Goal: Task Accomplishment & Management: Use online tool/utility

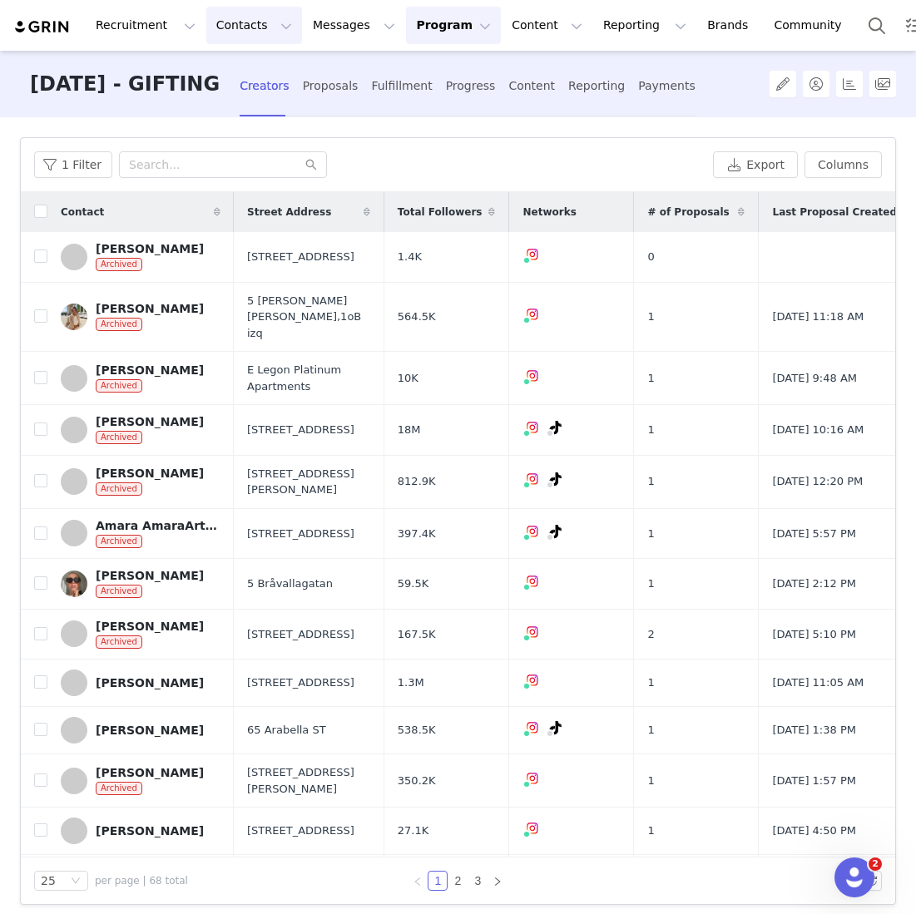
click at [238, 31] on button "Contacts Contacts" at bounding box center [254, 25] width 96 height 37
click at [235, 80] on p "Creators" at bounding box center [233, 73] width 50 height 17
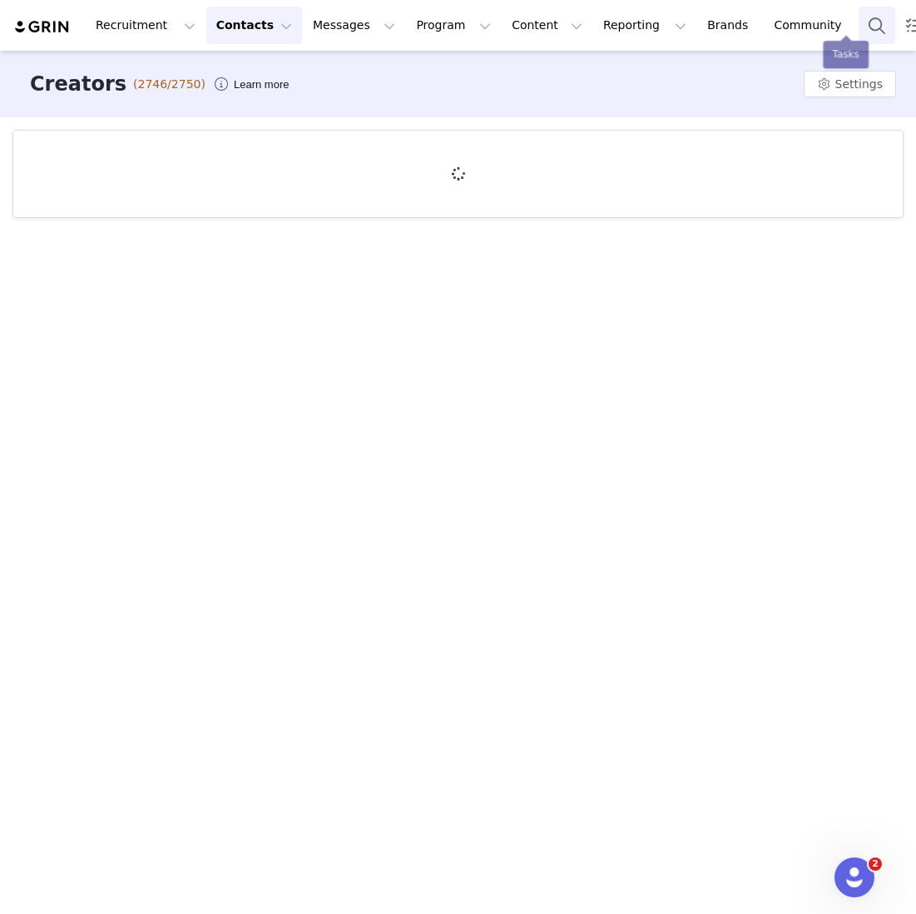
click at [858, 30] on button "Search" at bounding box center [876, 25] width 37 height 37
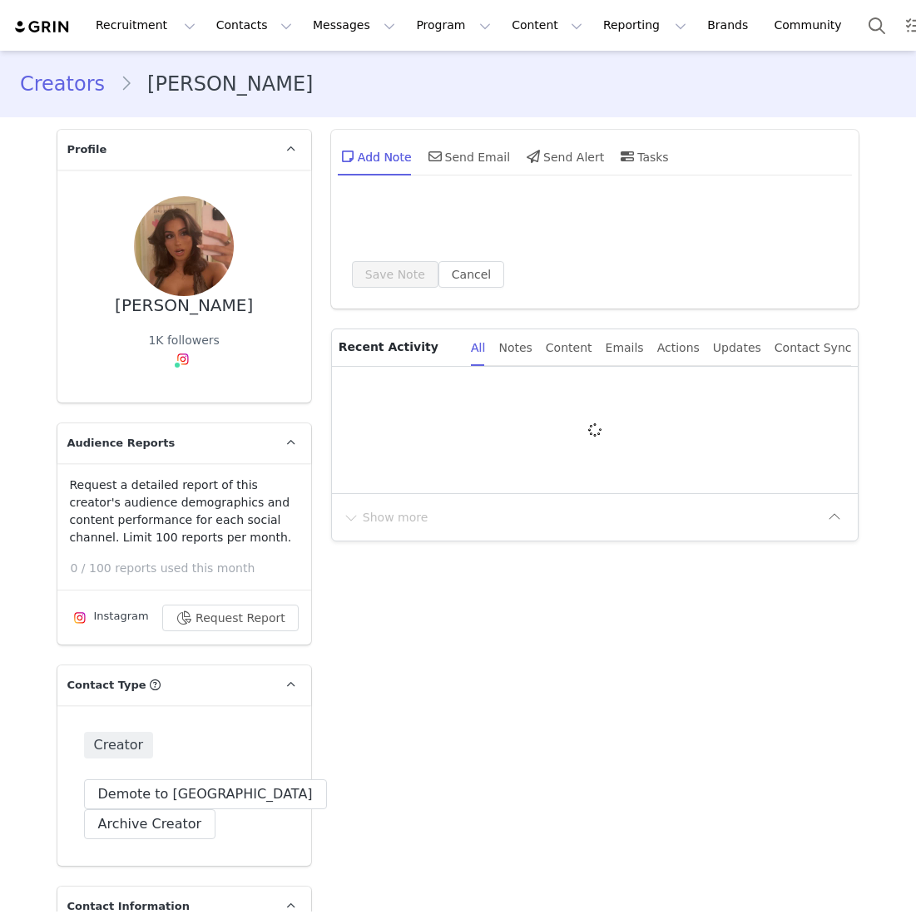
type input "+1 ([GEOGRAPHIC_DATA])"
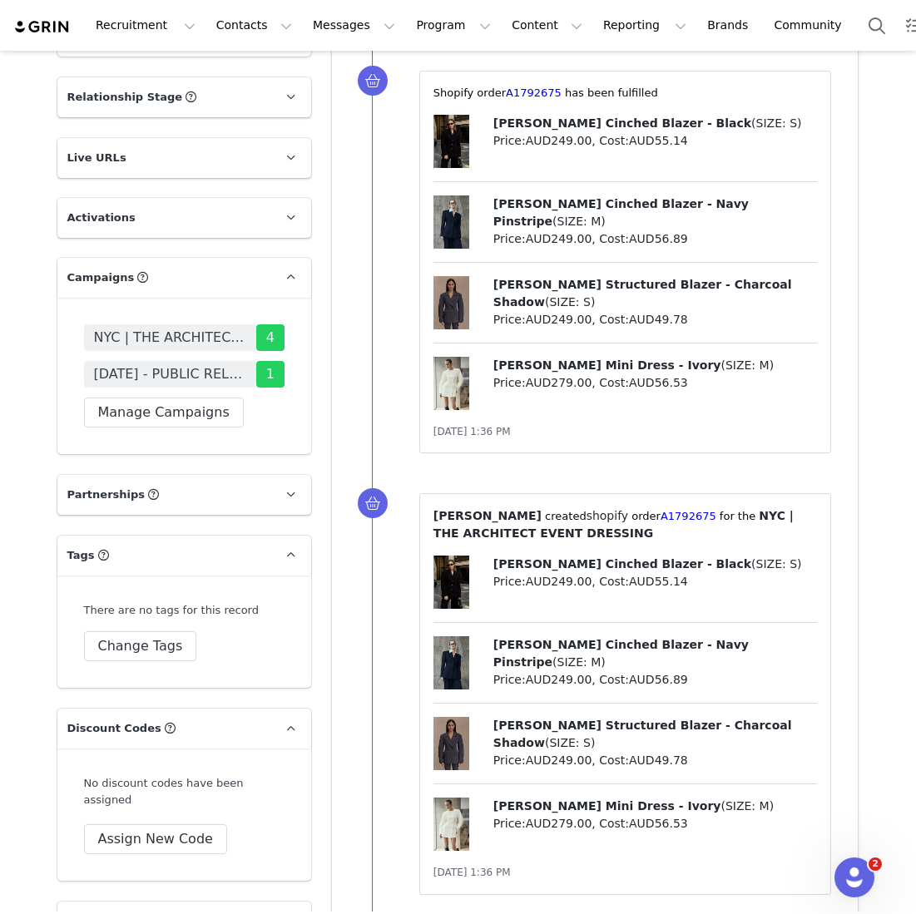
scroll to position [3077, 0]
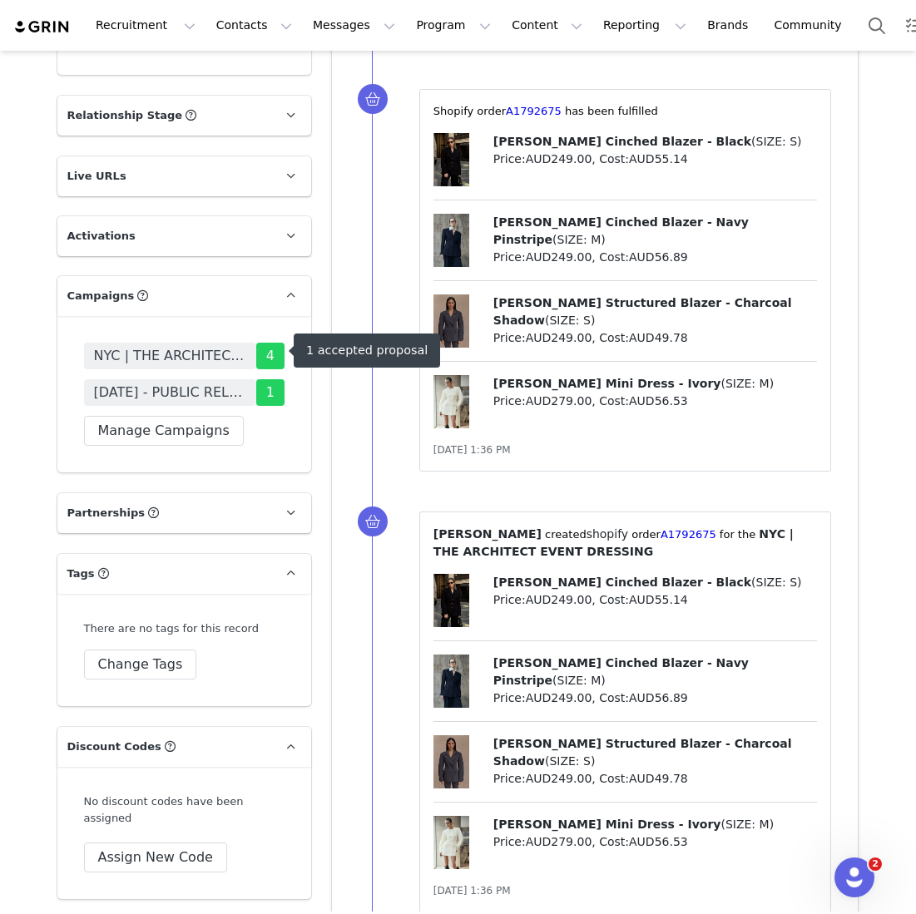
click at [160, 383] on span "[DATE] - PUBLIC RELATIONS" at bounding box center [170, 393] width 152 height 20
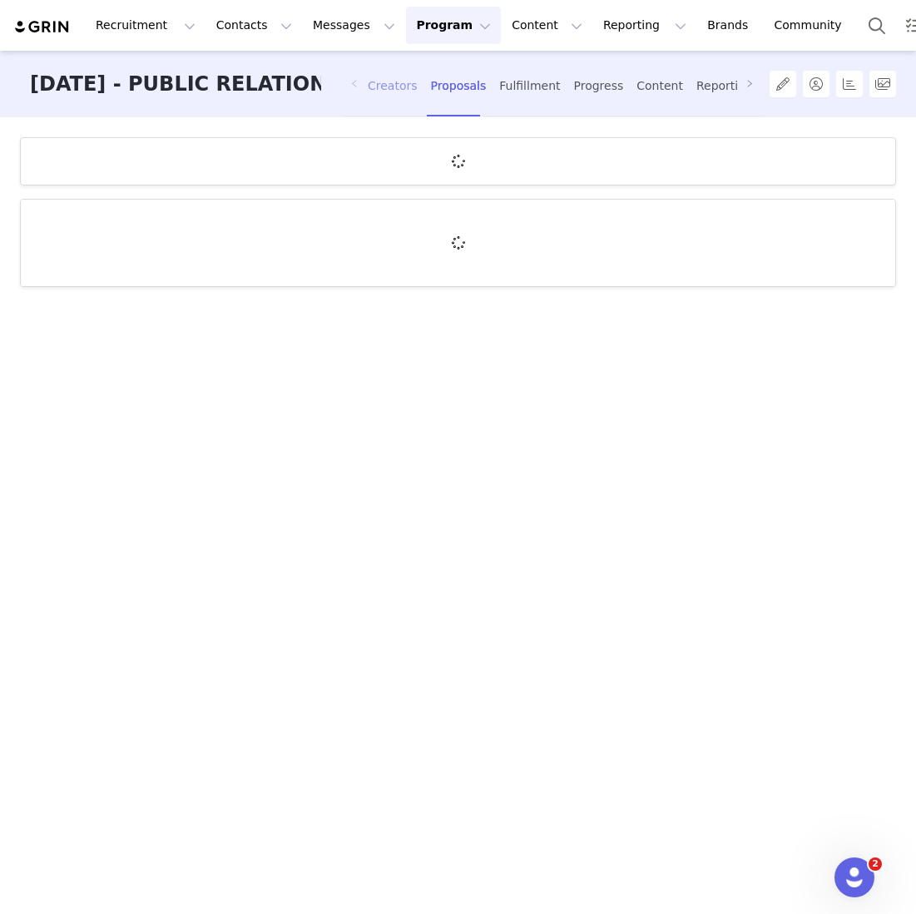
click at [385, 80] on div "Creators" at bounding box center [393, 86] width 50 height 44
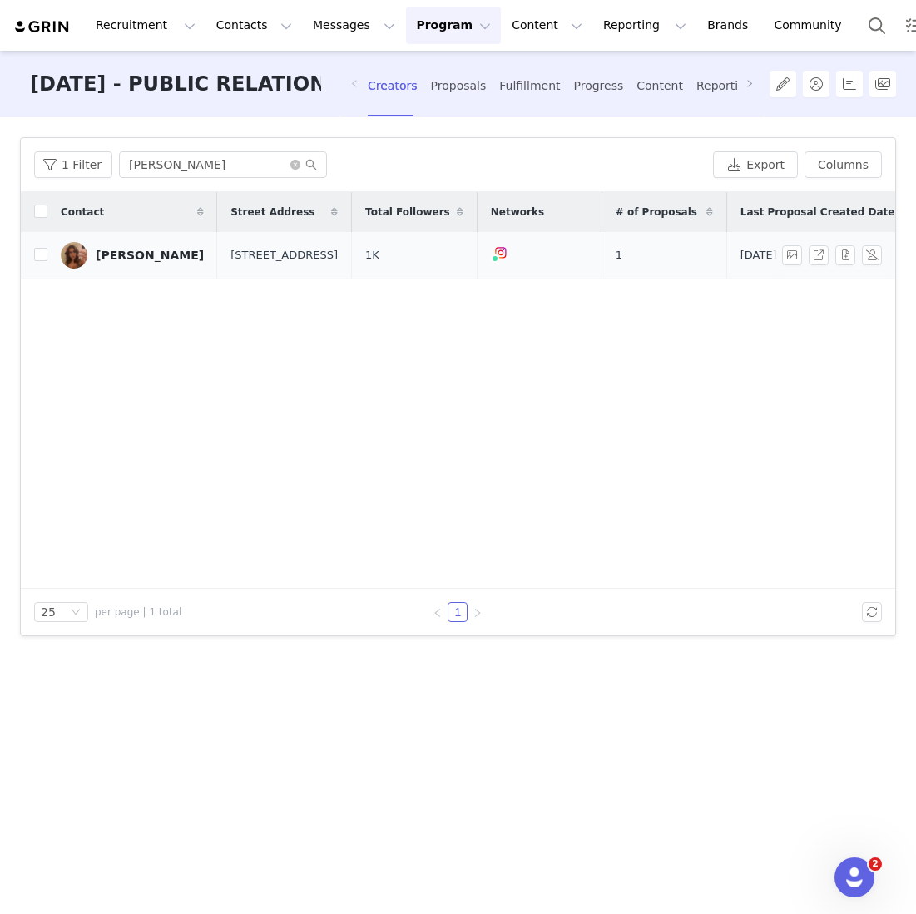
click at [22, 265] on td at bounding box center [34, 255] width 27 height 47
click at [35, 261] on input "checkbox" at bounding box center [40, 254] width 13 height 13
checkbox input "true"
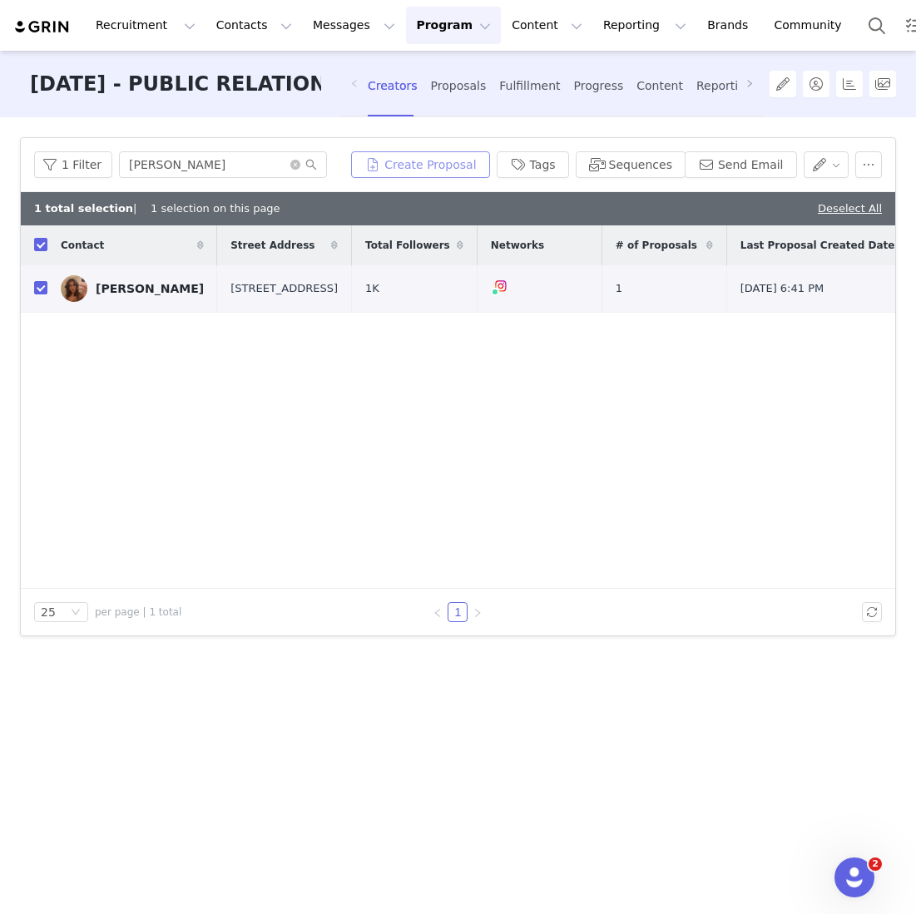
click at [438, 154] on button "Create Proposal" at bounding box center [420, 164] width 138 height 27
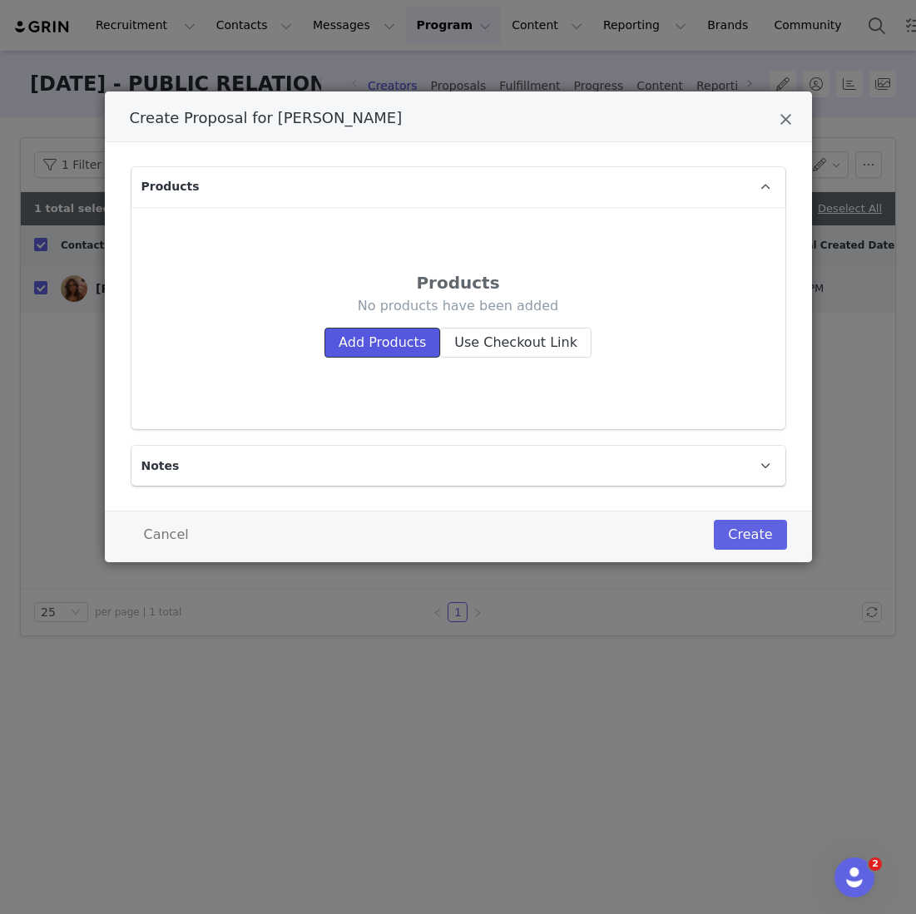
click at [398, 329] on button "Add Products" at bounding box center [382, 343] width 116 height 30
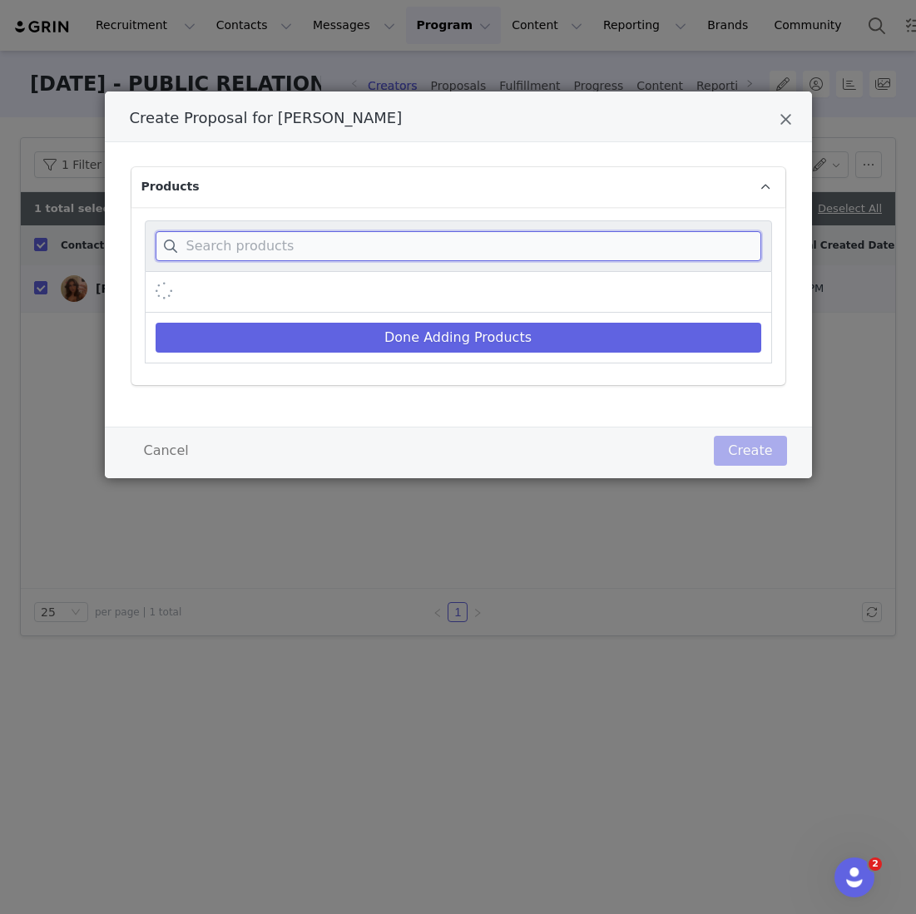
click at [420, 251] on input "Create Proposal for SABRINA NICHOLAS" at bounding box center [459, 246] width 606 height 30
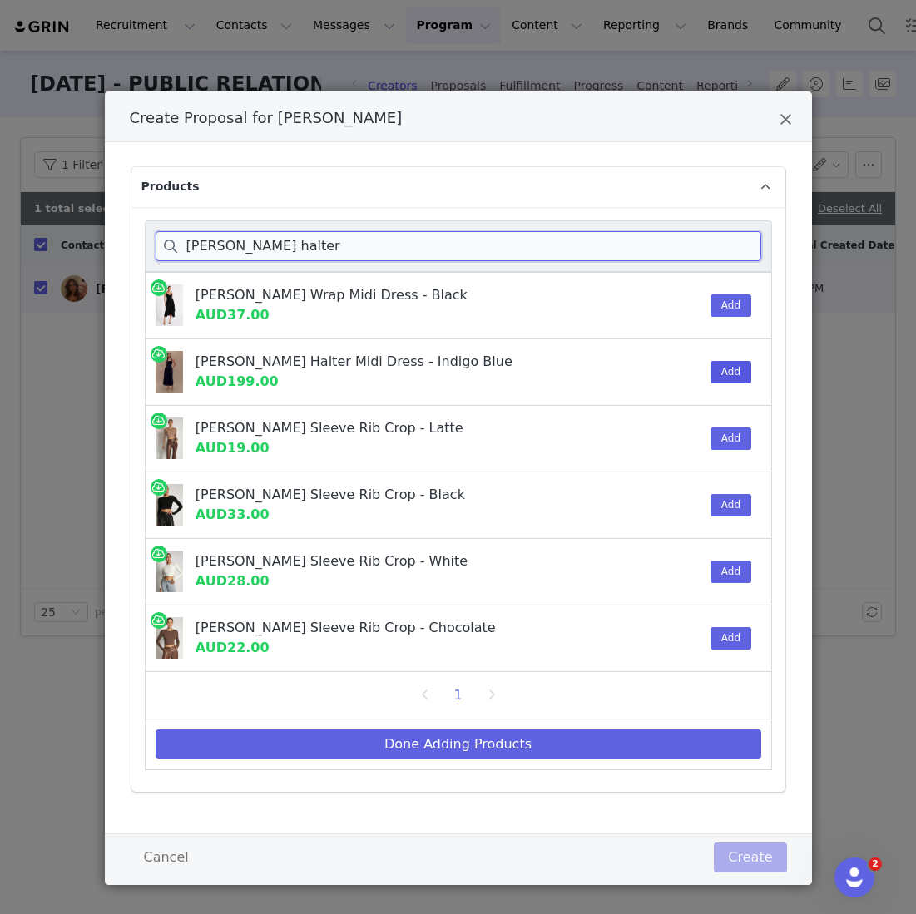
type input "[PERSON_NAME] halter"
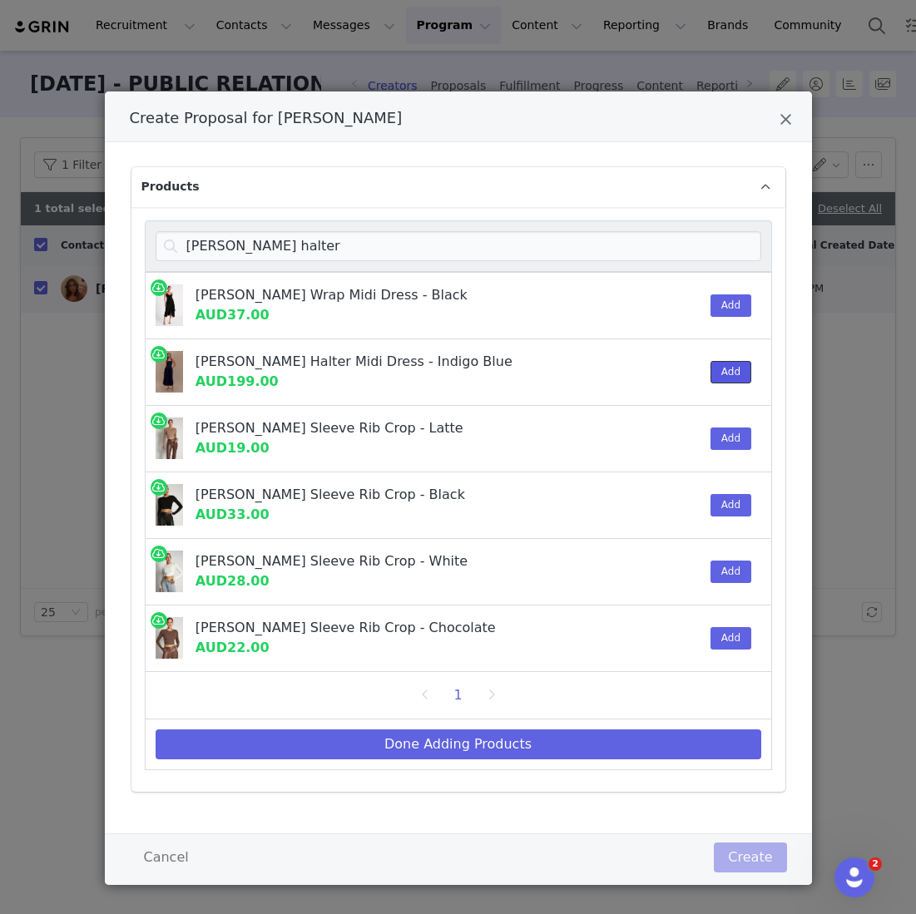
click at [736, 369] on button "Add" at bounding box center [730, 372] width 41 height 22
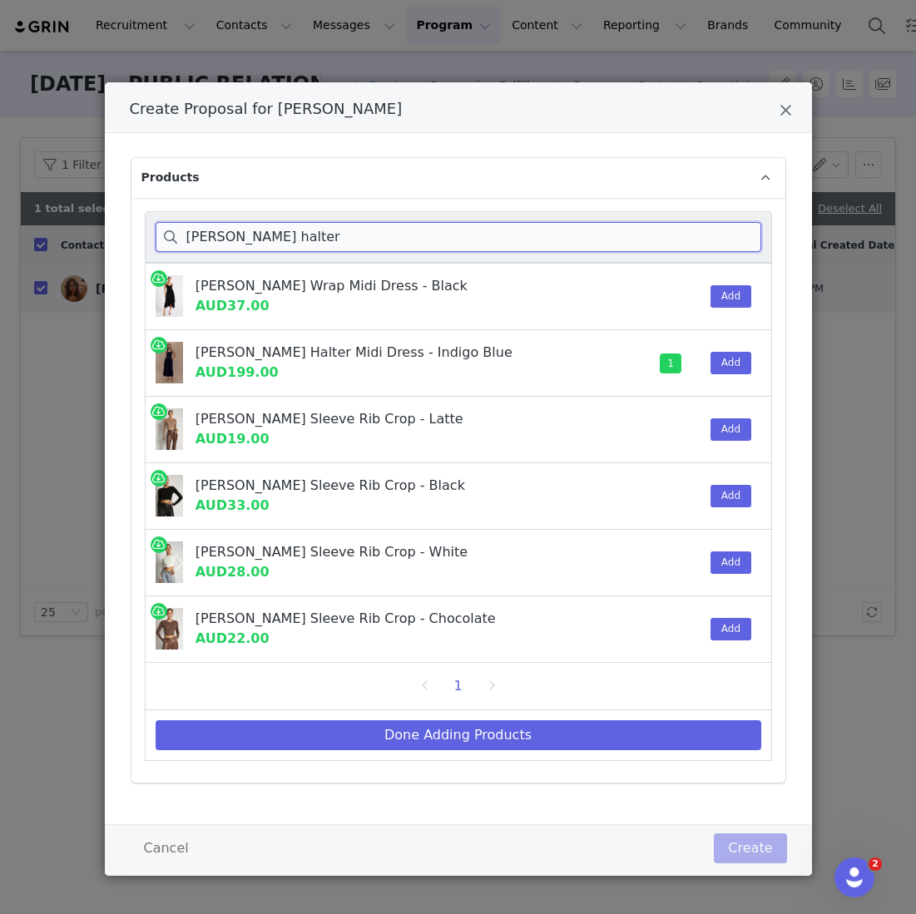
drag, startPoint x: 334, startPoint y: 240, endPoint x: 100, endPoint y: 222, distance: 234.5
click at [101, 223] on div "Create Proposal for [PERSON_NAME] Products [PERSON_NAME] [PERSON_NAME] Wrap Mid…" at bounding box center [458, 457] width 916 height 914
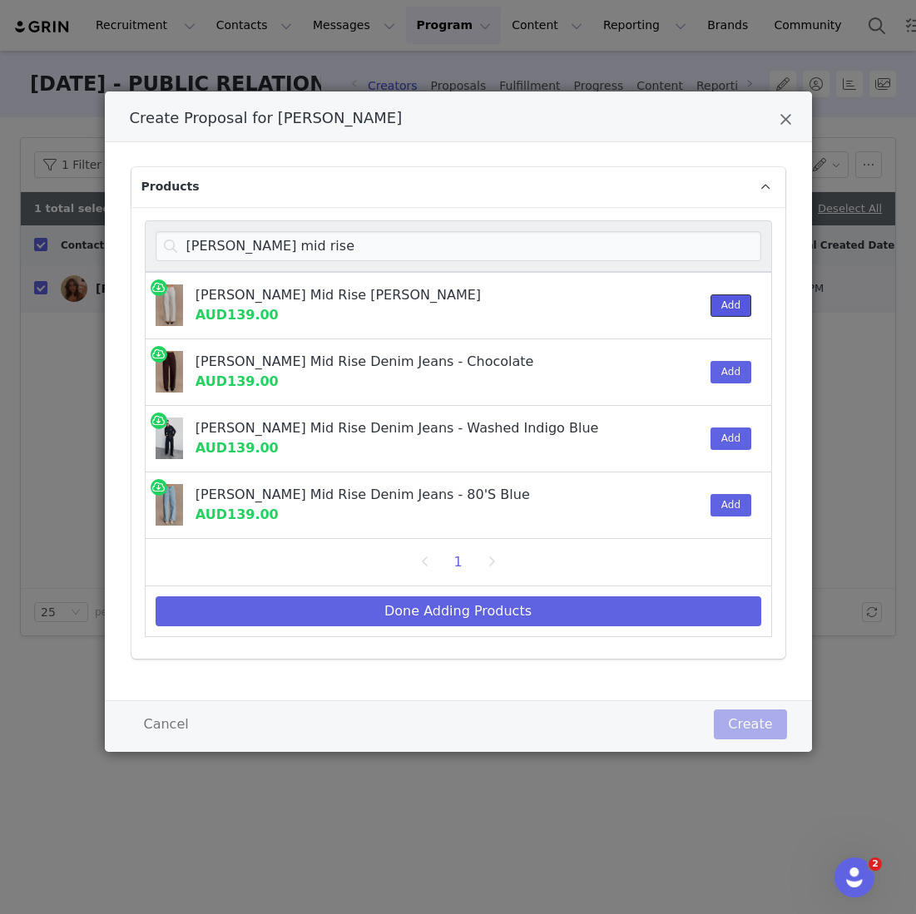
click at [729, 305] on button "Add" at bounding box center [730, 305] width 41 height 22
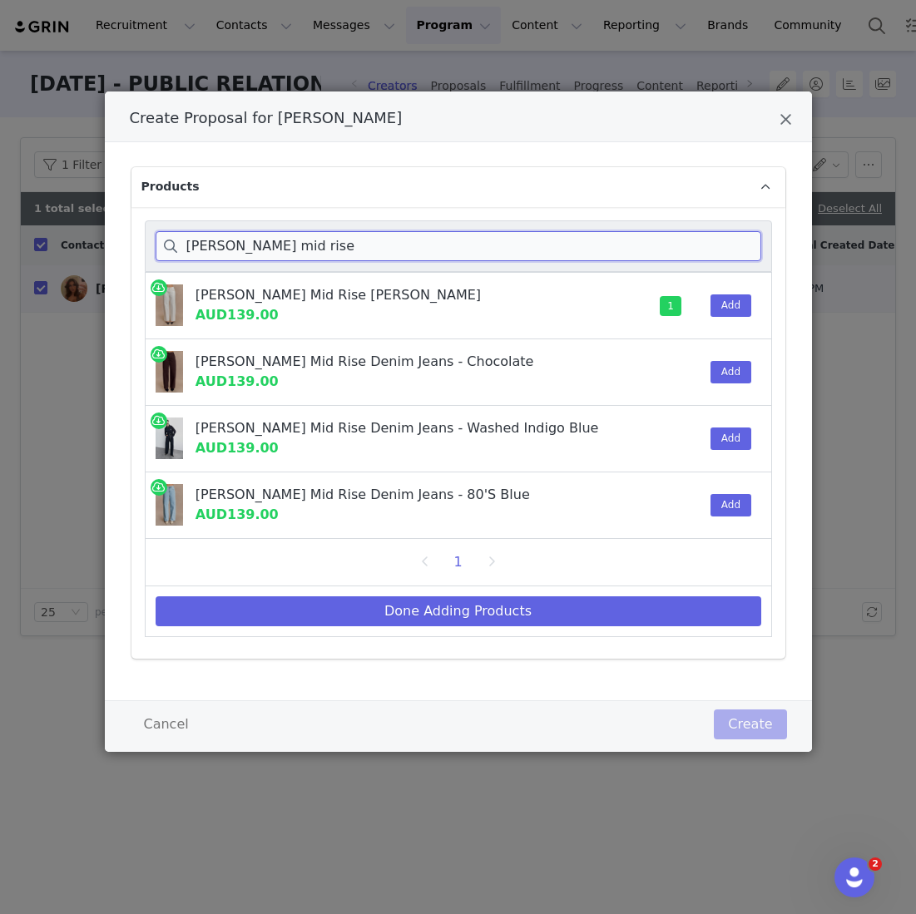
drag, startPoint x: 281, startPoint y: 245, endPoint x: 82, endPoint y: 236, distance: 199.8
click at [82, 236] on div "Create Proposal for SABRINA NICHOLAS Products mannon mid rise Mannon Mid Rise D…" at bounding box center [458, 457] width 916 height 914
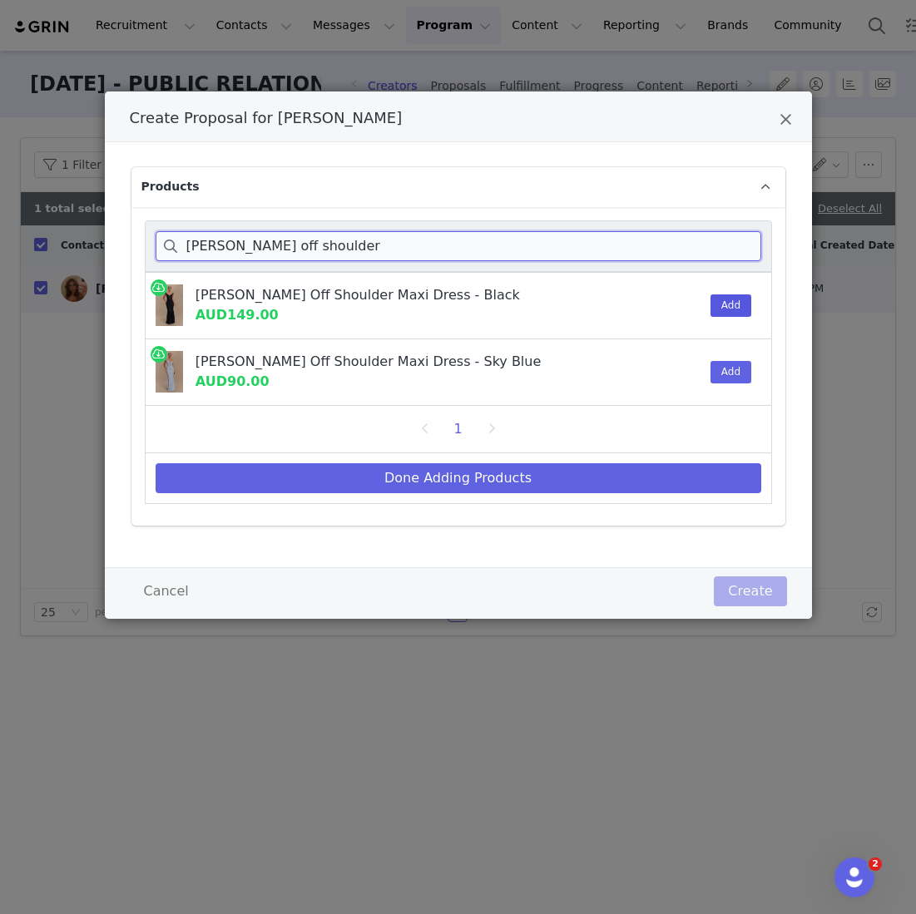
type input "natalie off shoulder"
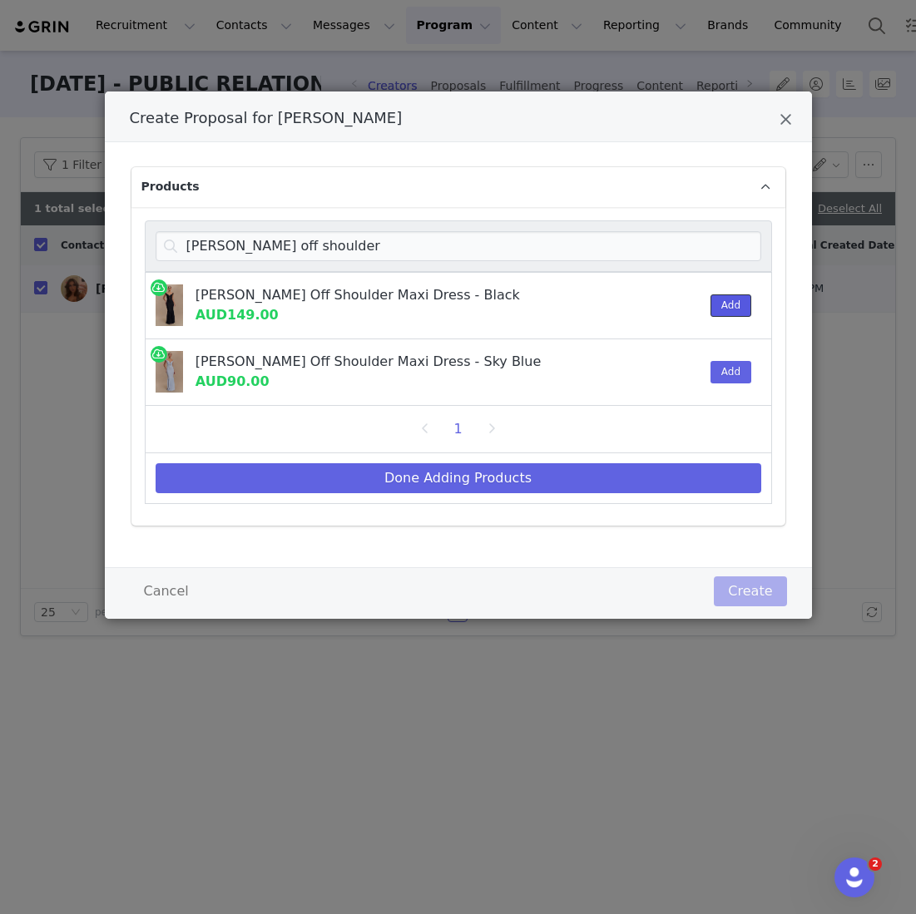
click at [744, 302] on button "Add" at bounding box center [730, 305] width 41 height 22
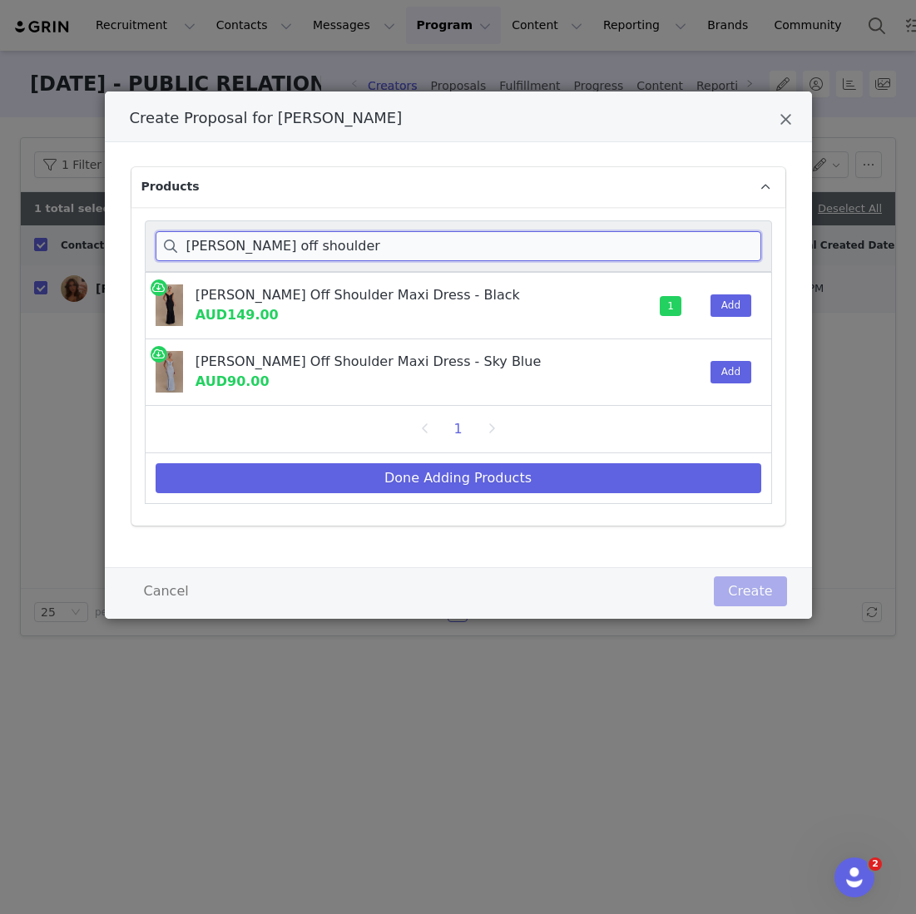
drag, startPoint x: 349, startPoint y: 246, endPoint x: 100, endPoint y: 245, distance: 249.6
click at [100, 245] on div "Create Proposal for SABRINA NICHOLAS Products natalie off shoulder Natalie Off …" at bounding box center [458, 457] width 916 height 914
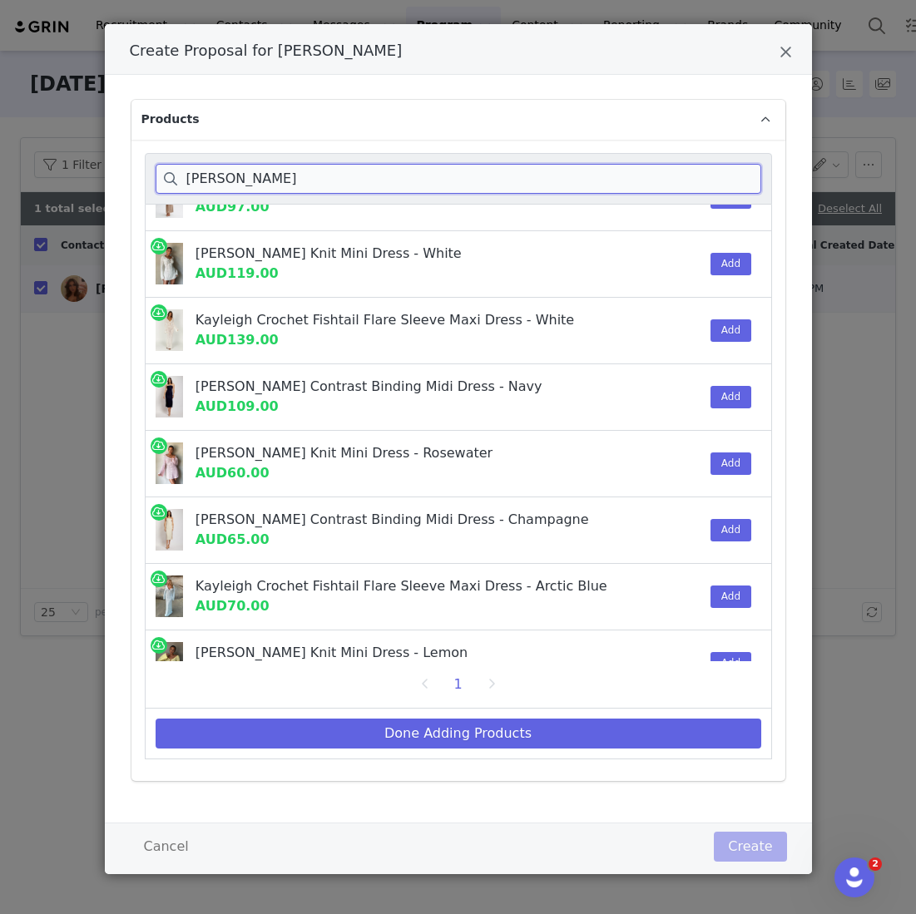
scroll to position [101, 0]
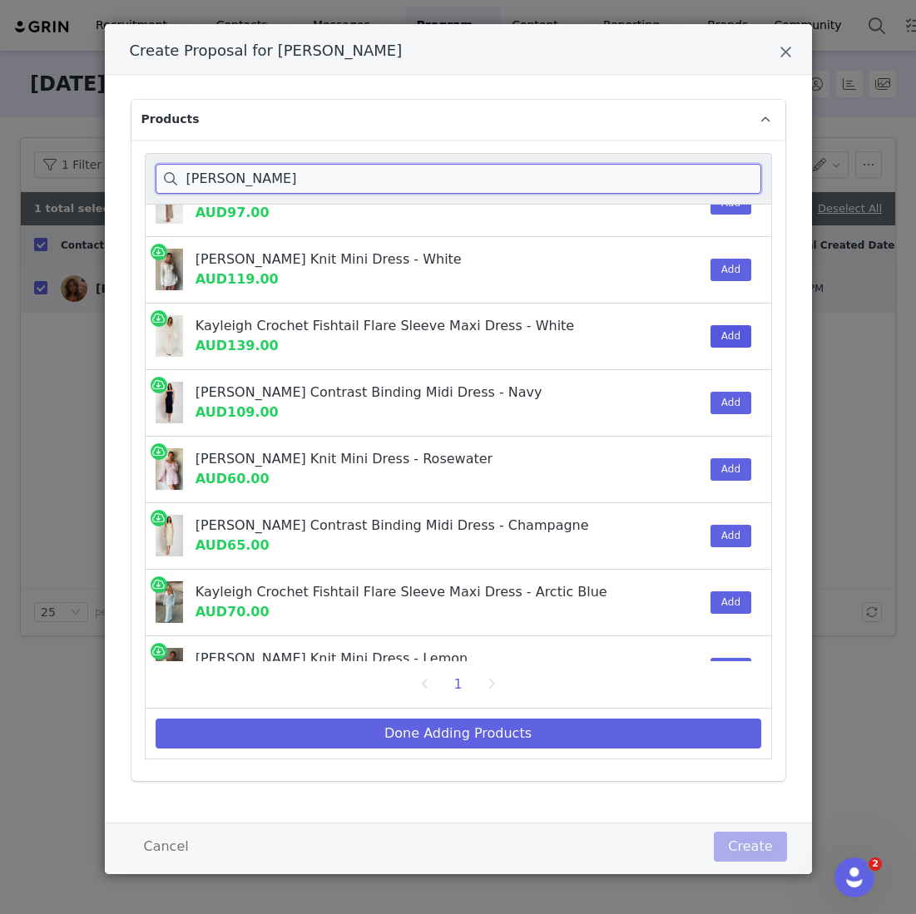
type input "kayleigh crochet"
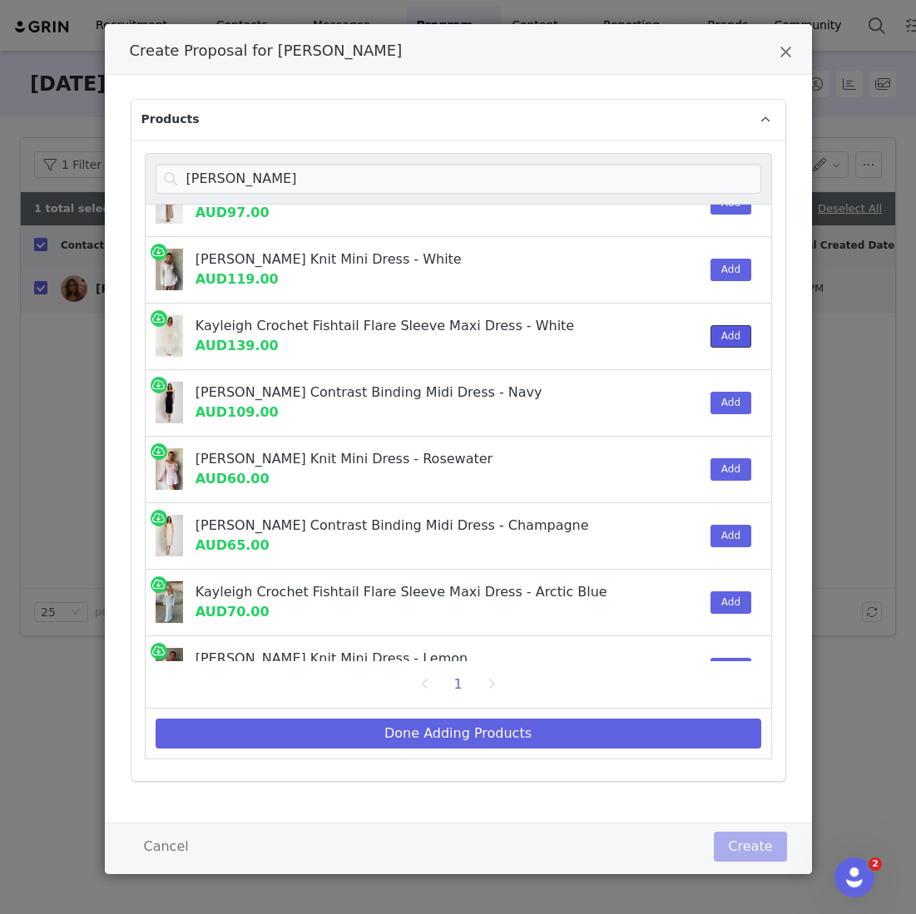
click at [728, 329] on button "Add" at bounding box center [730, 336] width 41 height 22
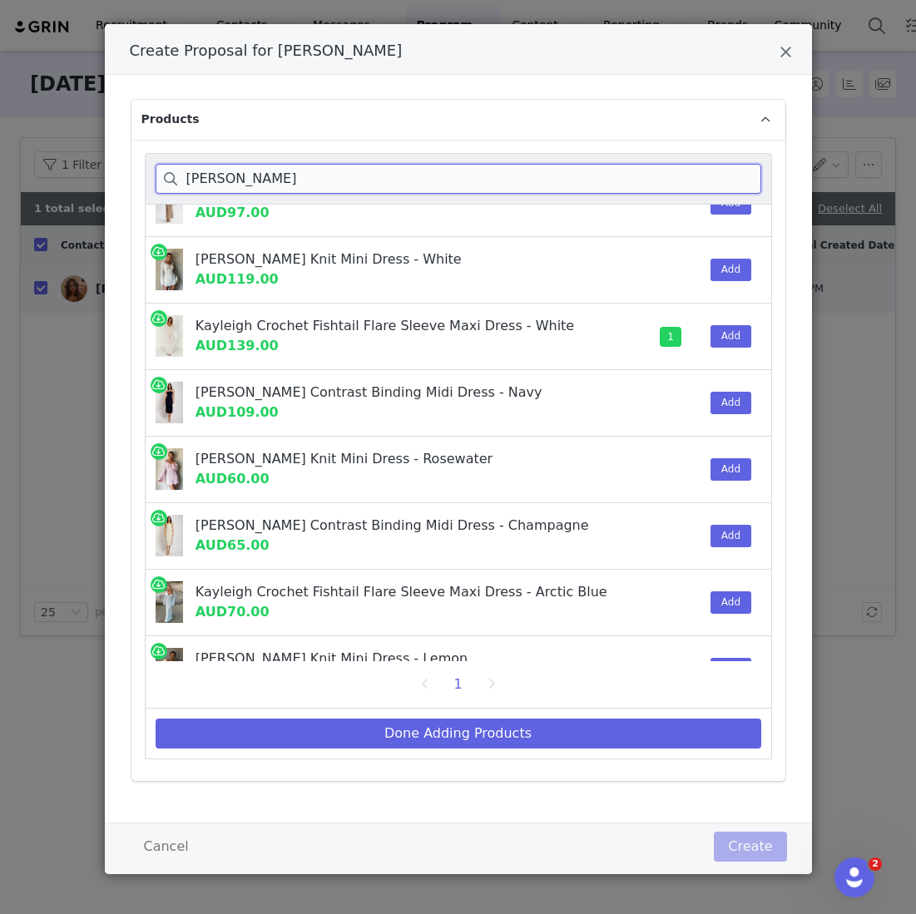
drag, startPoint x: 328, startPoint y: 181, endPoint x: 59, endPoint y: 181, distance: 268.7
click at [59, 181] on div "Create Proposal for SABRINA NICHOLAS Products kayleigh crochet Kayleigh Crochet…" at bounding box center [458, 457] width 916 height 914
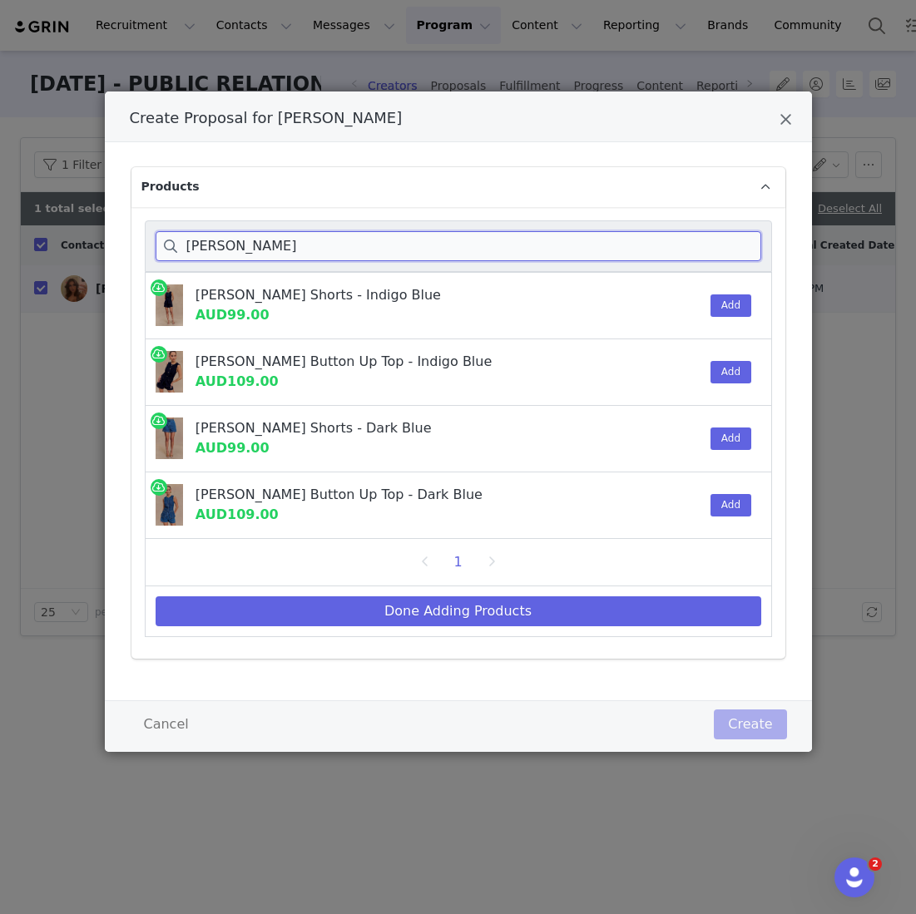
scroll to position [0, 0]
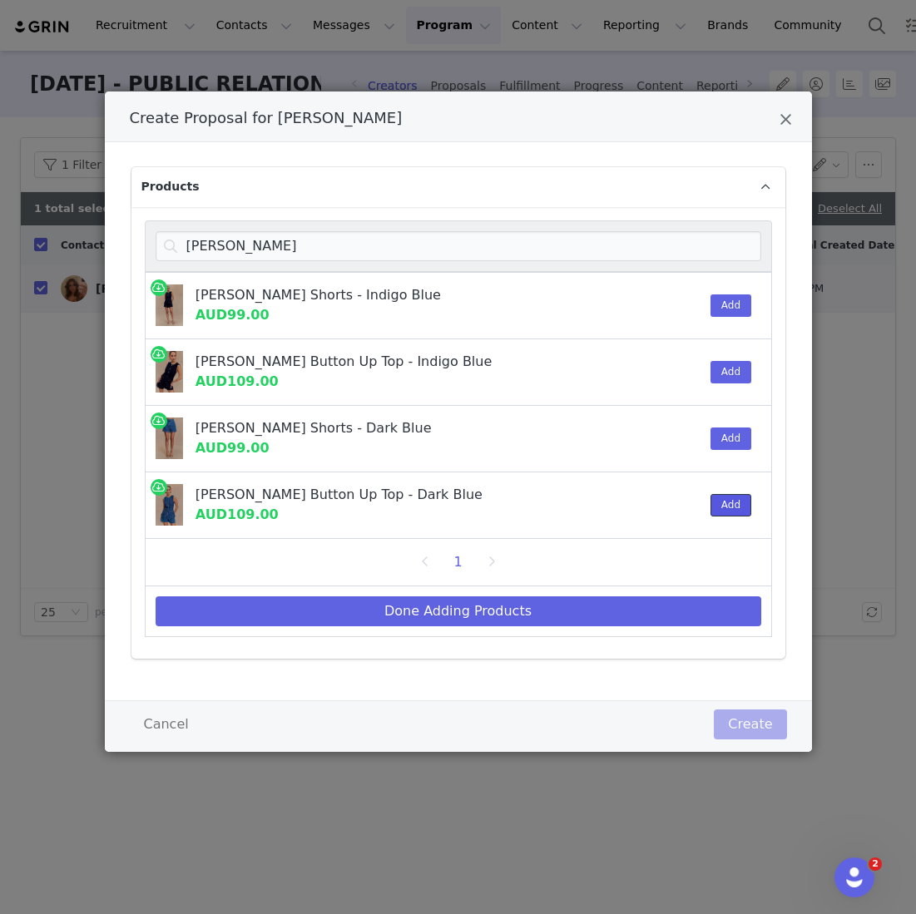
click at [730, 507] on button "Add" at bounding box center [730, 505] width 41 height 22
click at [726, 438] on button "Add" at bounding box center [730, 439] width 41 height 22
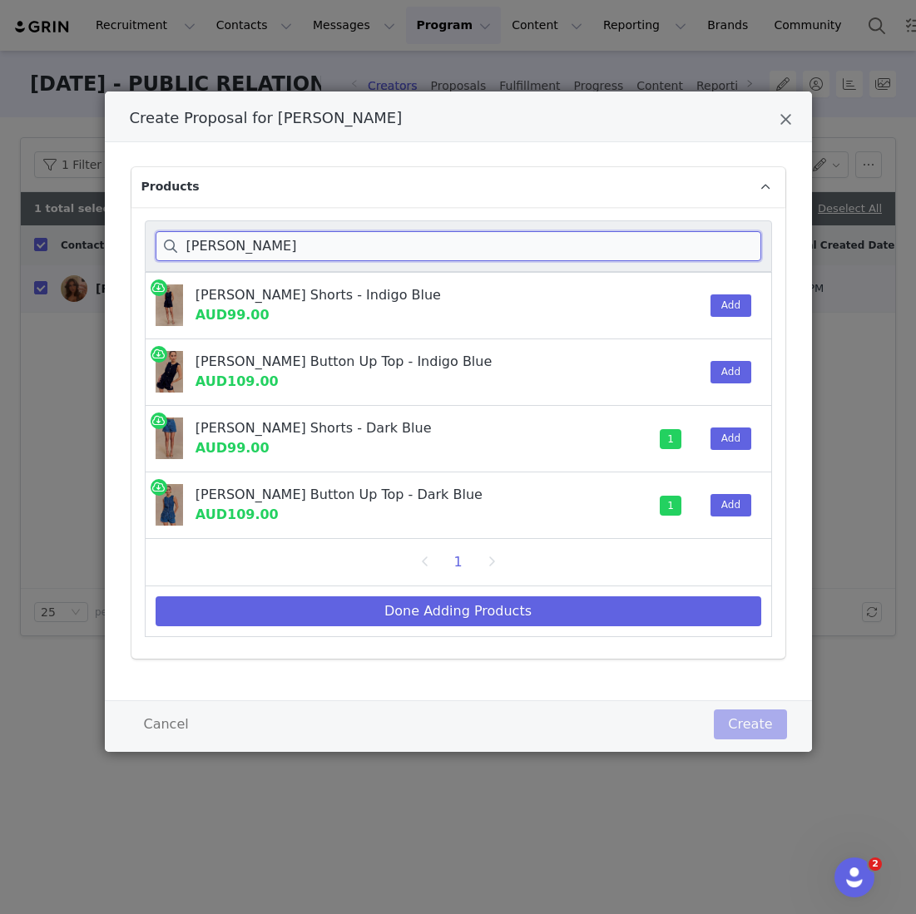
drag, startPoint x: 320, startPoint y: 240, endPoint x: 57, endPoint y: 161, distance: 275.3
click at [38, 225] on div "Create Proposal for SABRINA NICHOLAS Products abel denim Abel Denim Shorts - In…" at bounding box center [458, 457] width 916 height 914
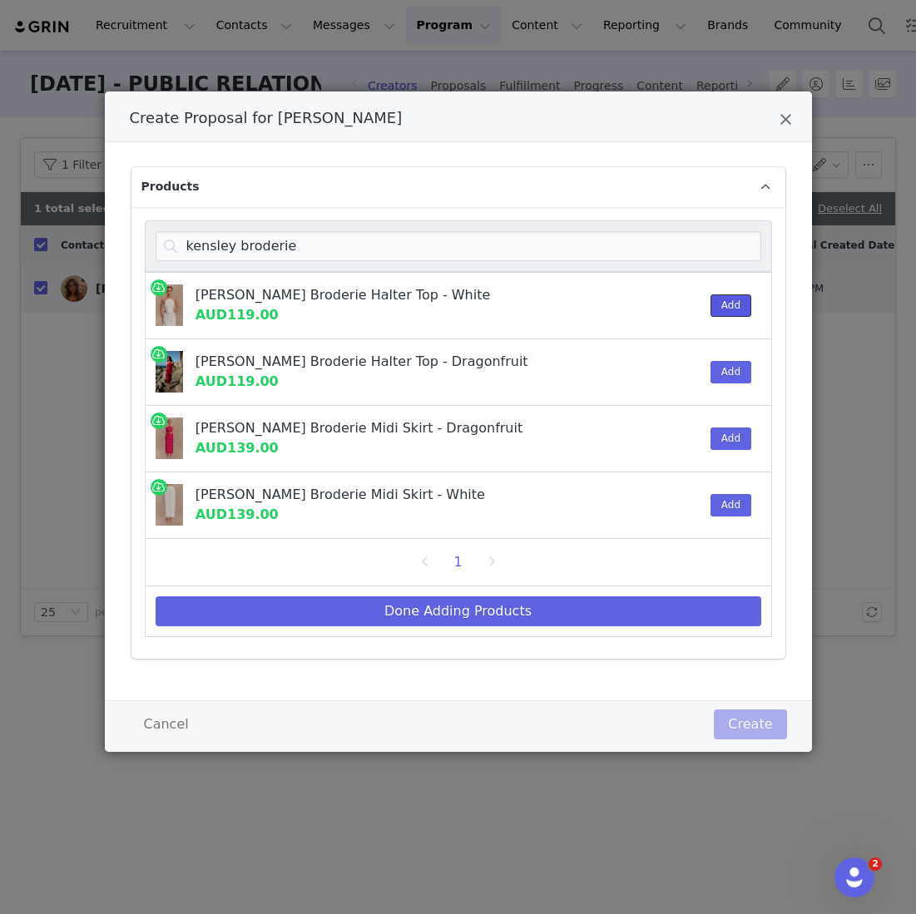
click at [724, 295] on button "Add" at bounding box center [730, 305] width 41 height 22
click at [727, 503] on button "Add" at bounding box center [730, 505] width 41 height 22
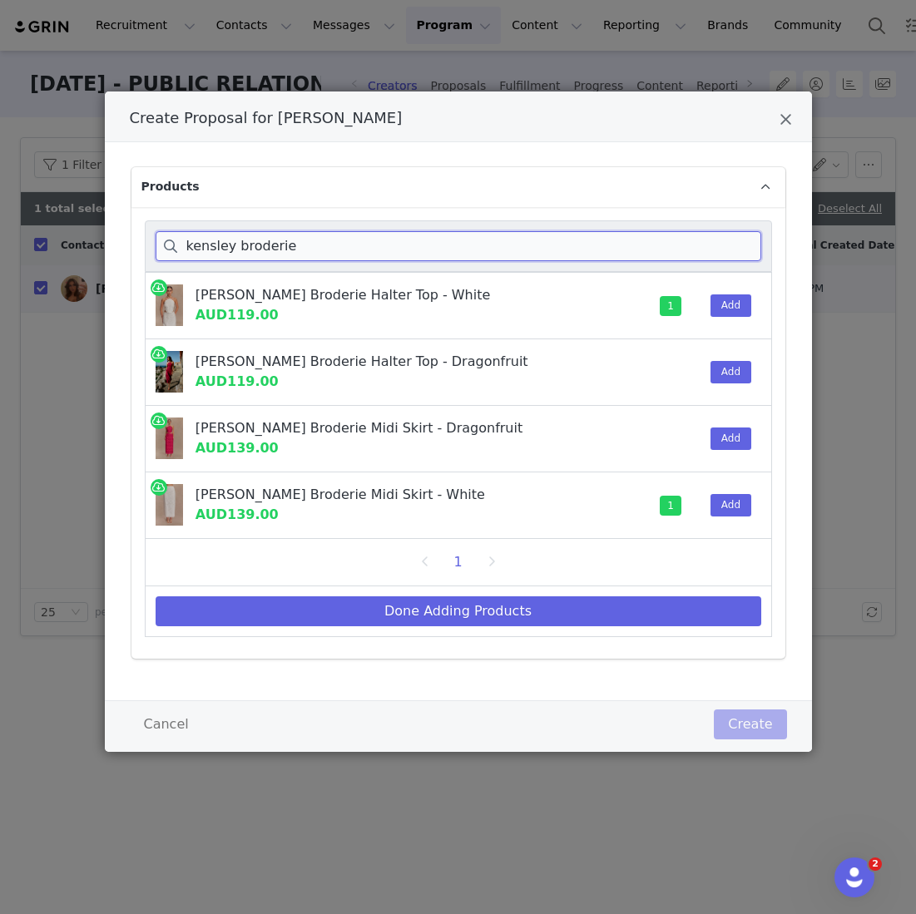
drag, startPoint x: 310, startPoint y: 252, endPoint x: 49, endPoint y: 240, distance: 261.5
click at [50, 240] on div "Create Proposal for SABRINA NICHOLAS Products kensley broderie Kensley Broderie…" at bounding box center [458, 457] width 916 height 914
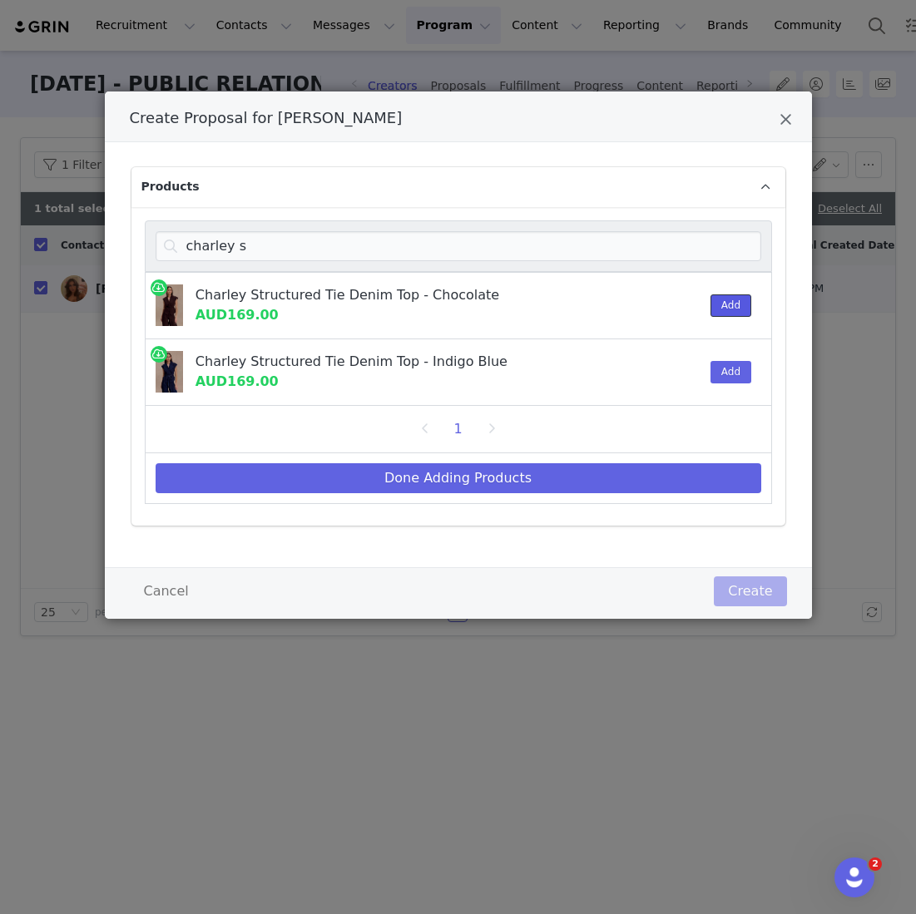
click at [725, 307] on button "Add" at bounding box center [730, 305] width 41 height 22
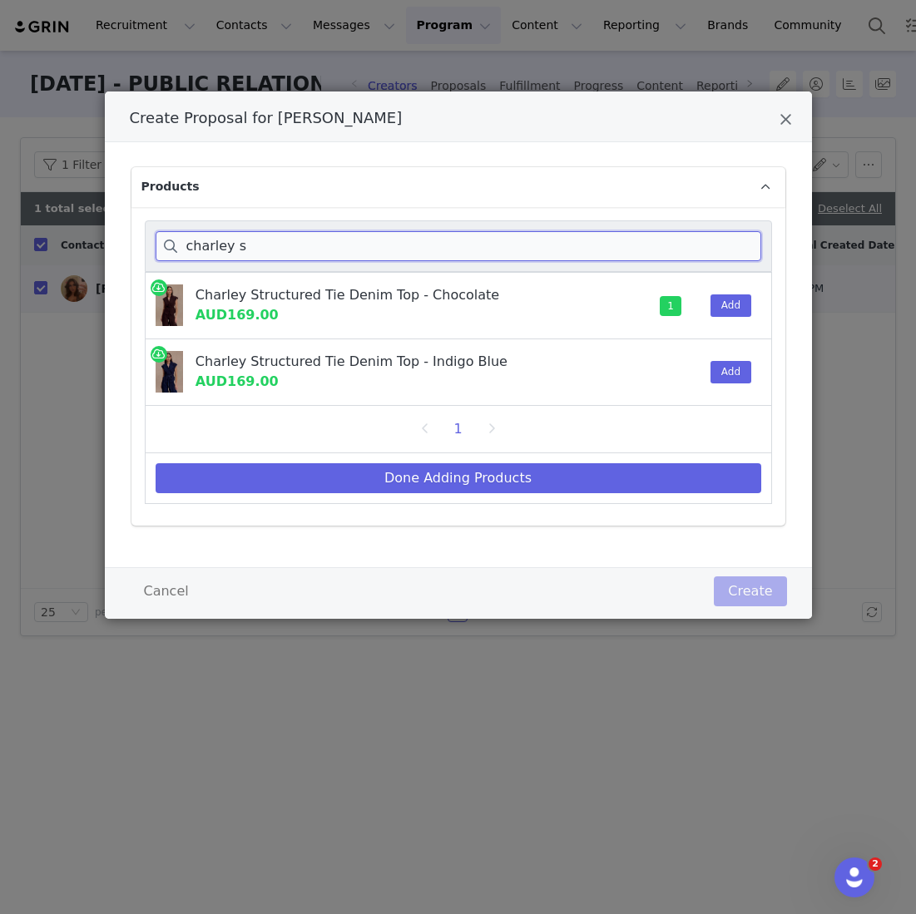
drag, startPoint x: 329, startPoint y: 242, endPoint x: 48, endPoint y: 247, distance: 281.2
click at [51, 245] on div "Create Proposal for SABRINA NICHOLAS Products charley s Charley Structured Tie …" at bounding box center [458, 457] width 916 height 914
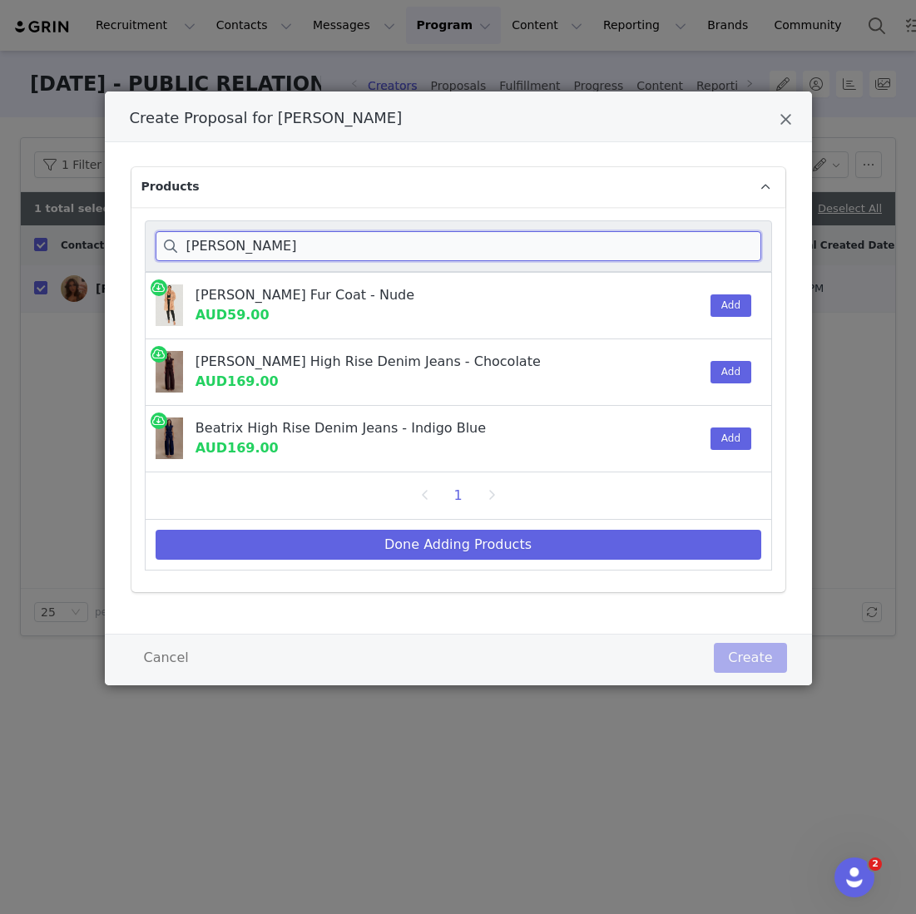
type input "beatrix"
click at [732, 383] on div "Add" at bounding box center [725, 372] width 51 height 66
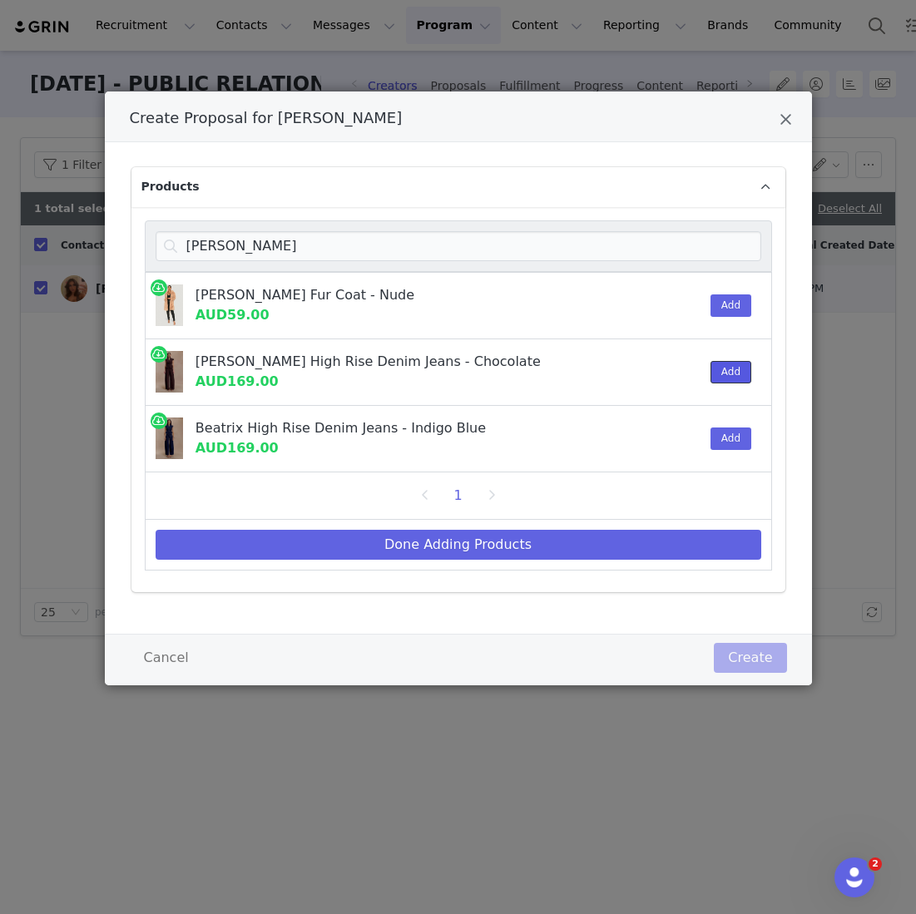
click at [732, 373] on button "Add" at bounding box center [730, 372] width 41 height 22
click at [589, 565] on div "Done Adding Products" at bounding box center [458, 545] width 627 height 51
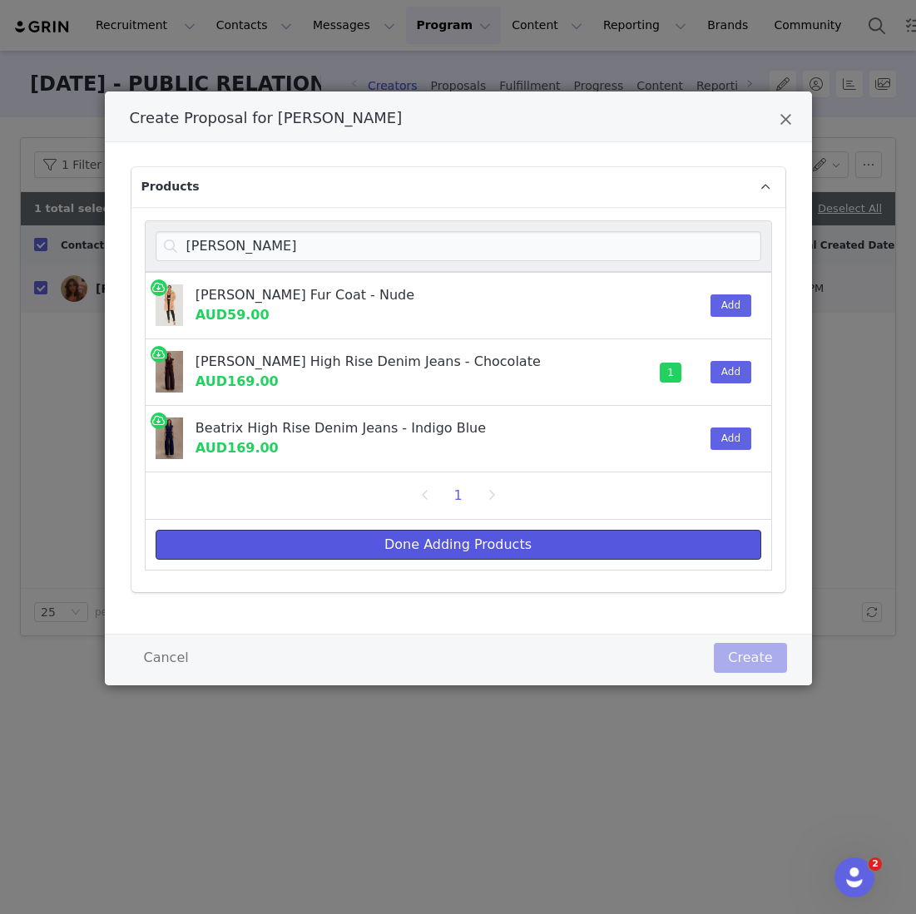
click at [589, 539] on button "Done Adding Products" at bounding box center [459, 545] width 606 height 30
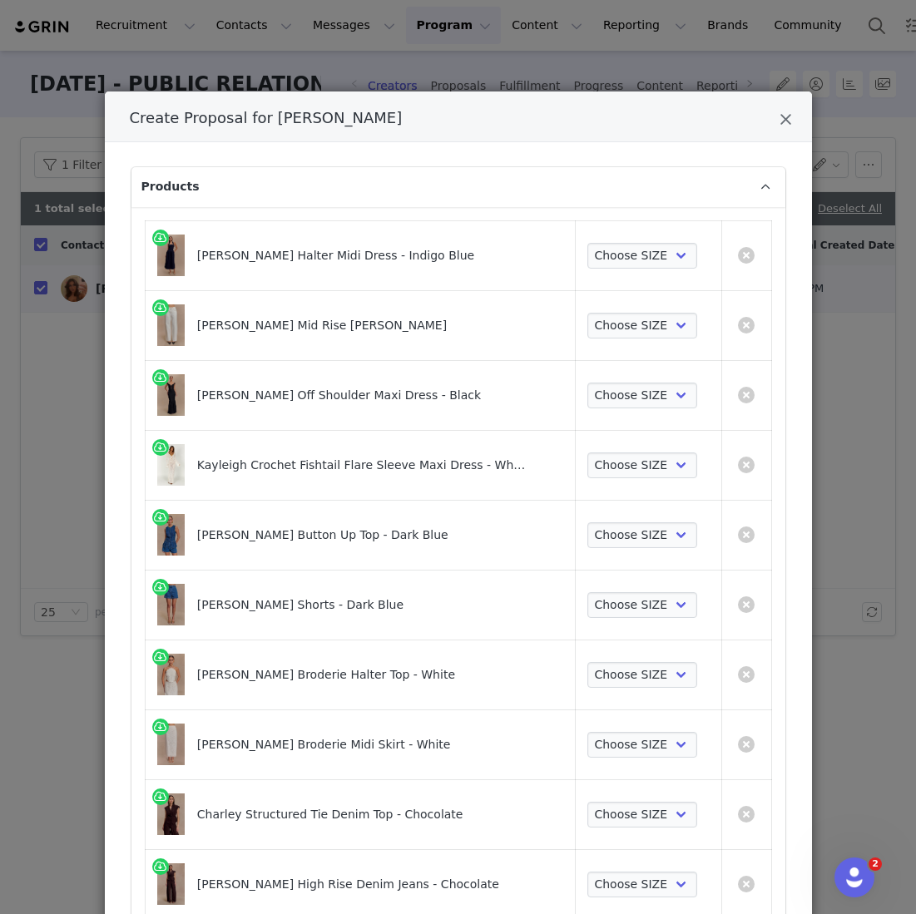
click at [656, 291] on td "Choose SIZE 4 6 7 8 9 10 11 12 14 16 18" at bounding box center [648, 325] width 146 height 70
click at [656, 274] on td "Choose SIZE XXS XS S M L XL XXL 3XL" at bounding box center [648, 255] width 146 height 70
click at [656, 255] on select "Choose SIZE XXS XS S M L XL XXL 3XL" at bounding box center [642, 256] width 111 height 27
select select "25963042"
click at [587, 243] on select "Choose SIZE XXS XS S M L XL XXL 3XL" at bounding box center [642, 256] width 111 height 27
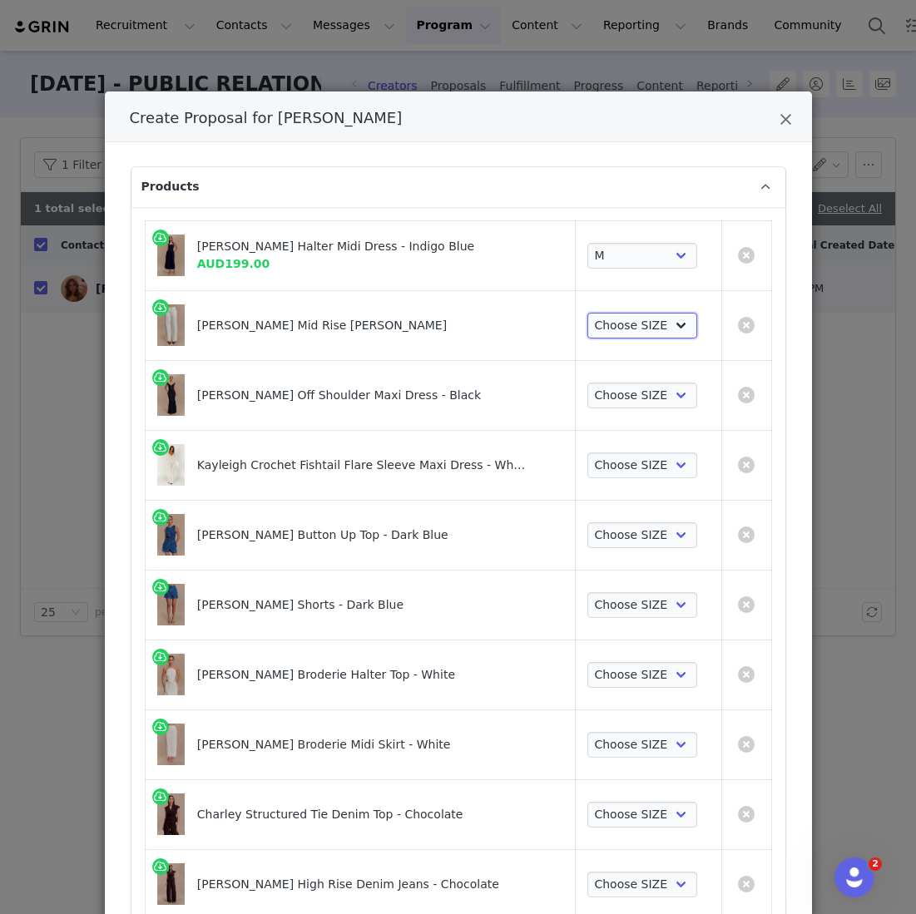
click at [627, 323] on select "Choose SIZE 4 6 7 8 9 10 11 12 14 16 18" at bounding box center [642, 326] width 111 height 27
select select "27127922"
click at [587, 313] on select "Choose SIZE 4 6 7 8 9 10 11 12 14 16 18" at bounding box center [642, 326] width 111 height 27
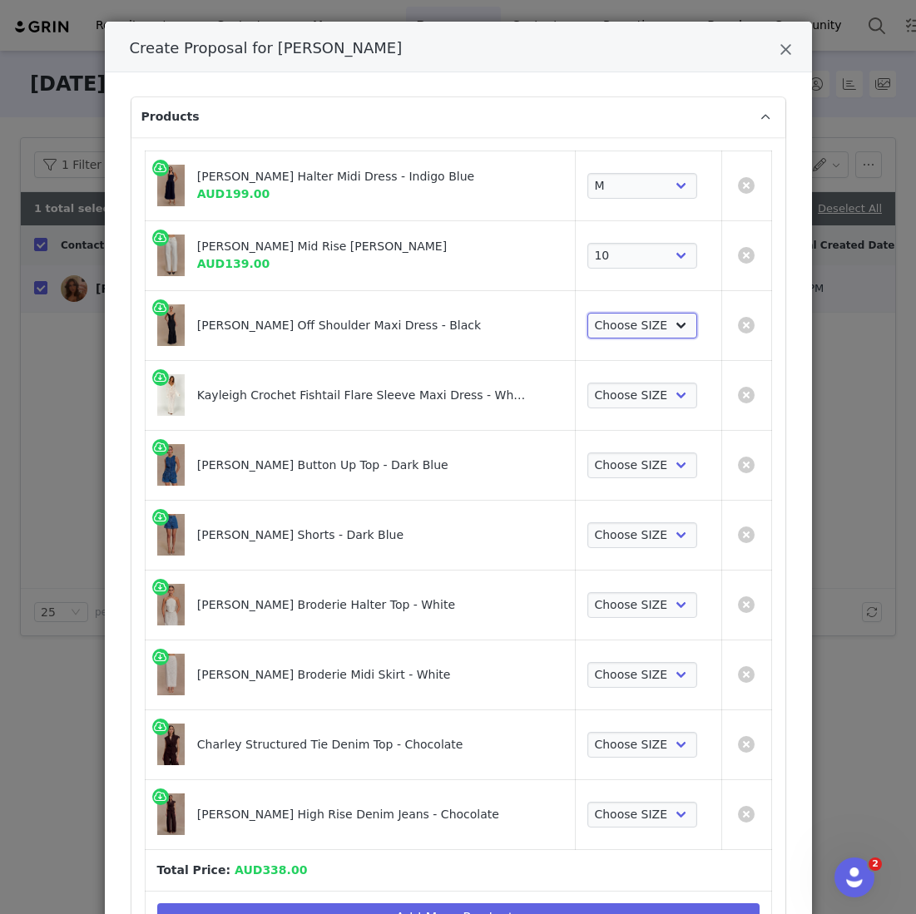
click at [642, 316] on select "Choose SIZE XXS XS S M L XL XXL 3XL" at bounding box center [642, 326] width 111 height 27
click at [587, 313] on select "Choose SIZE XXS XS S M L XL XXL 3XL" at bounding box center [642, 326] width 111 height 27
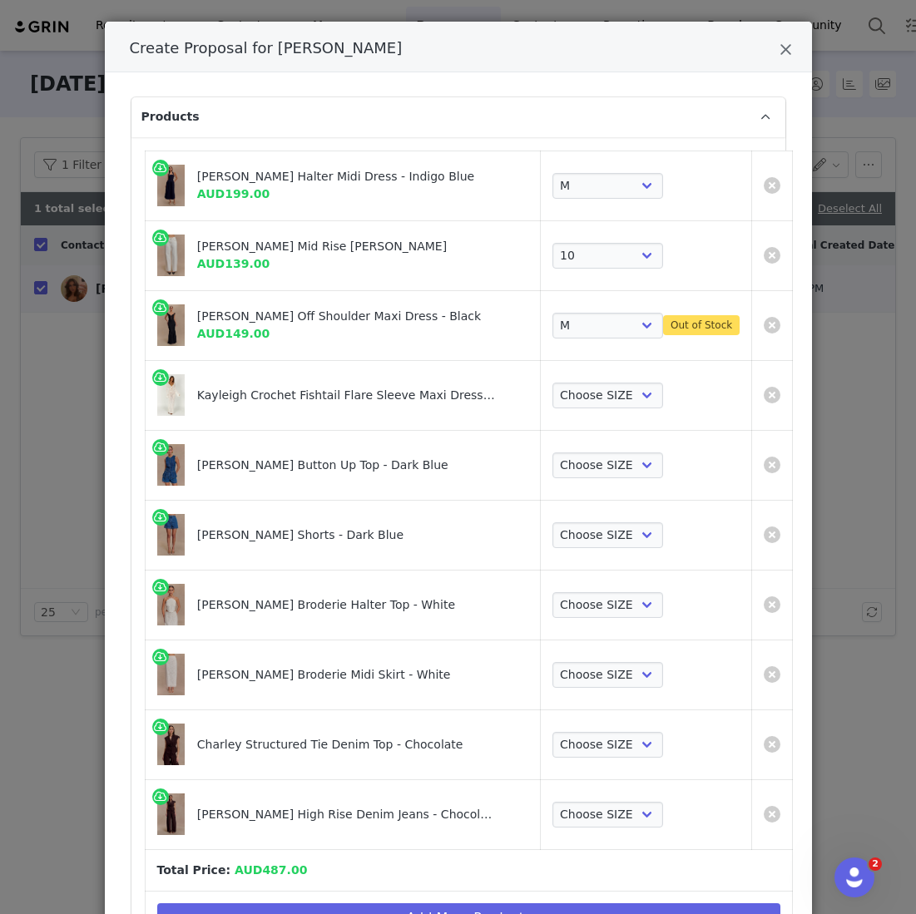
click at [590, 343] on td "Choose SIZE XXS XS S M L XL XXL 3XL Out of Stock" at bounding box center [646, 325] width 211 height 70
click at [590, 323] on select "Choose SIZE XXS XS S M L XL XXL 3XL" at bounding box center [607, 326] width 111 height 27
click at [552, 313] on select "Choose SIZE XXS XS S M L XL XXL 3XL" at bounding box center [607, 326] width 111 height 27
click at [586, 324] on select "Choose SIZE XXS XS S M L XL XXL 3XL" at bounding box center [607, 326] width 111 height 27
select select "25309496"
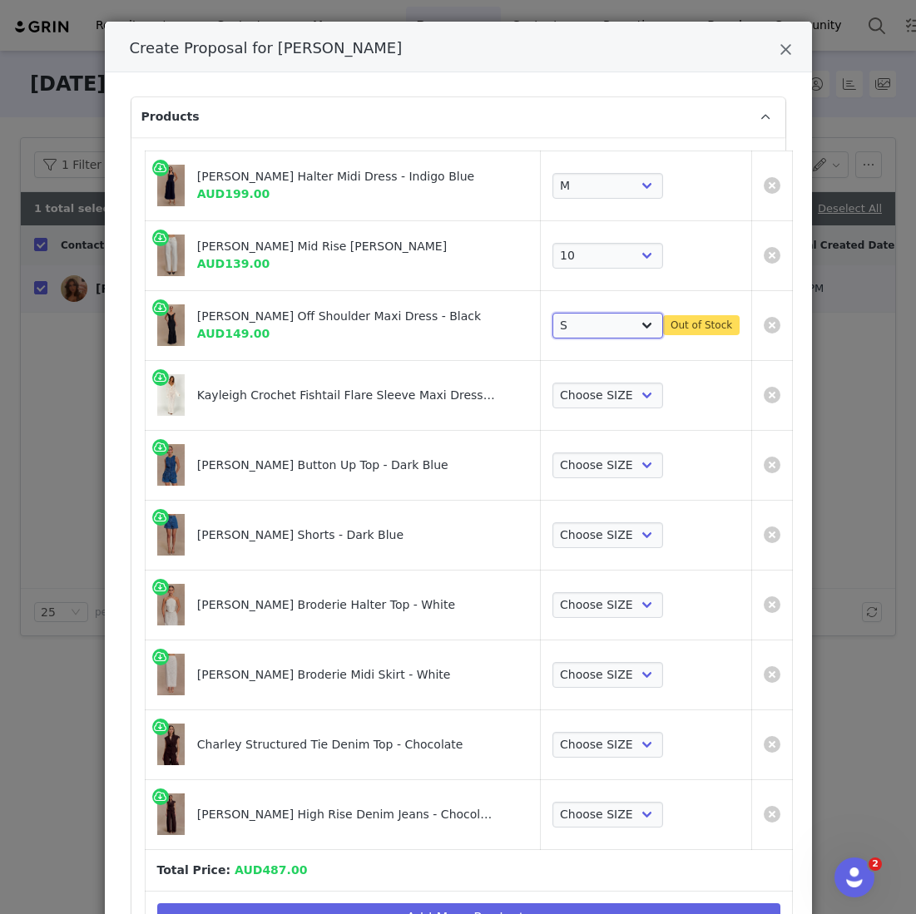
click at [583, 313] on select "Choose SIZE XXS XS S M L XL XXL 3XL" at bounding box center [607, 326] width 111 height 27
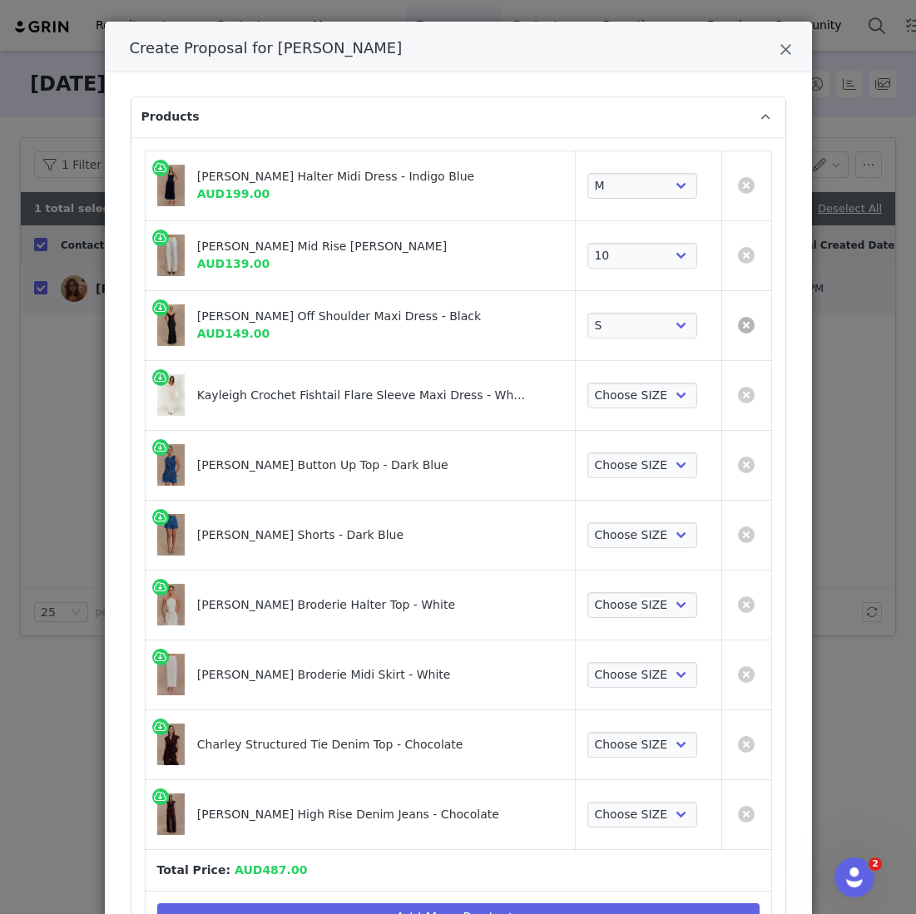
click at [742, 324] on link "Create Proposal for SABRINA NICHOLAS" at bounding box center [746, 325] width 17 height 17
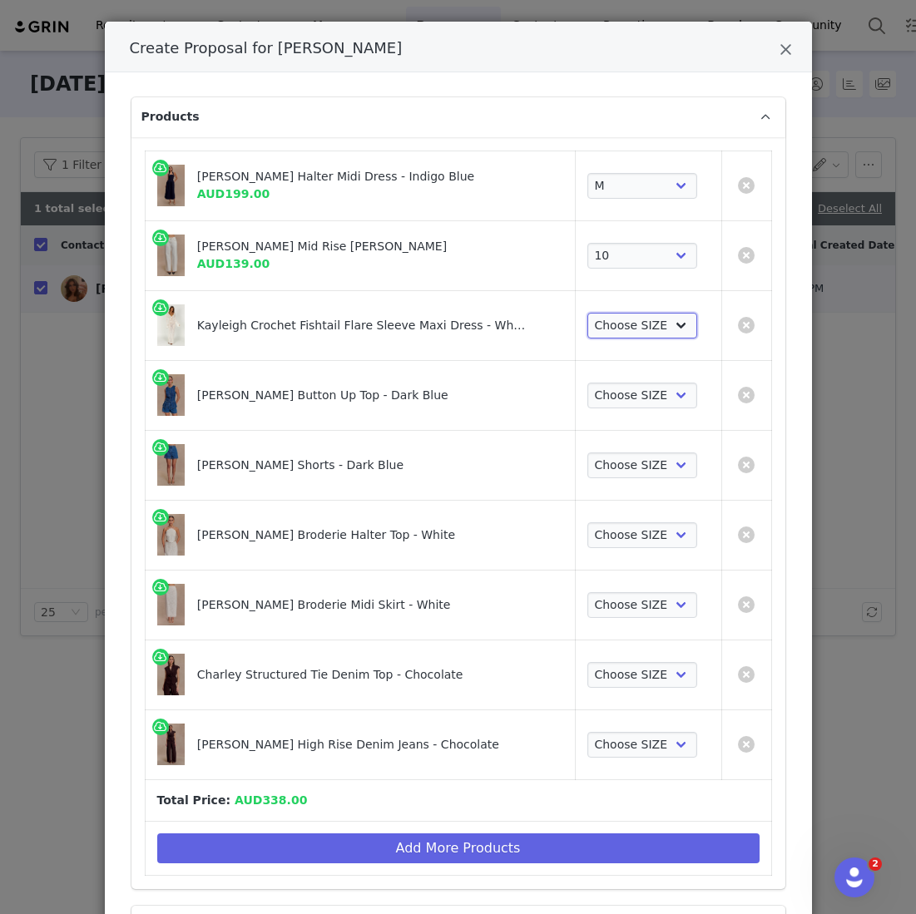
click at [661, 324] on select "Choose SIZE XXS XS S M L XL XXL 3XL" at bounding box center [642, 326] width 111 height 27
select select "14425876"
click at [587, 313] on select "Choose SIZE XXS XS S M L XL XXL 3XL" at bounding box center [642, 326] width 111 height 27
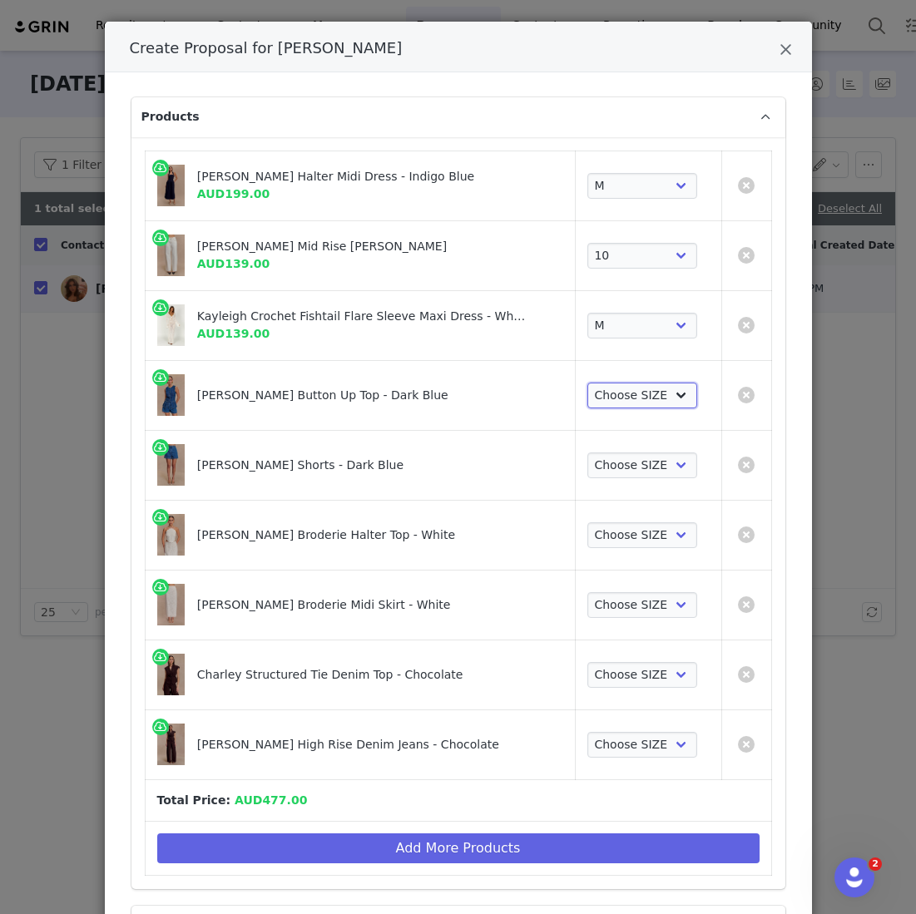
click at [641, 402] on select "Choose SIZE XXS XS S M L XL XXL 3XL" at bounding box center [642, 396] width 111 height 27
select select "21743118"
click at [587, 383] on select "Choose SIZE XXS XS S M L XL XXL 3XL" at bounding box center [642, 396] width 111 height 27
click at [637, 460] on select "Choose SIZE XXS XS S M L XL XXL 3XL" at bounding box center [642, 466] width 111 height 27
select select "21743188"
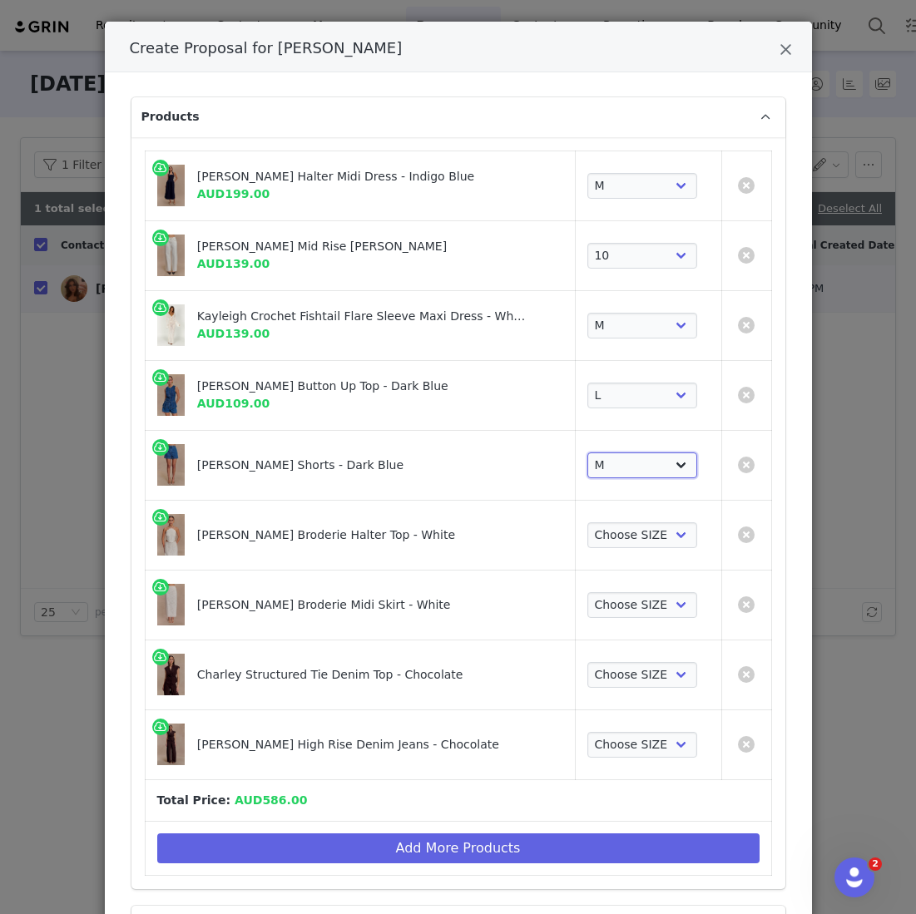
click at [587, 453] on select "Choose SIZE XXS XS S M L XL XXL 3XL" at bounding box center [642, 466] width 111 height 27
click at [627, 555] on td "Choose SIZE XXS XS S M L XL XXL 3XL" at bounding box center [648, 535] width 146 height 70
click at [627, 532] on select "Choose SIZE XXS XS S M L XL XXL 3XL" at bounding box center [642, 535] width 111 height 27
select select "26375449"
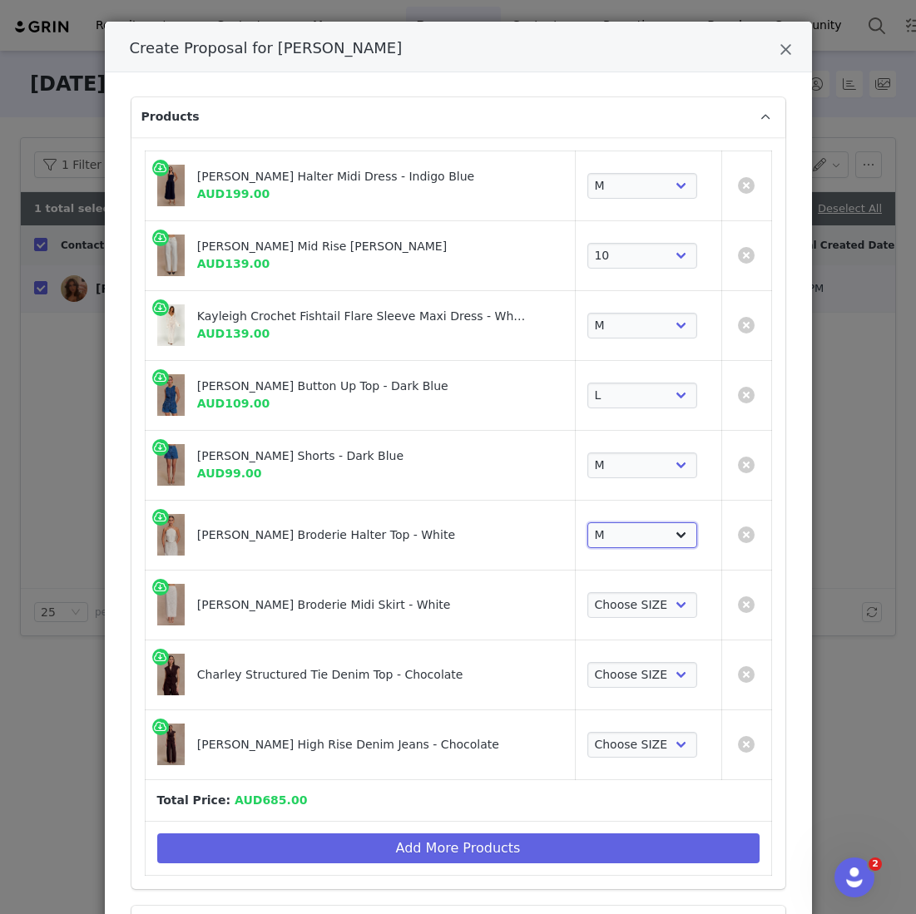
click at [587, 522] on select "Choose SIZE XXS XS S M L XL XXL 3XL" at bounding box center [642, 535] width 111 height 27
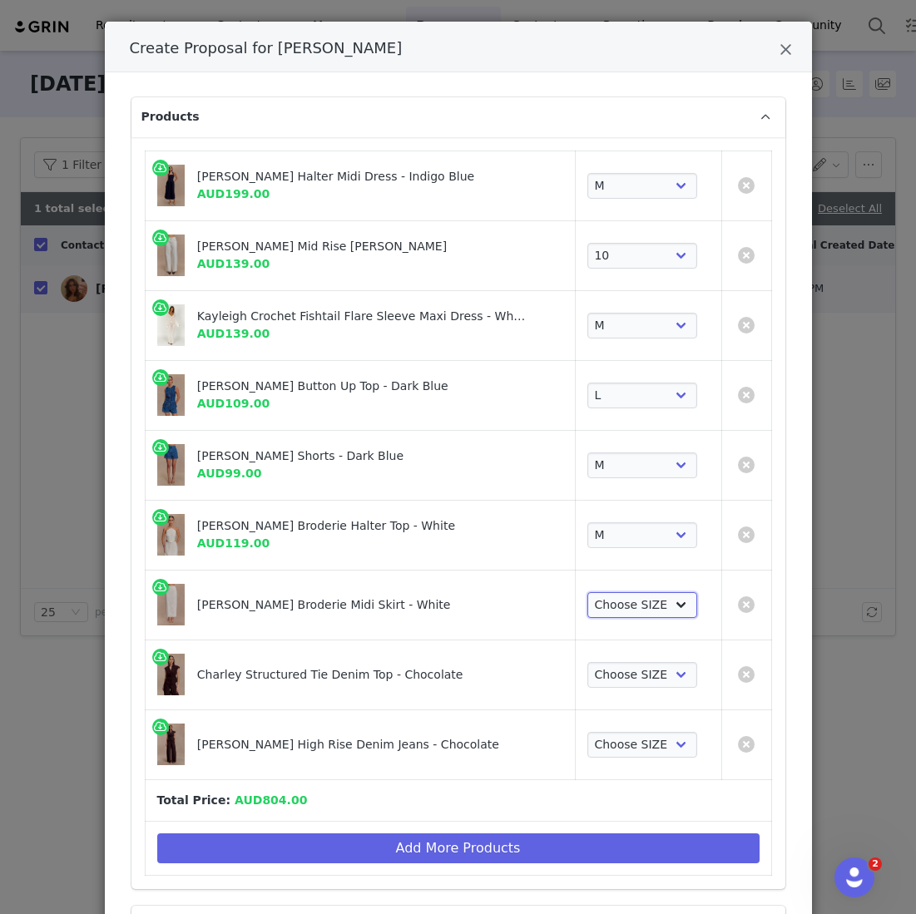
click at [635, 603] on select "Choose SIZE XXS XS S M L XL XXL 3XL" at bounding box center [642, 605] width 111 height 27
select select "26375206"
click at [587, 592] on select "Choose SIZE XXS XS S M L XL XXL 3XL" at bounding box center [642, 605] width 111 height 27
click at [604, 670] on select "Choose SIZE XXS XS S M L XL XXL 3XL" at bounding box center [642, 675] width 111 height 27
select select "27965275"
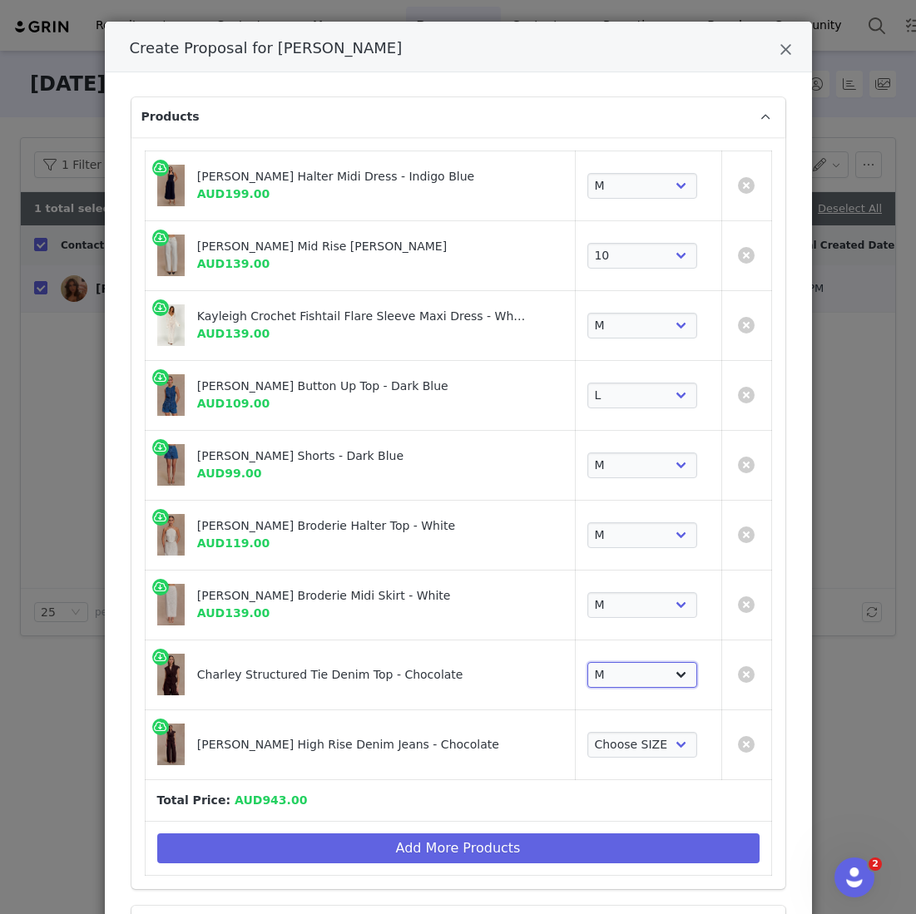
click at [587, 662] on select "Choose SIZE XXS XS S M L XL XXL 3XL" at bounding box center [642, 675] width 111 height 27
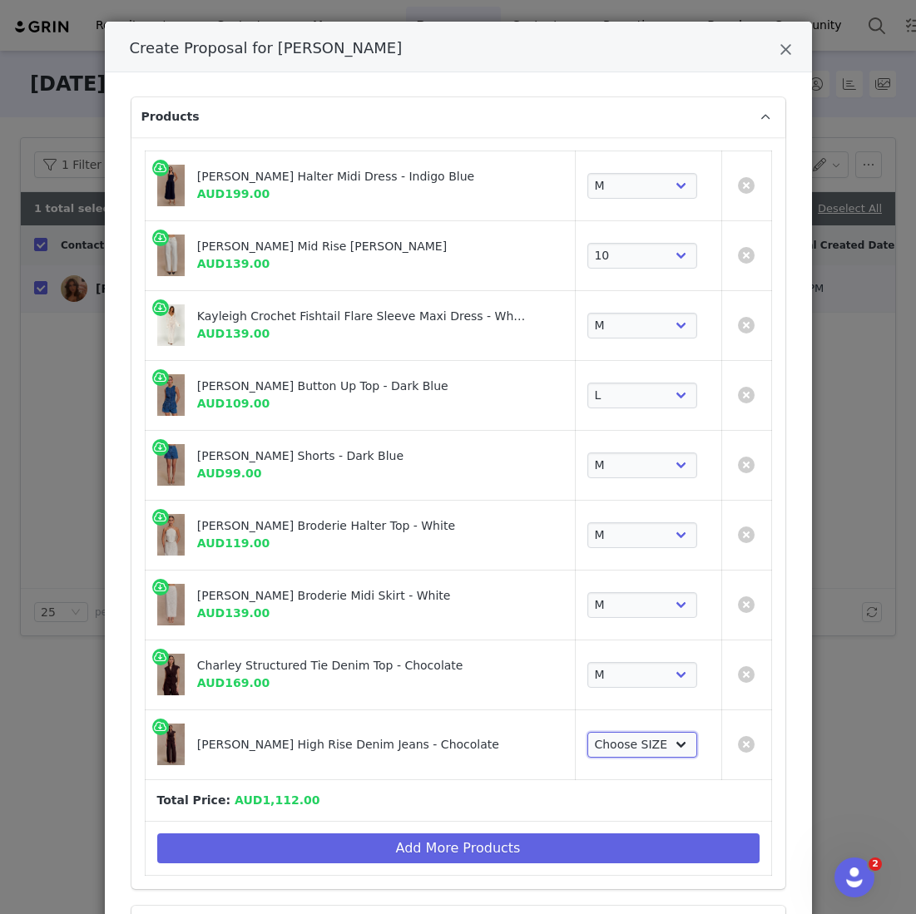
click at [631, 745] on select "Choose SIZE 22 23 24 25 26 27 28 29 30 31 32 33 34 35 36" at bounding box center [642, 745] width 111 height 27
click at [626, 748] on select "Choose SIZE 22 23 24 25 26 27 28 29 30 31 32 33 34 35 36" at bounding box center [642, 745] width 111 height 27
select select "27694333"
click at [587, 732] on select "Choose SIZE 22 23 24 25 26 27 28 29 30 31 32 33 34 35 36" at bounding box center [642, 745] width 111 height 27
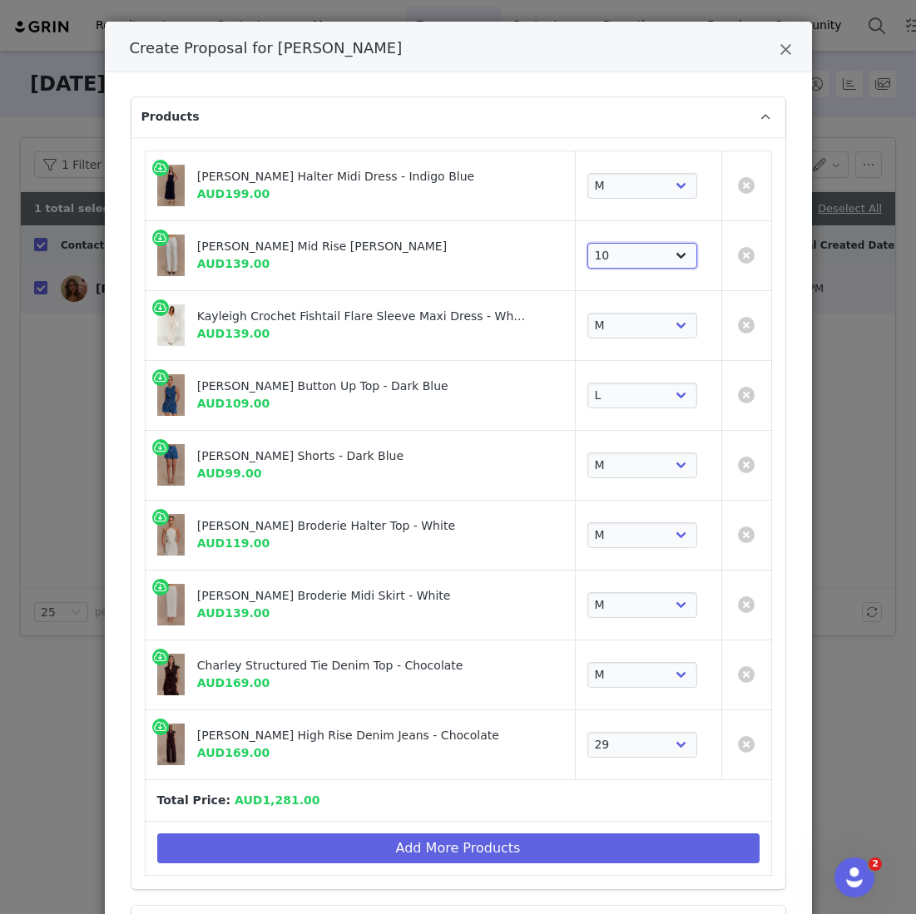
click at [672, 263] on select "Choose SIZE 4 6 7 8 9 10 11 12 14 16 18" at bounding box center [642, 256] width 111 height 27
select select "27127923"
click at [587, 243] on select "Choose SIZE 4 6 7 8 9 10 11 12 14 16 18" at bounding box center [642, 256] width 111 height 27
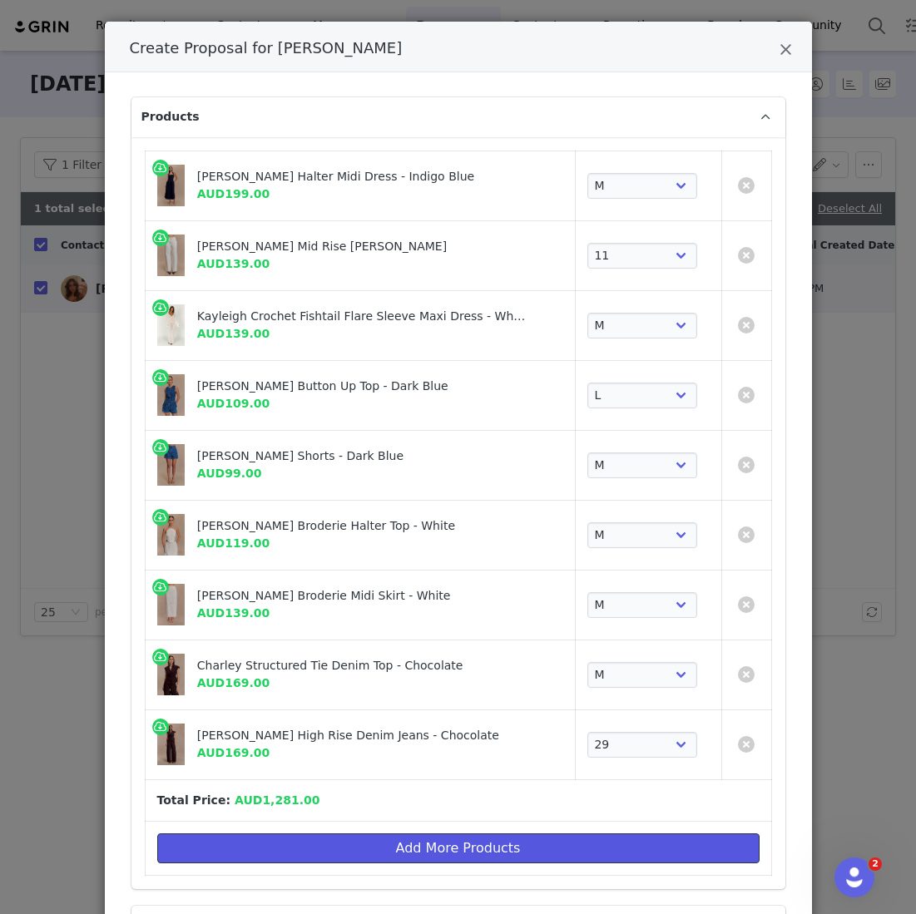
click at [373, 843] on button "Add More Products" at bounding box center [458, 849] width 602 height 30
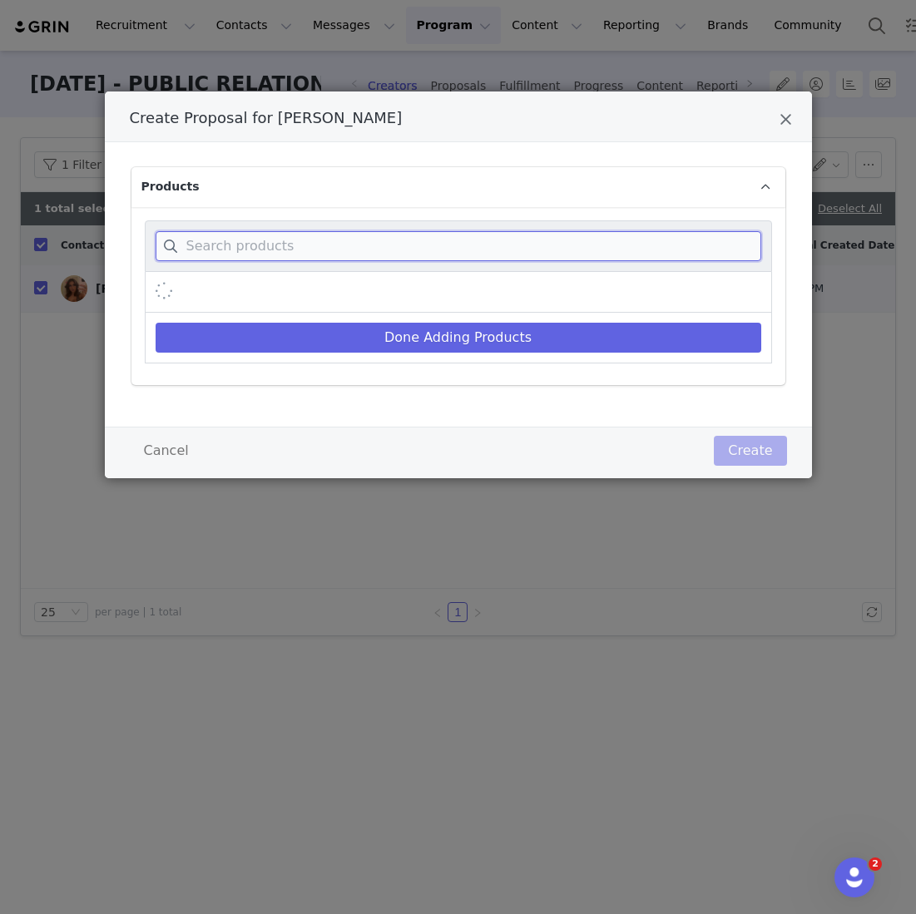
click at [457, 253] on input "Create Proposal for SABRINA NICHOLAS" at bounding box center [459, 246] width 606 height 30
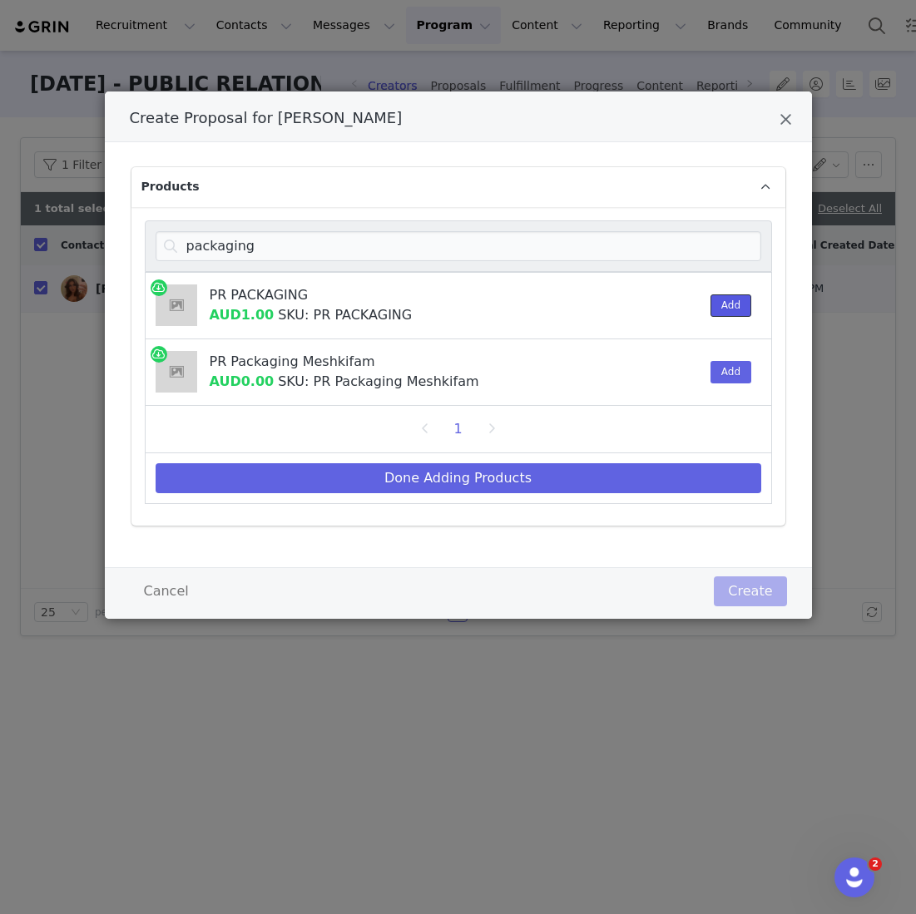
click at [741, 309] on button "Add" at bounding box center [730, 305] width 41 height 22
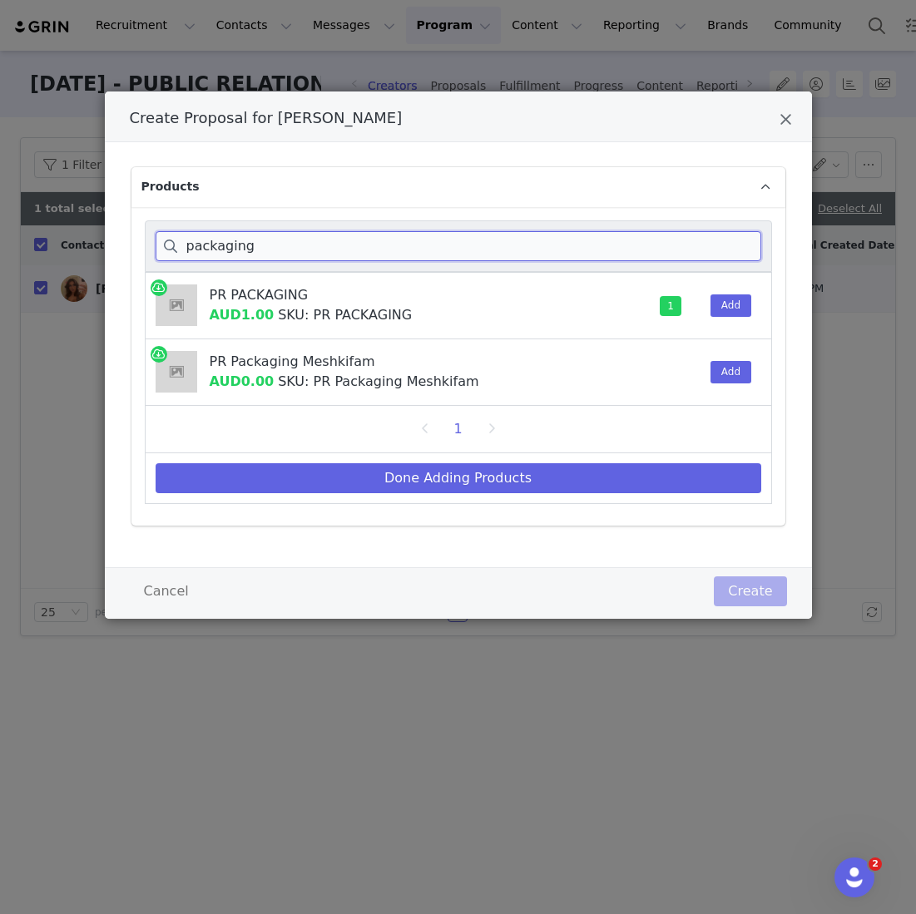
drag, startPoint x: 344, startPoint y: 255, endPoint x: 49, endPoint y: 190, distance: 302.3
click at [49, 190] on div "Create Proposal for SABRINA NICHOLAS Products packaging PR PACKAGING AUD1.00 SK…" at bounding box center [458, 457] width 916 height 914
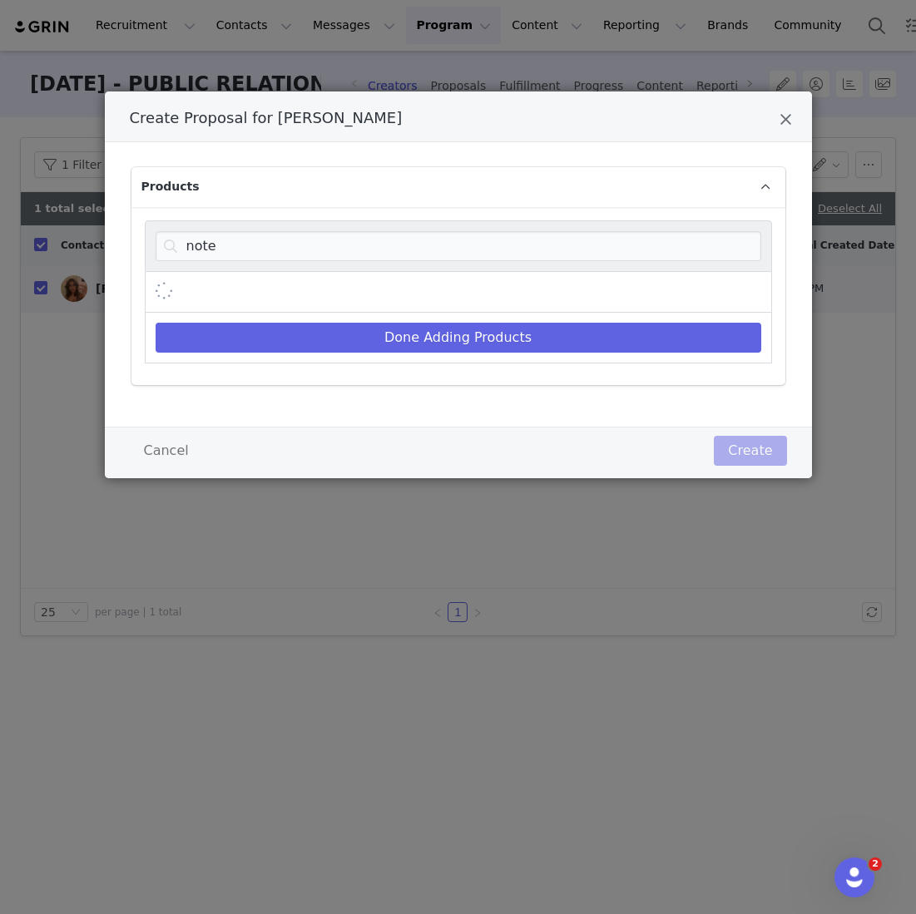
click at [650, 281] on div "Create Proposal for SABRINA NICHOLAS" at bounding box center [458, 292] width 627 height 41
click at [701, 246] on input "note" at bounding box center [459, 246] width 606 height 30
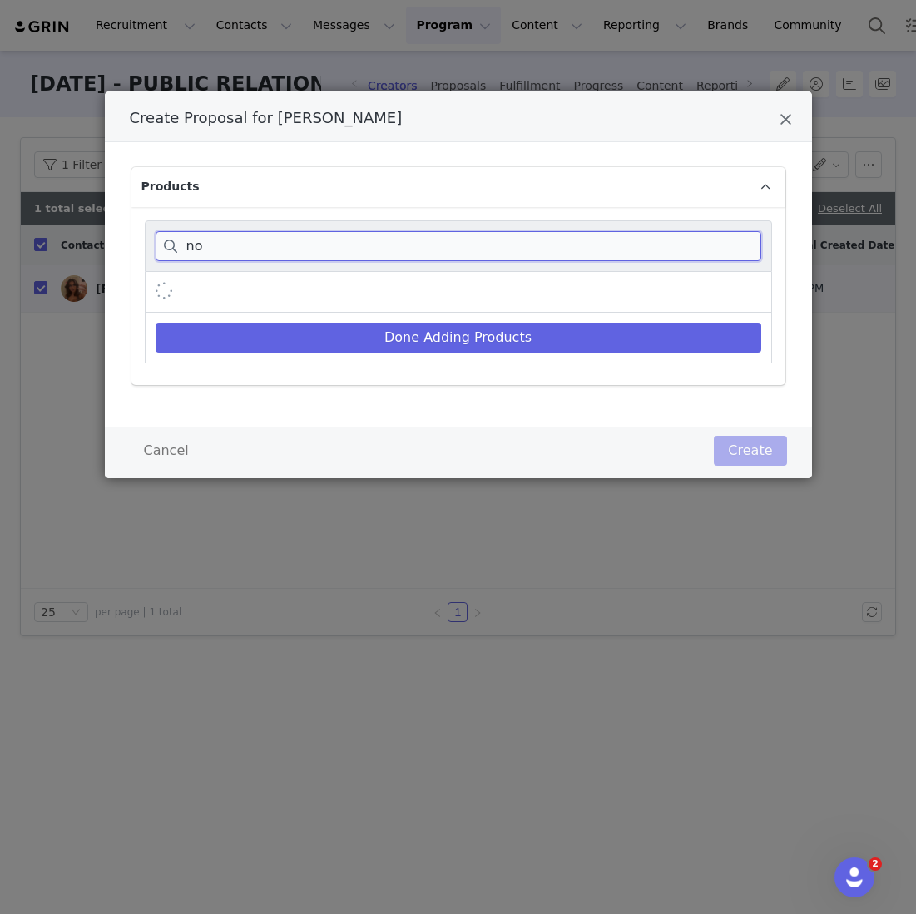
type input "n"
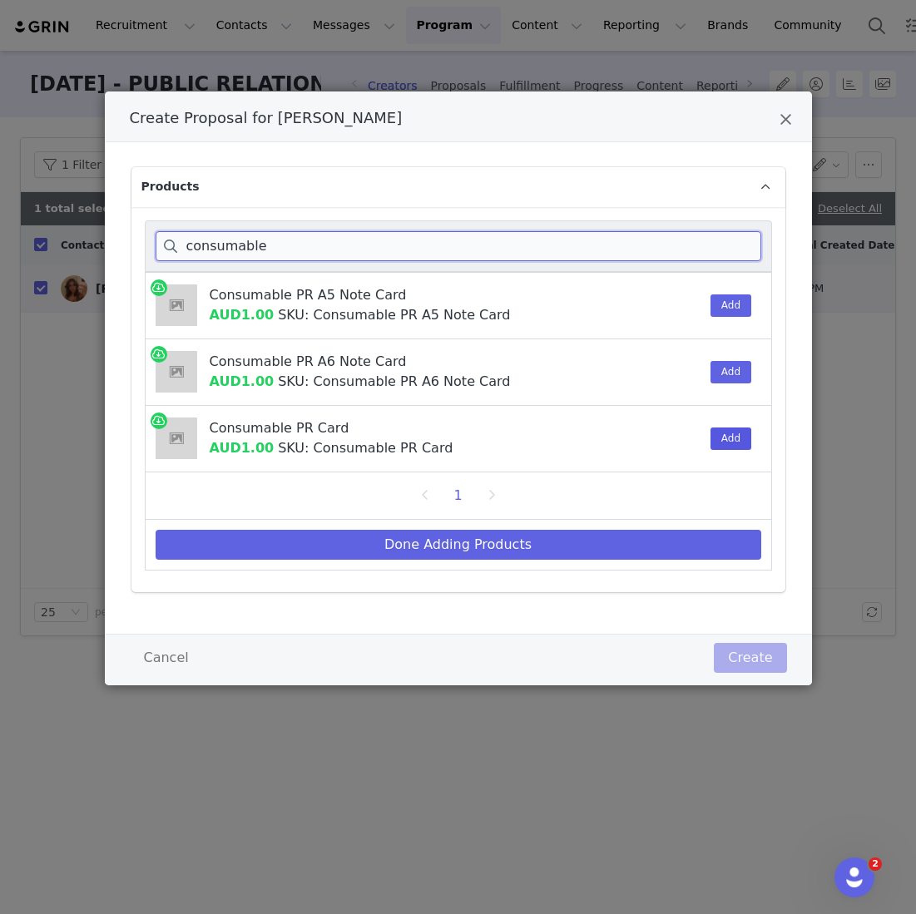
type input "consumable"
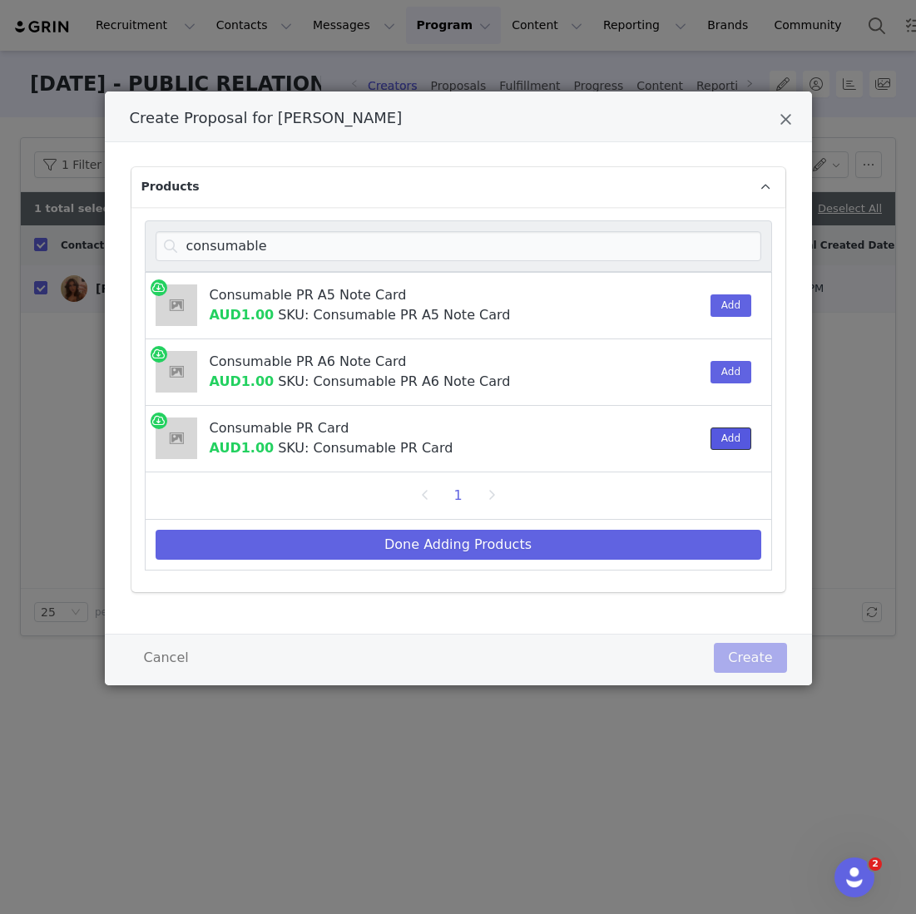
click at [734, 446] on button "Add" at bounding box center [730, 439] width 41 height 22
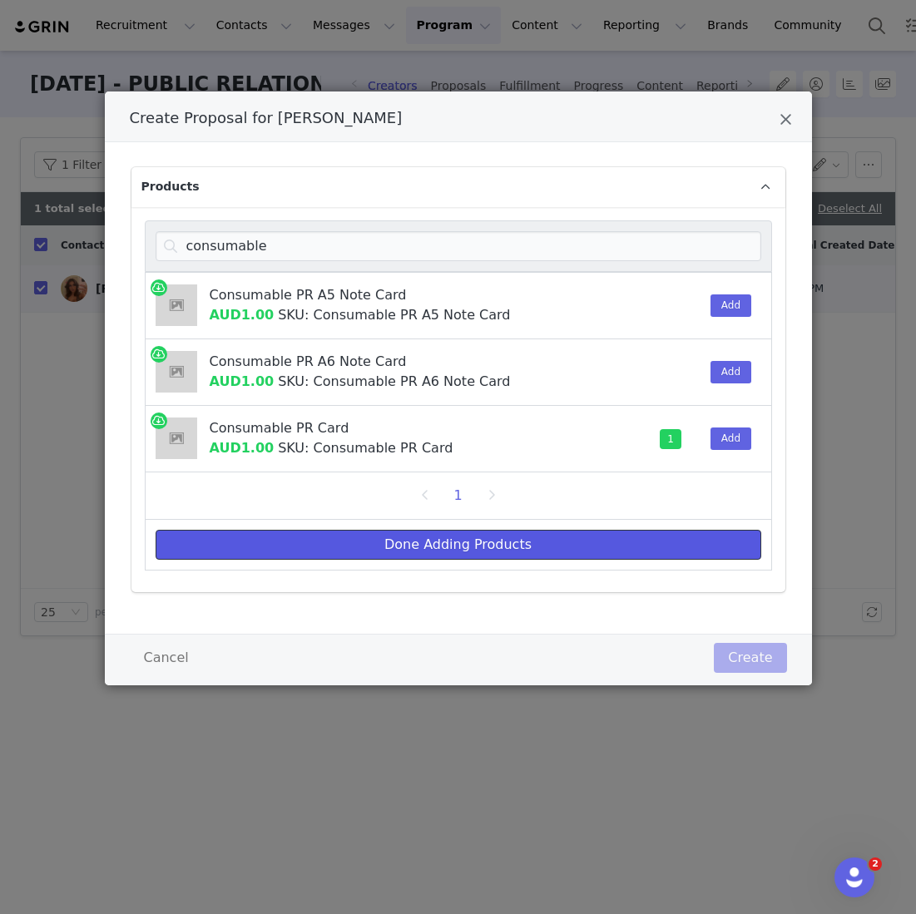
click at [303, 540] on button "Done Adding Products" at bounding box center [459, 545] width 606 height 30
select select "25963042"
select select "27127923"
select select "14425876"
select select "21743118"
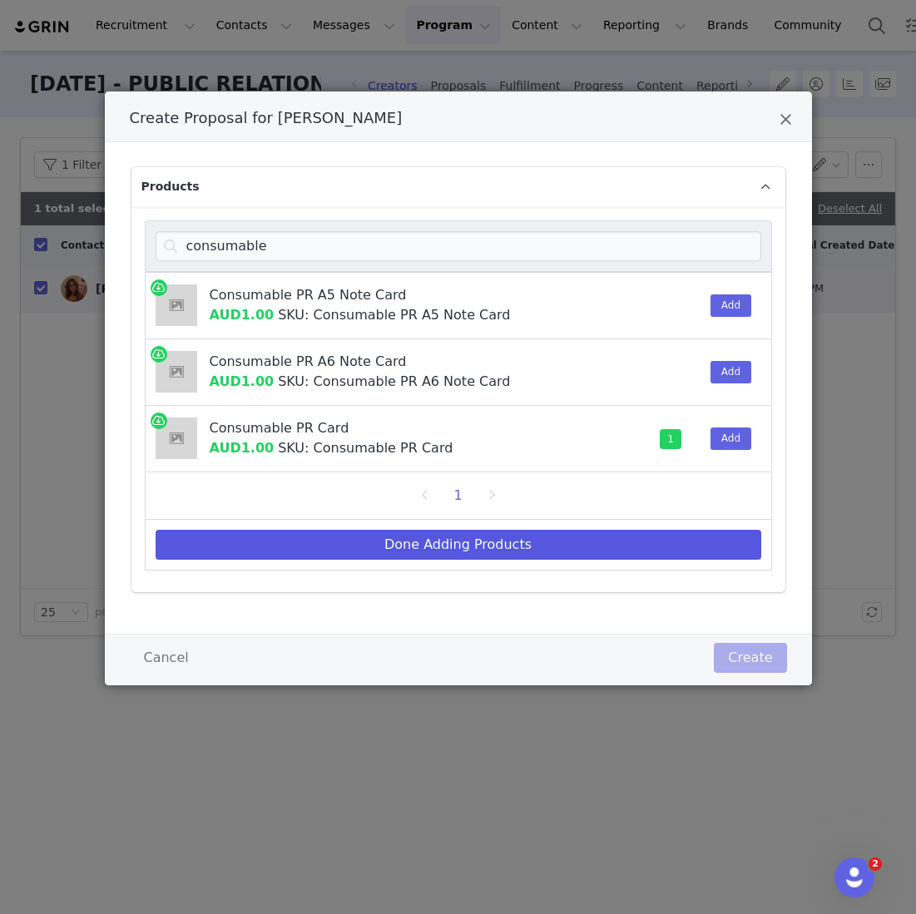
select select "21743188"
select select "26375449"
select select "26375206"
select select "27965275"
select select "27694333"
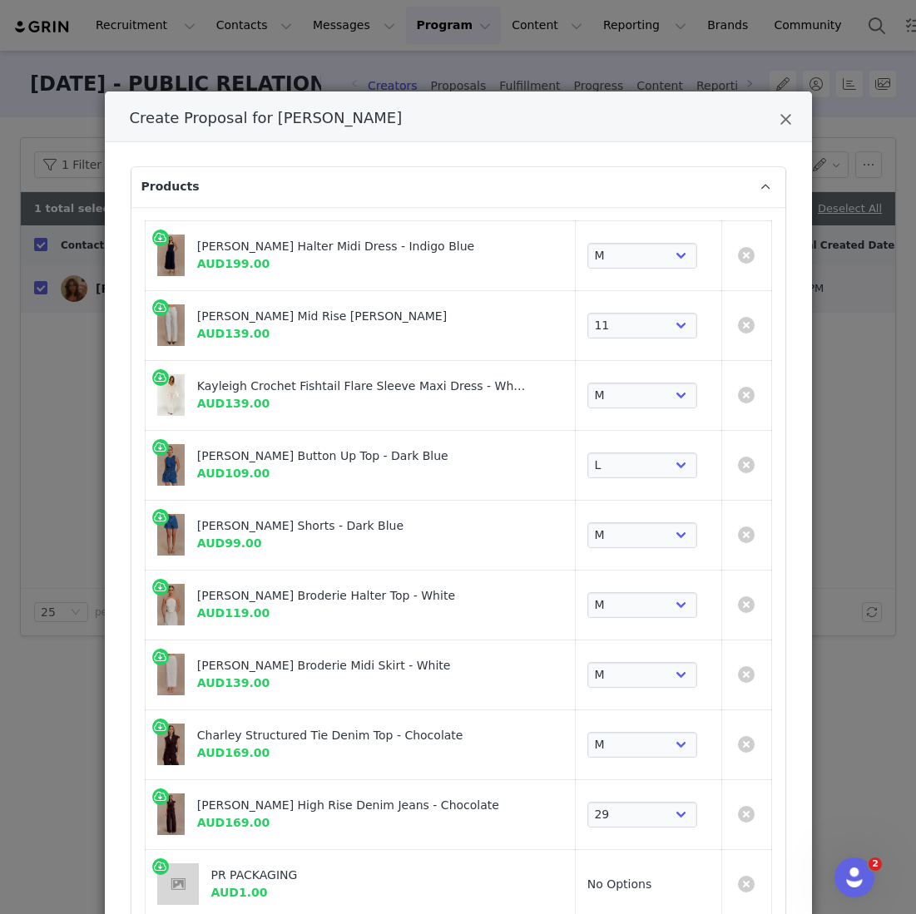
scroll to position [355, 0]
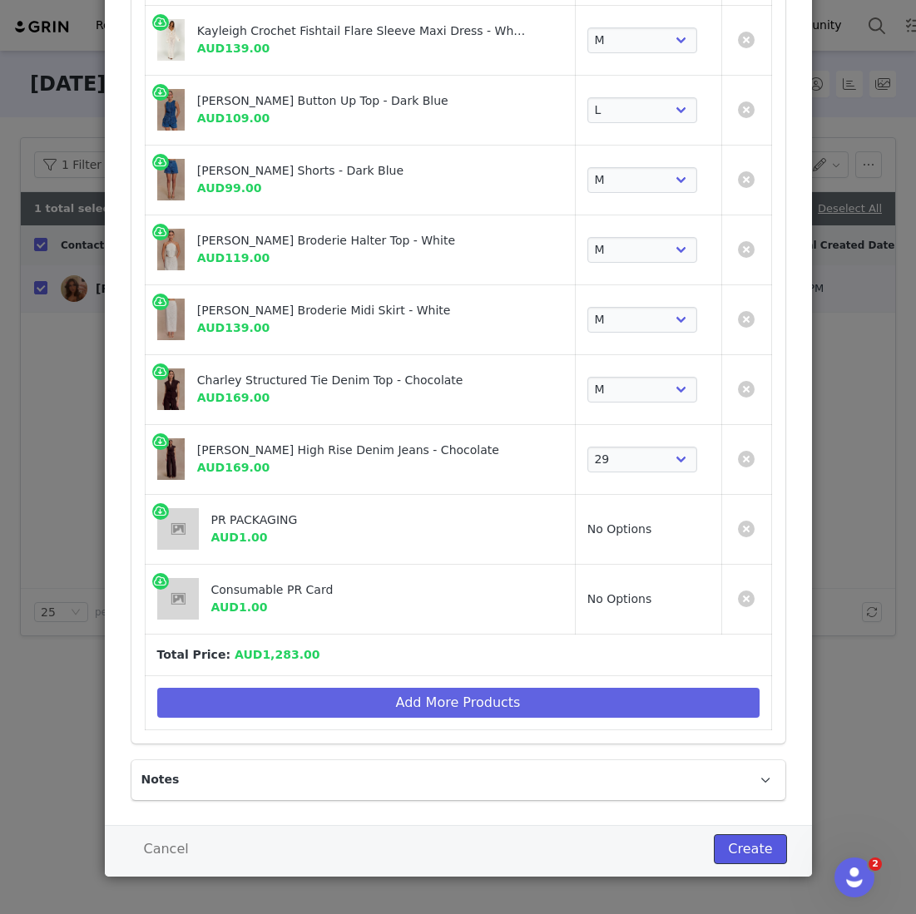
click at [753, 839] on button "Create" at bounding box center [750, 849] width 72 height 30
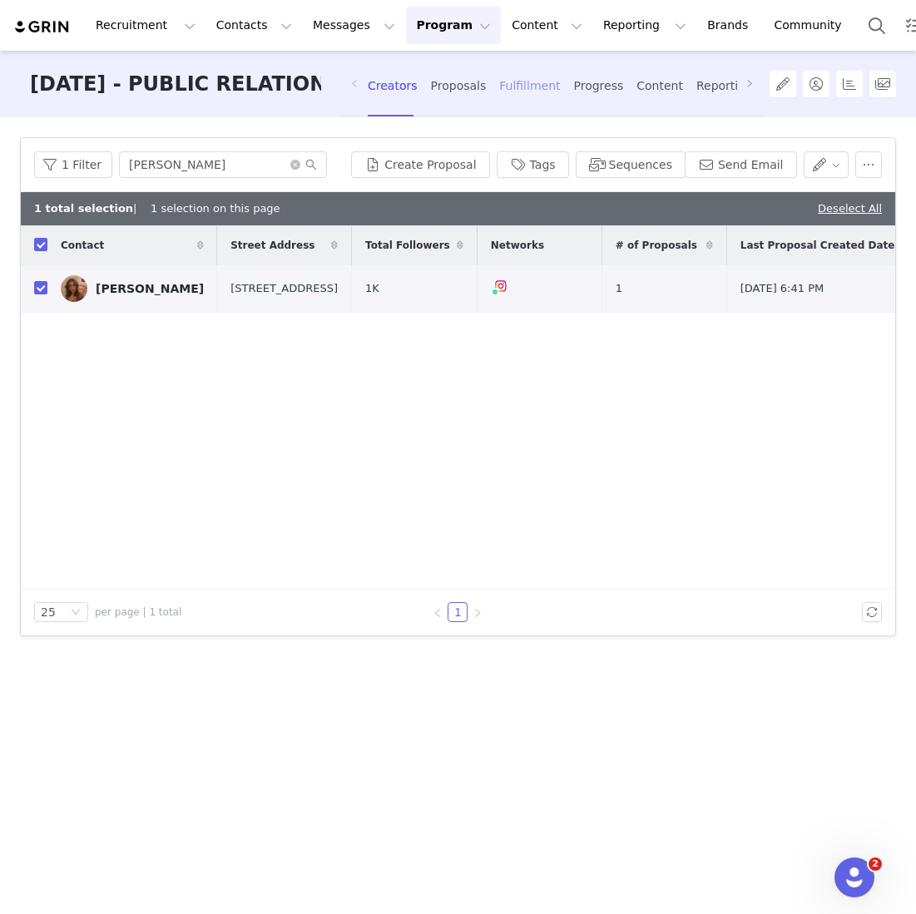
click at [522, 97] on div "Fulfillment" at bounding box center [529, 86] width 61 height 44
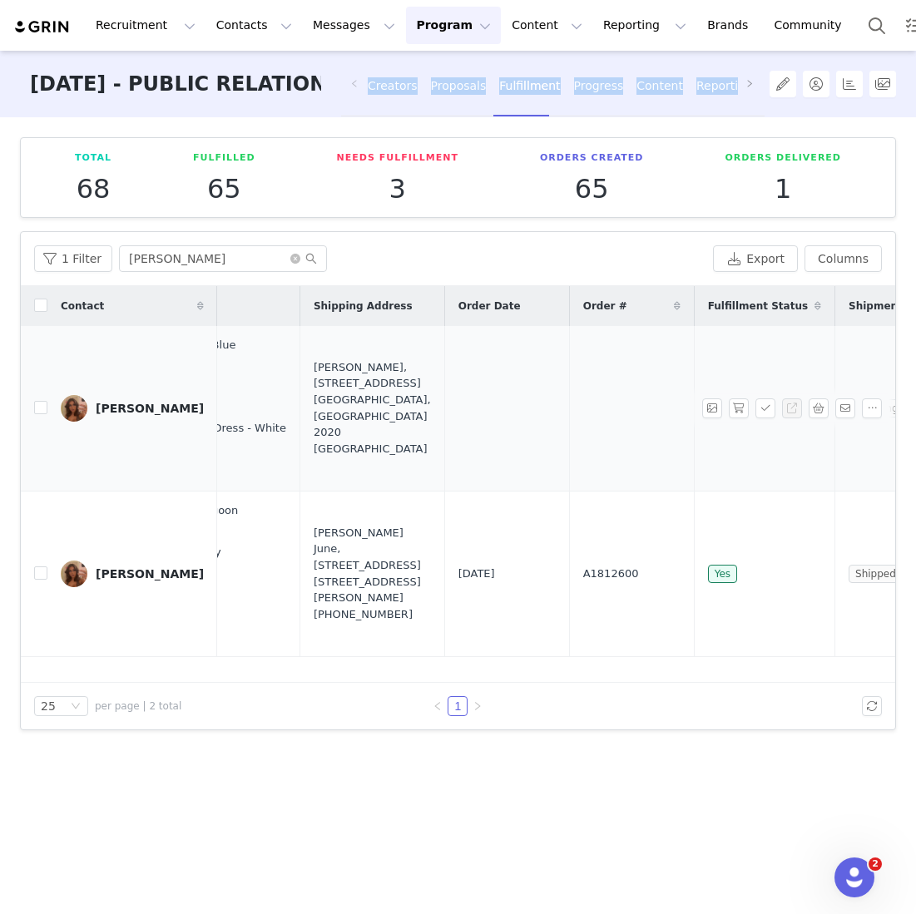
scroll to position [0, 312]
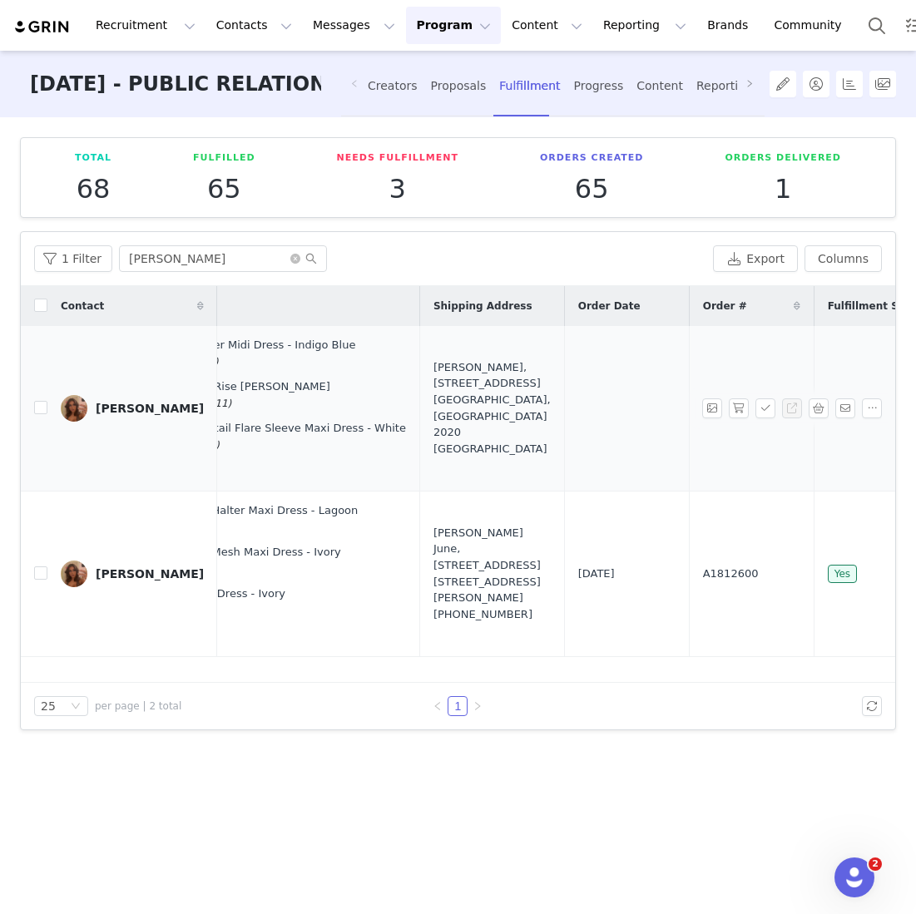
click at [433, 393] on div "SABRINA NICHOLAS, 730 Botany Rd. Mascot, New South Wales 2020 Australia" at bounding box center [491, 407] width 117 height 97
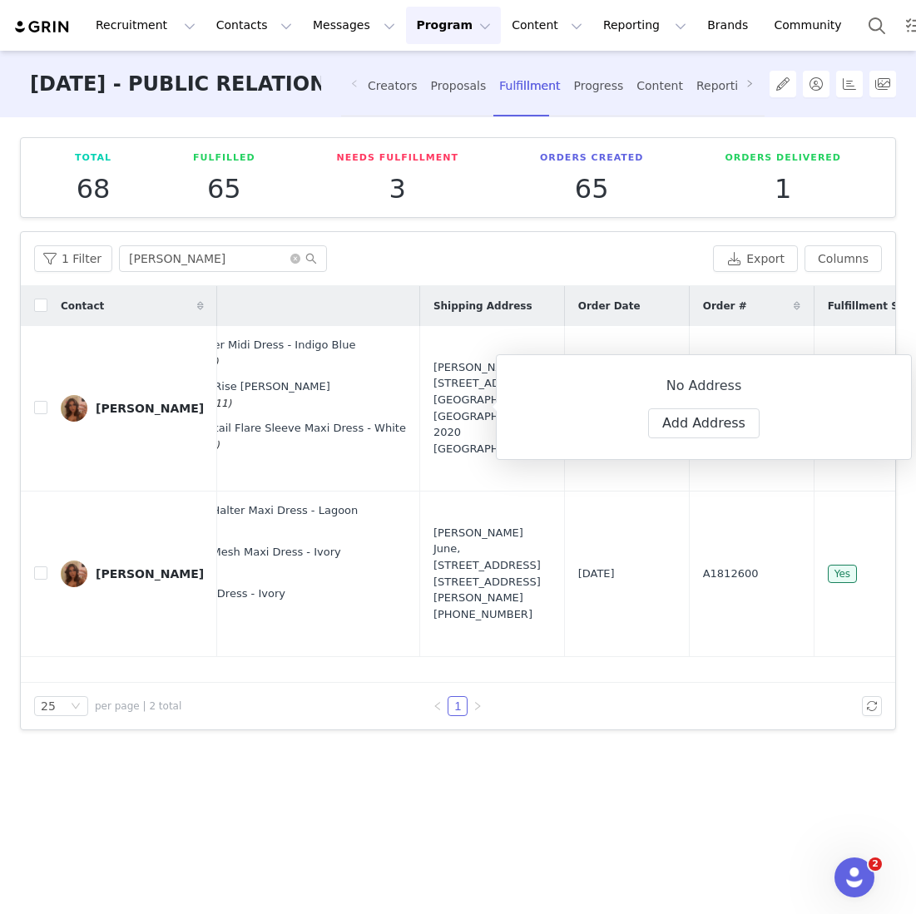
type input "SABRINA"
type input "NICHOLAS"
type input "sabrina@meshki.com.au"
type input "+1 (United States)"
select select
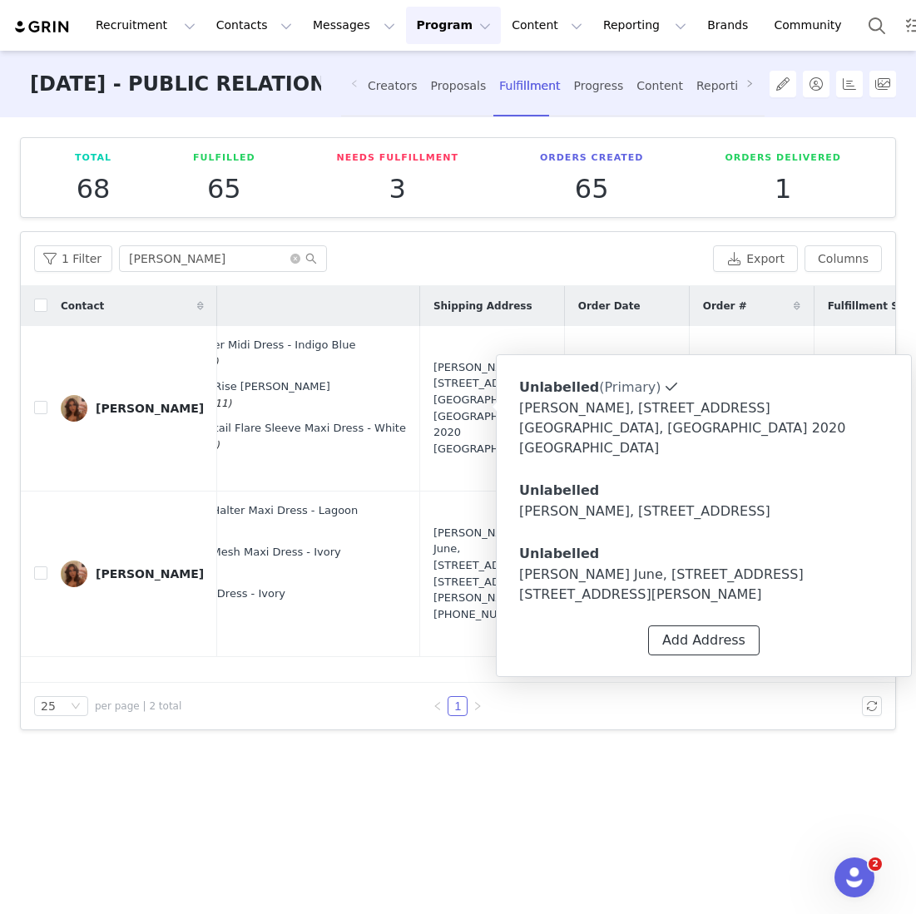
click at [725, 630] on button "Add Address" at bounding box center [703, 641] width 111 height 30
select select
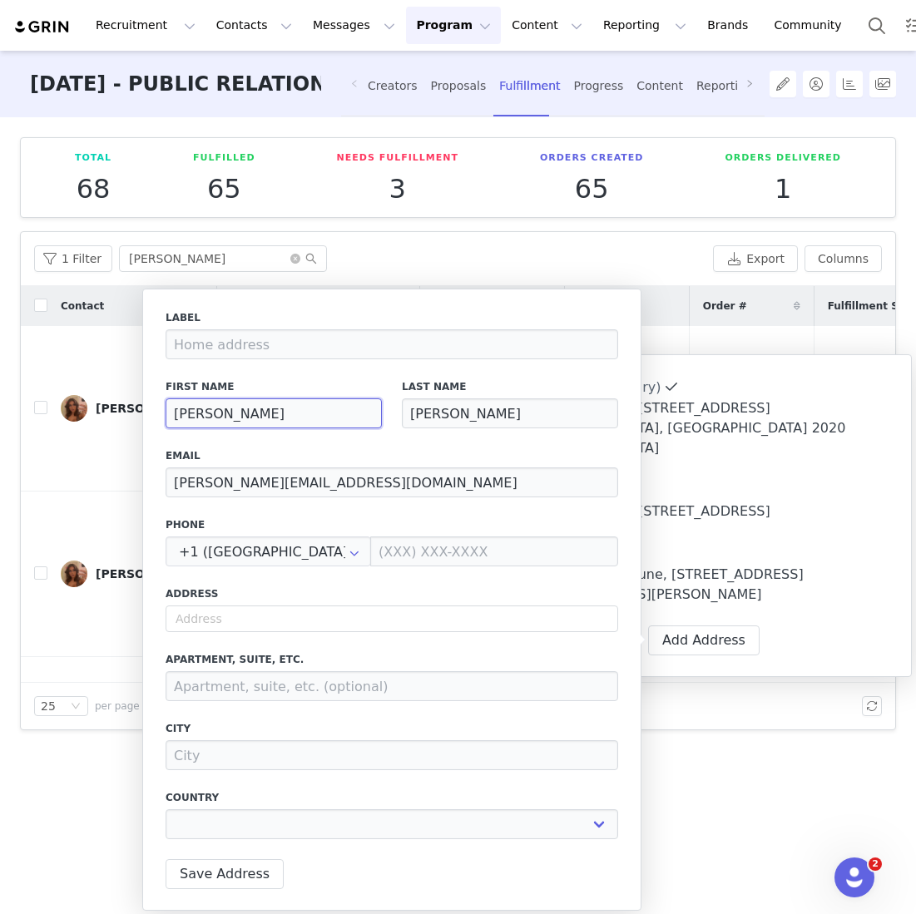
drag, startPoint x: 250, startPoint y: 405, endPoint x: 177, endPoint y: 404, distance: 73.2
click at [177, 404] on input "SABRINA" at bounding box center [274, 413] width 216 height 30
drag, startPoint x: 266, startPoint y: 422, endPoint x: 170, endPoint y: 417, distance: 96.6
click at [170, 417] on input "SABRINA" at bounding box center [274, 413] width 216 height 30
paste input "Allanah Micallef"
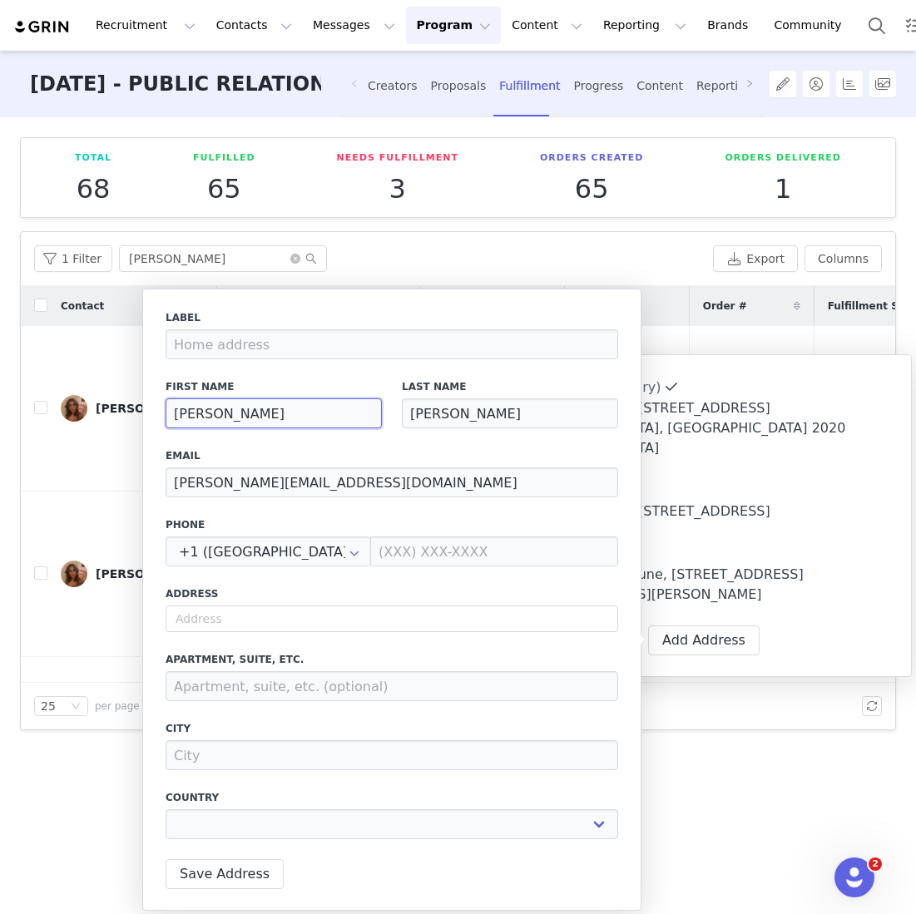
type input "Allanah Micallef"
select select
drag, startPoint x: 282, startPoint y: 417, endPoint x: 224, endPoint y: 417, distance: 58.2
click at [224, 417] on input "Allanah Micallef" at bounding box center [274, 413] width 216 height 30
type input "Allanah"
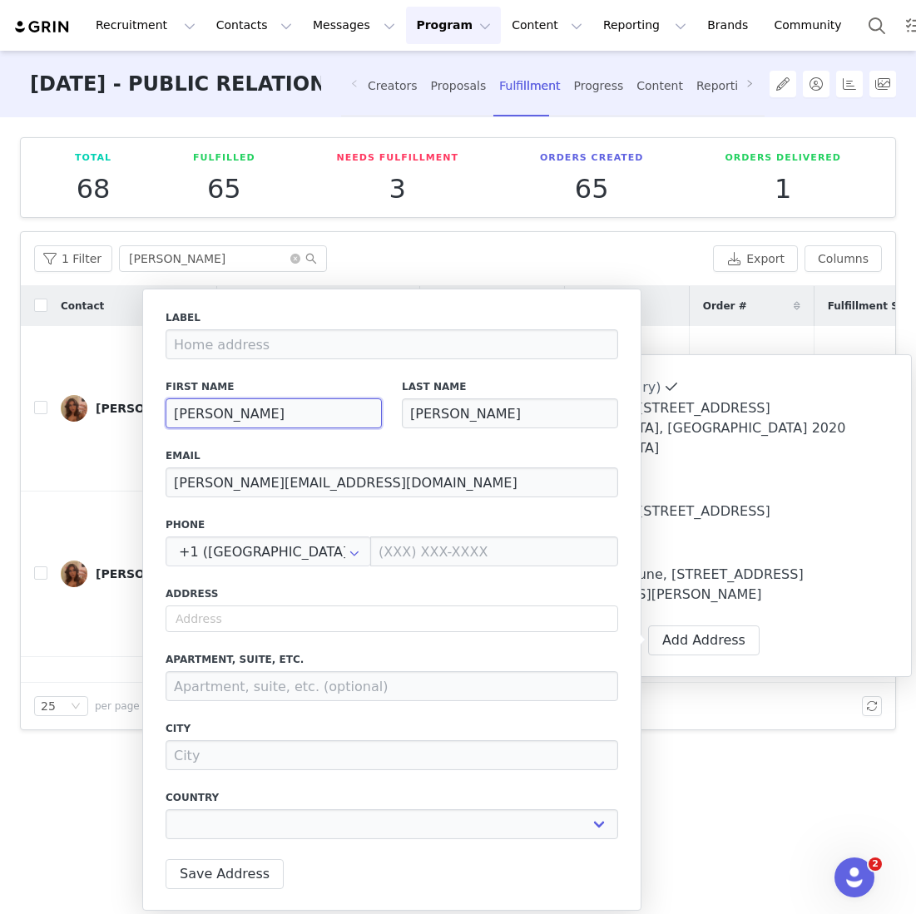
select select
type input "Allanah"
select select
type input "Allanah"
drag, startPoint x: 488, startPoint y: 412, endPoint x: 400, endPoint y: 411, distance: 88.2
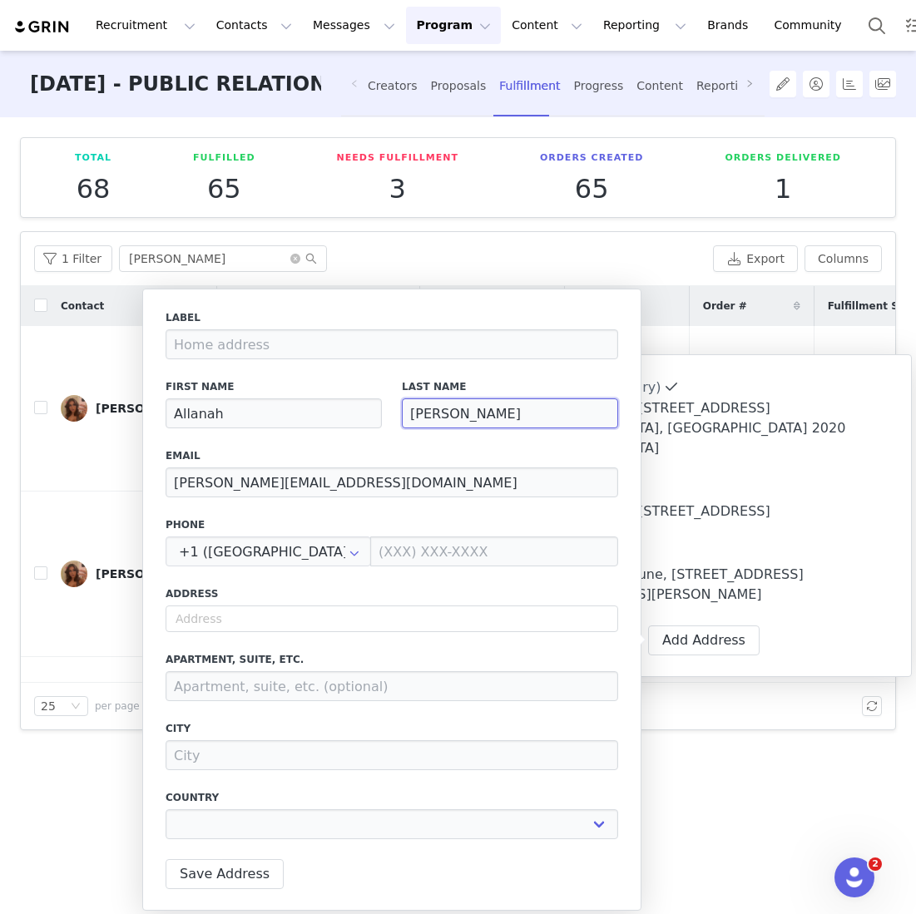
click at [400, 411] on div "Last Name NICHOLAS" at bounding box center [510, 403] width 236 height 69
paste input "Micallef"
type input "Micallef"
select select
type input "Micallef"
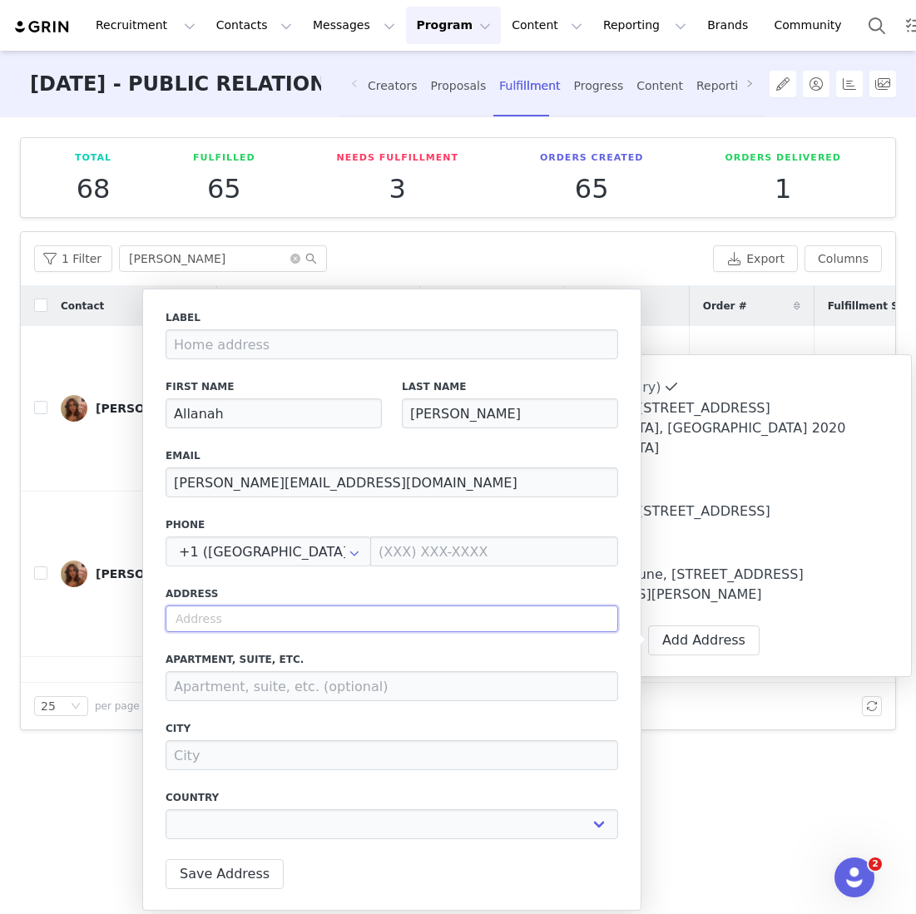
click at [299, 609] on input "text" at bounding box center [392, 619] width 453 height 27
paste input "5 Cador Drive Portchester Hampshire Po169en United Kingdom"
type input "5 Cador Drive Portchester Hampshire Po169en United Kingdom"
select select
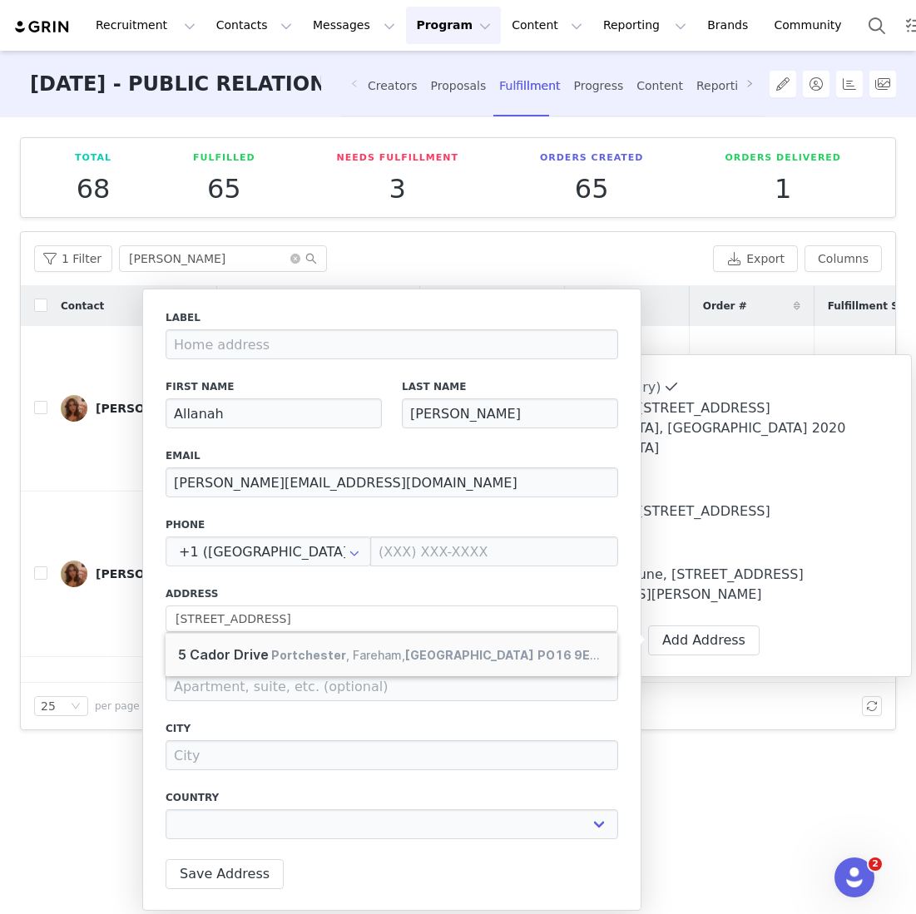
type input "5 Cador Dr"
type input "Portchester"
select select "[object Object]"
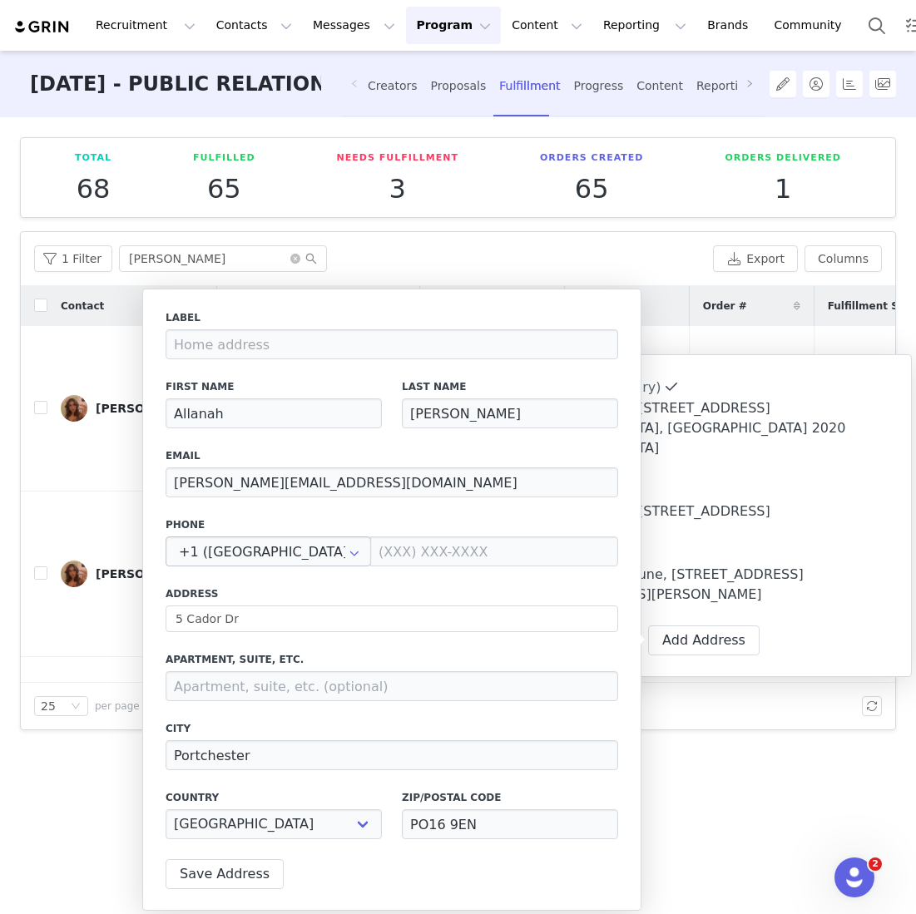
click at [341, 557] on icon at bounding box center [354, 552] width 27 height 30
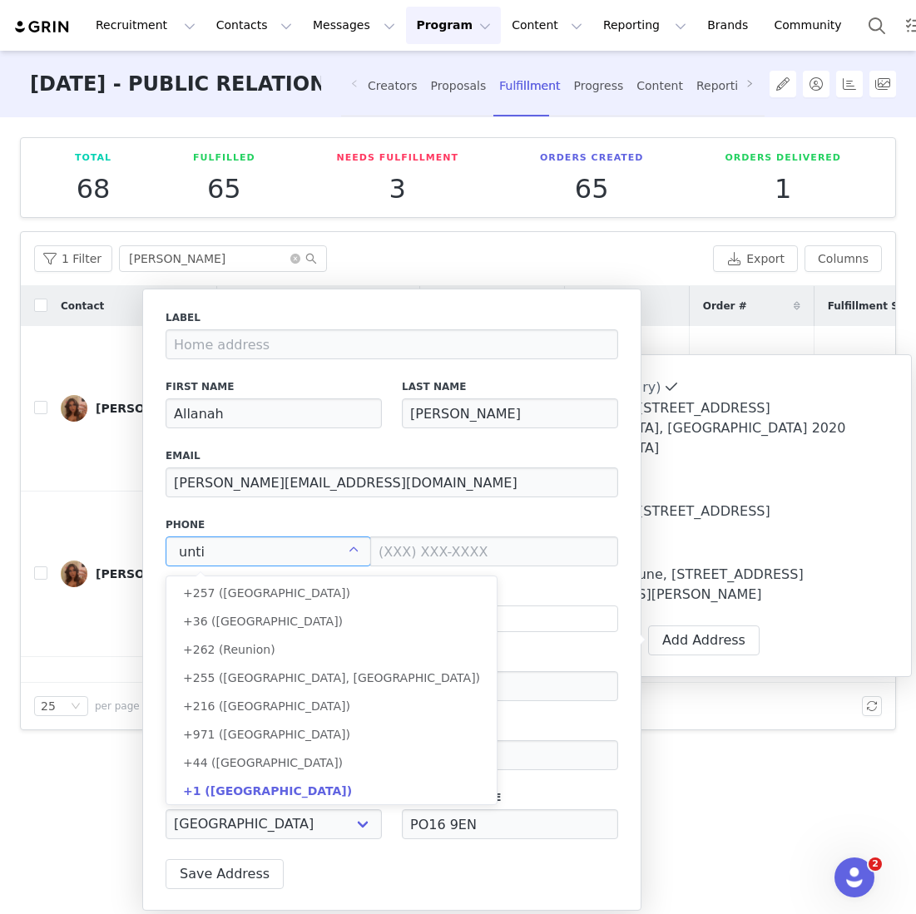
scroll to position [0, 0]
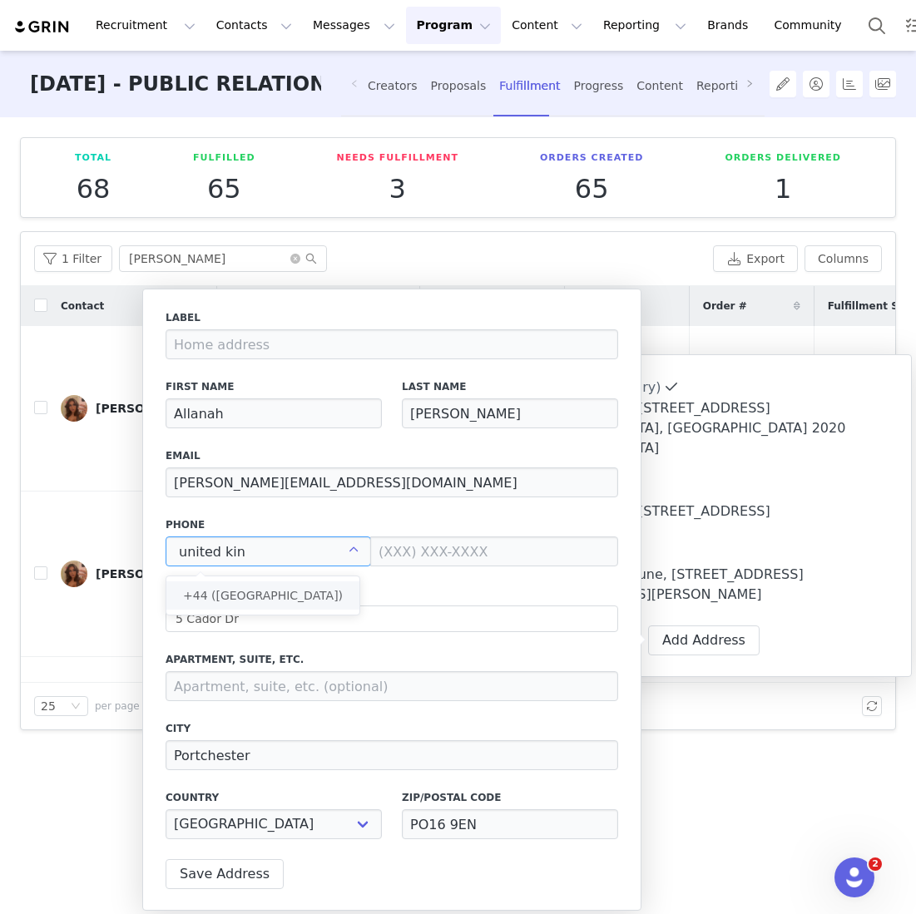
click at [298, 592] on span "+44 (United Kingdom)" at bounding box center [263, 595] width 160 height 13
type input "+44 (United Kingdom)"
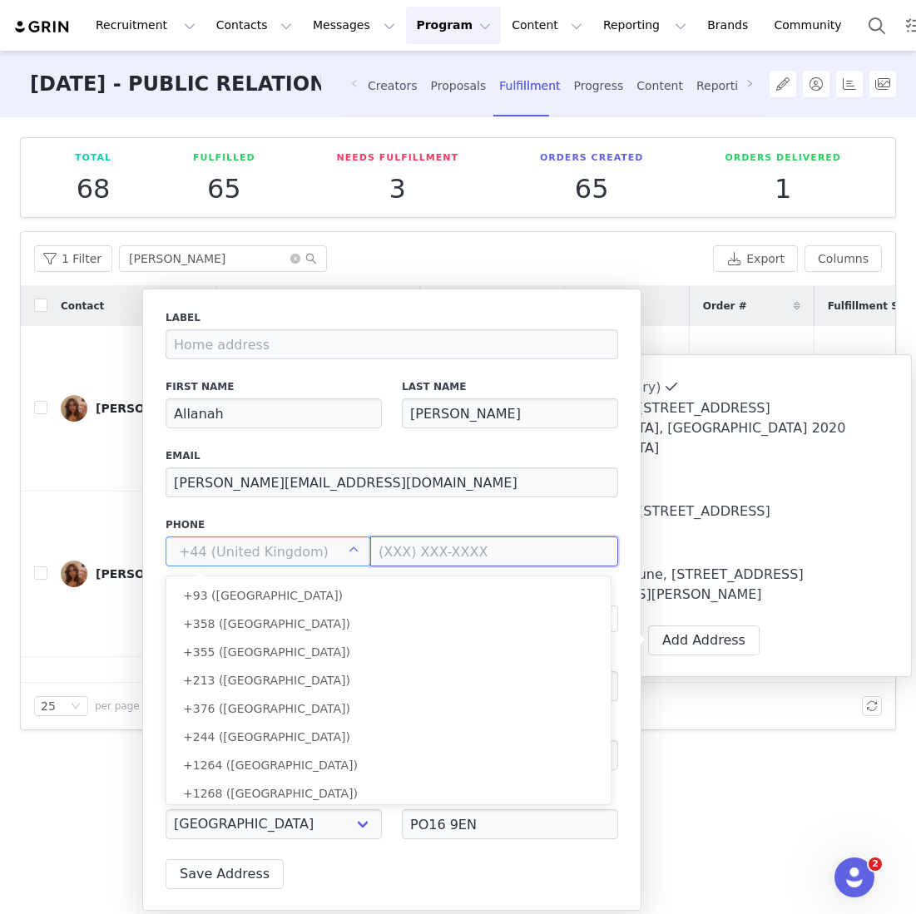
click at [522, 565] on input at bounding box center [494, 552] width 248 height 30
type input "+44 (United Kingdom)"
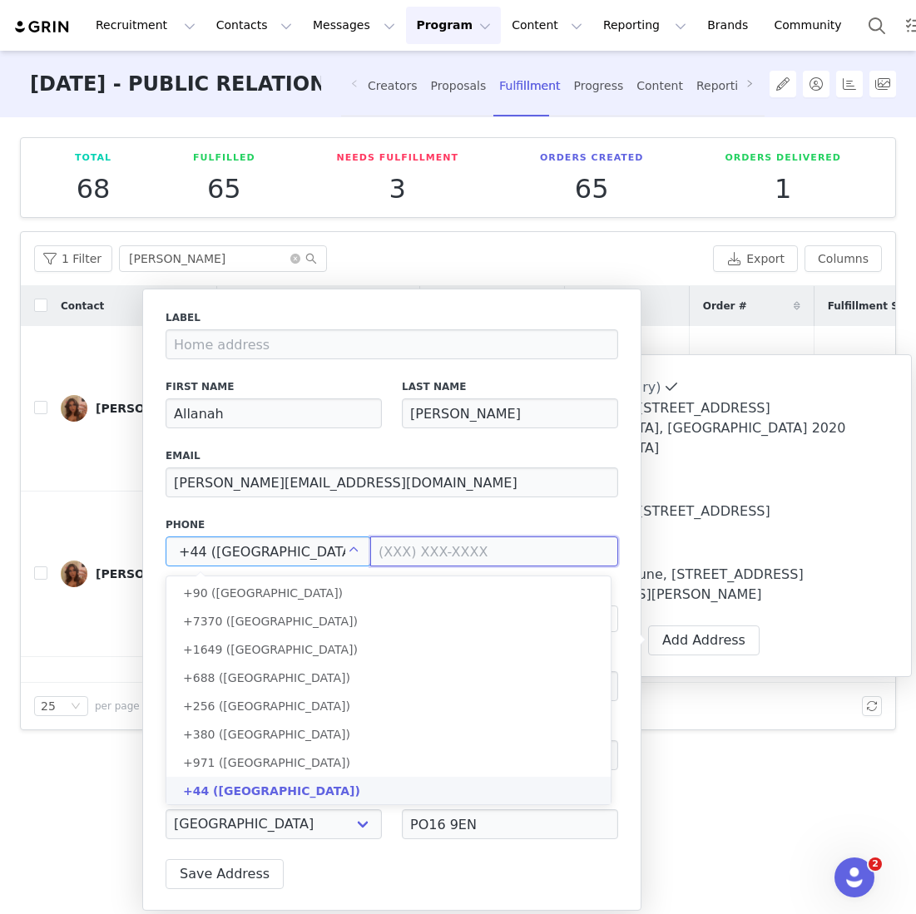
click at [522, 565] on input at bounding box center [494, 552] width 248 height 30
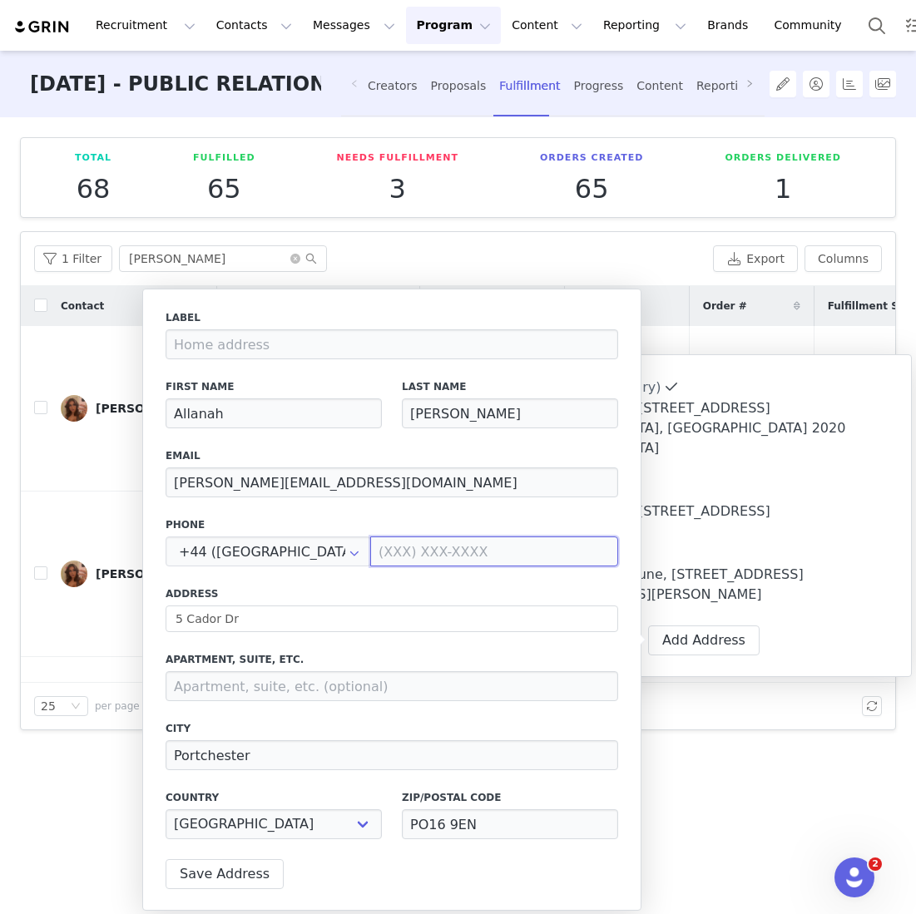
paste input "07470350834"
type input "07470 350834"
click at [507, 591] on label "Address" at bounding box center [392, 593] width 453 height 15
click at [218, 869] on button "Save Address" at bounding box center [225, 874] width 118 height 30
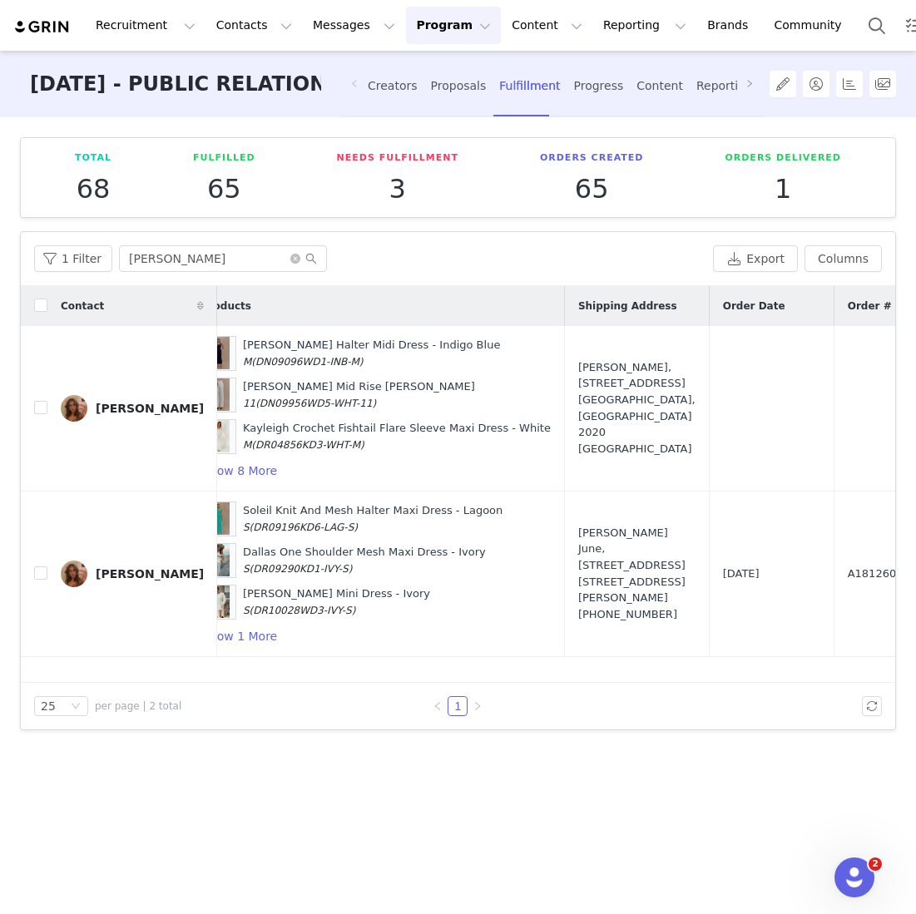
scroll to position [0, 324]
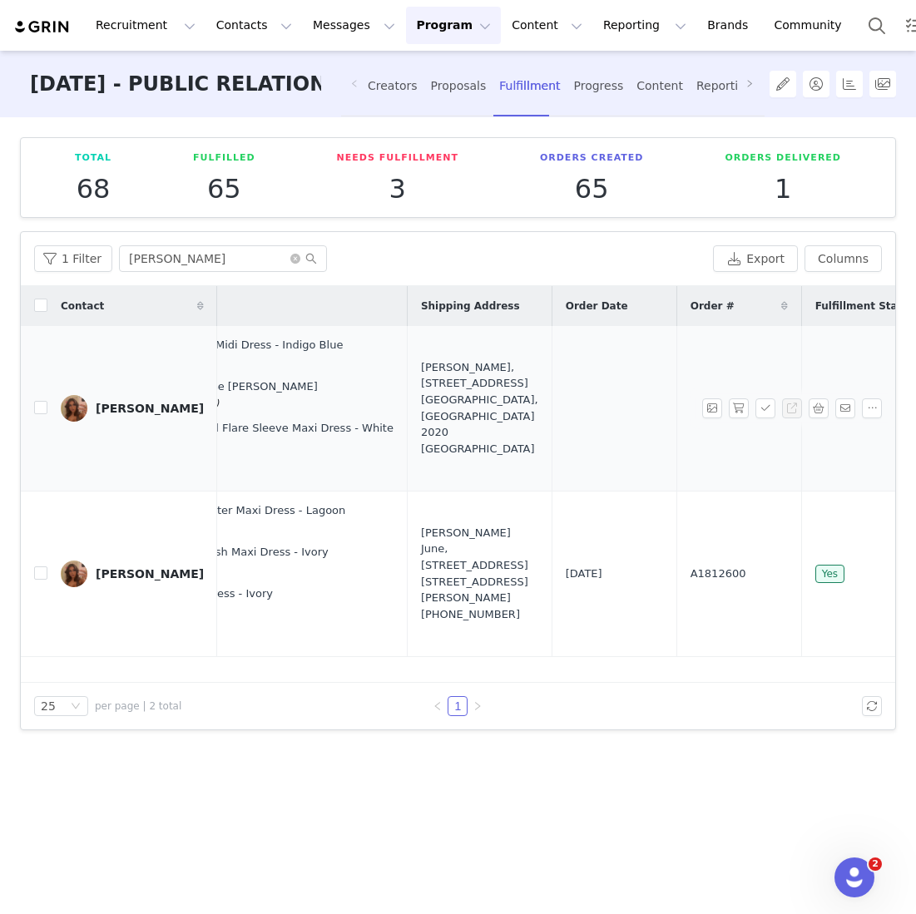
click at [421, 427] on div "SABRINA NICHOLAS, 730 Botany Rd. Mascot, New South Wales 2020 Australia" at bounding box center [479, 407] width 117 height 97
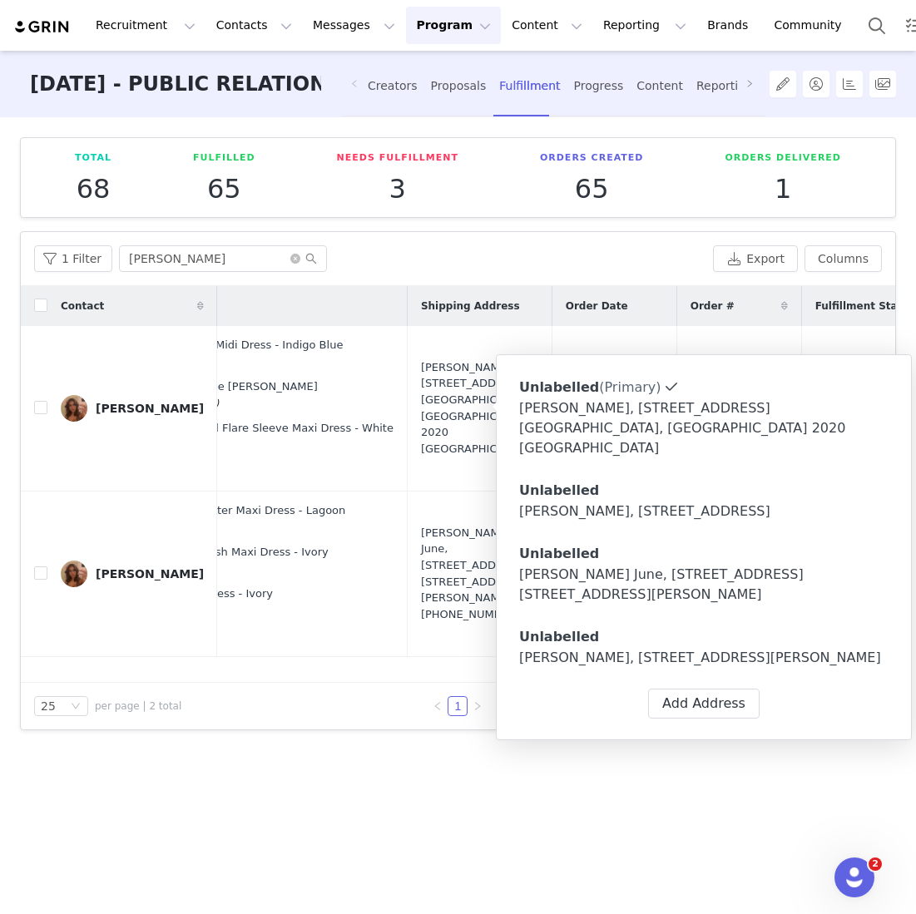
click at [571, 668] on div "Allanah Micallef, 5 Cador Dr. Portchester, PO16 9EN United Kingdom" at bounding box center [703, 658] width 369 height 20
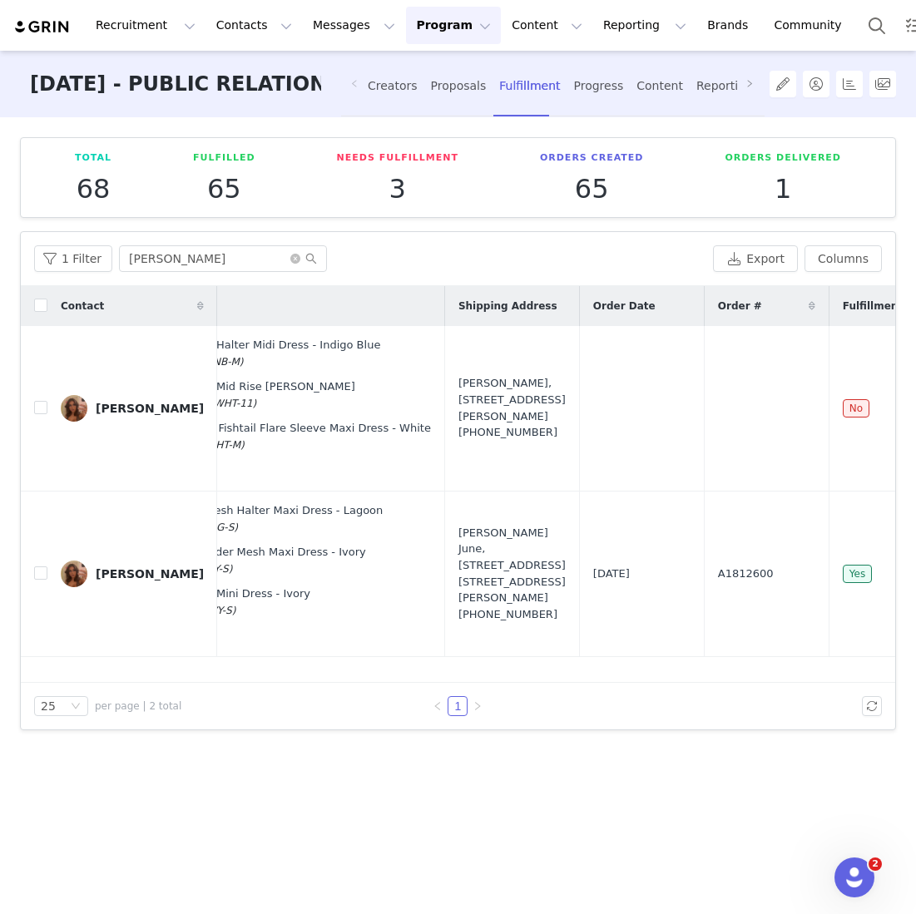
scroll to position [0, 404]
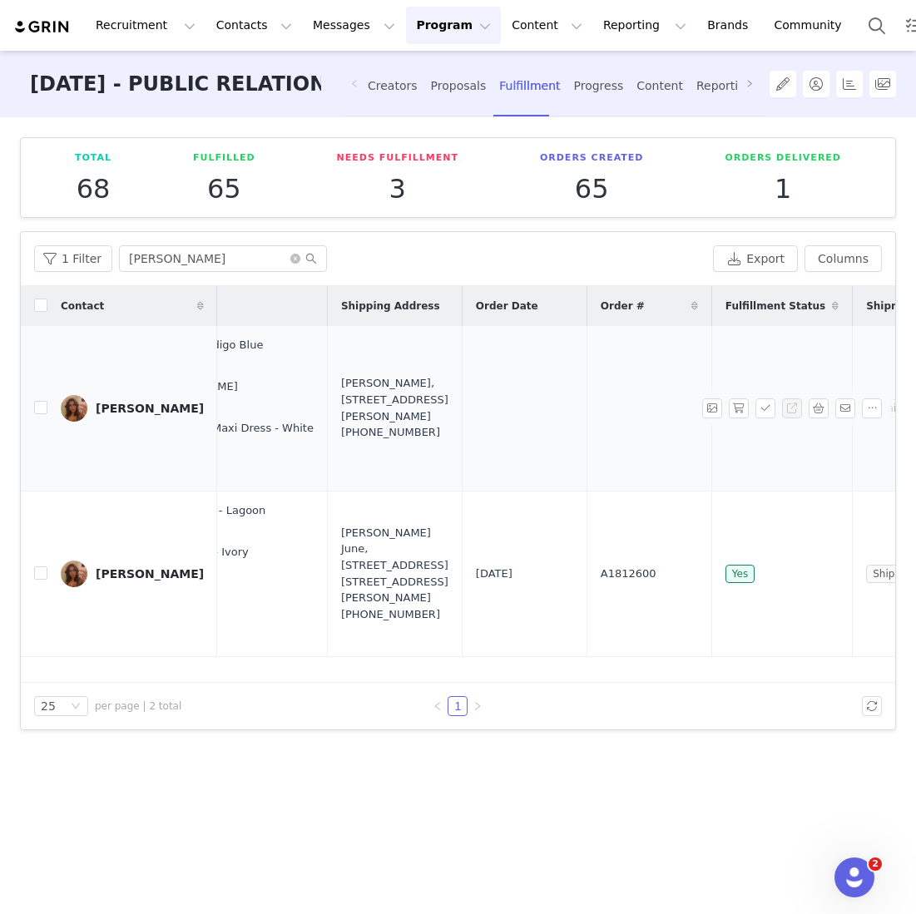
click at [726, 403] on span at bounding box center [715, 408] width 27 height 20
click at [735, 407] on button "button" at bounding box center [739, 408] width 20 height 20
click at [764, 409] on button "button" at bounding box center [765, 408] width 20 height 20
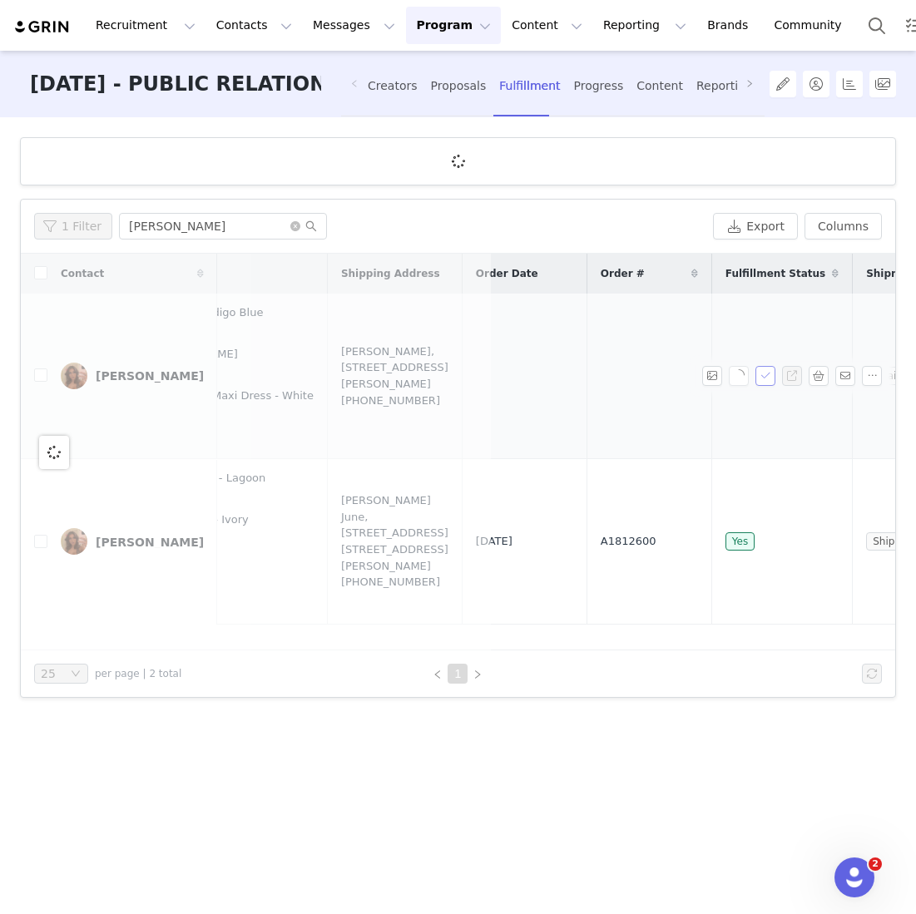
scroll to position [0, 0]
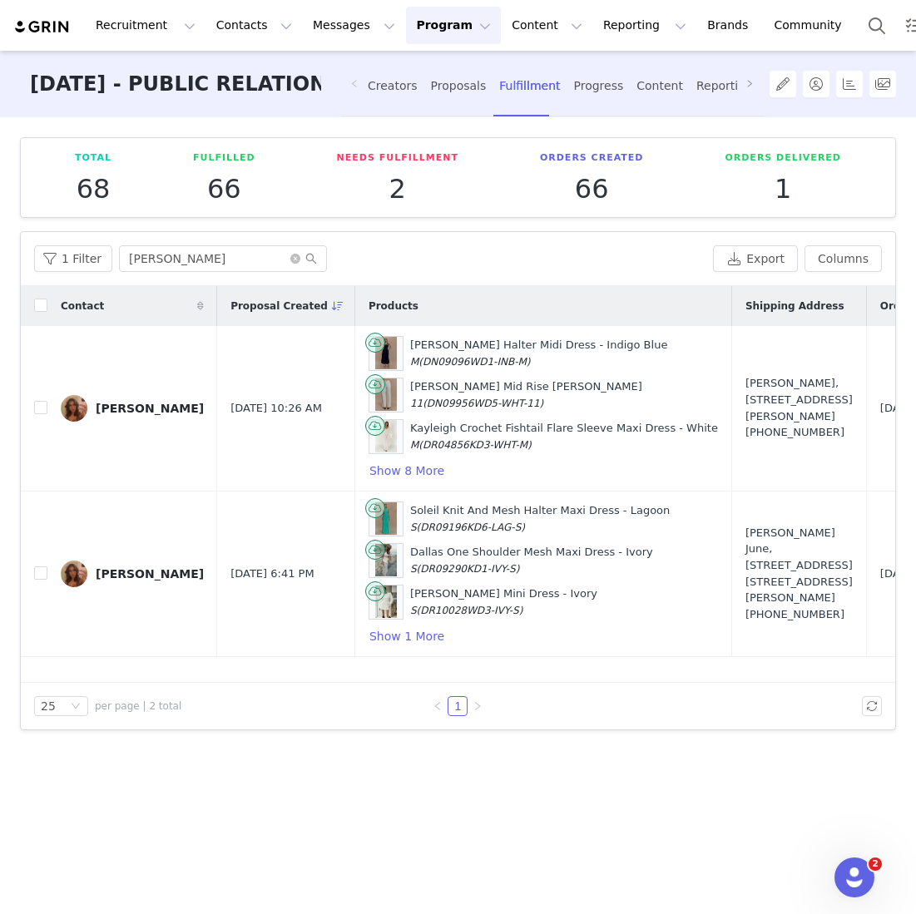
click at [305, 660] on div "Contact Proposal Created Products Shipping Address Order Date Order # Fulfillme…" at bounding box center [458, 484] width 874 height 397
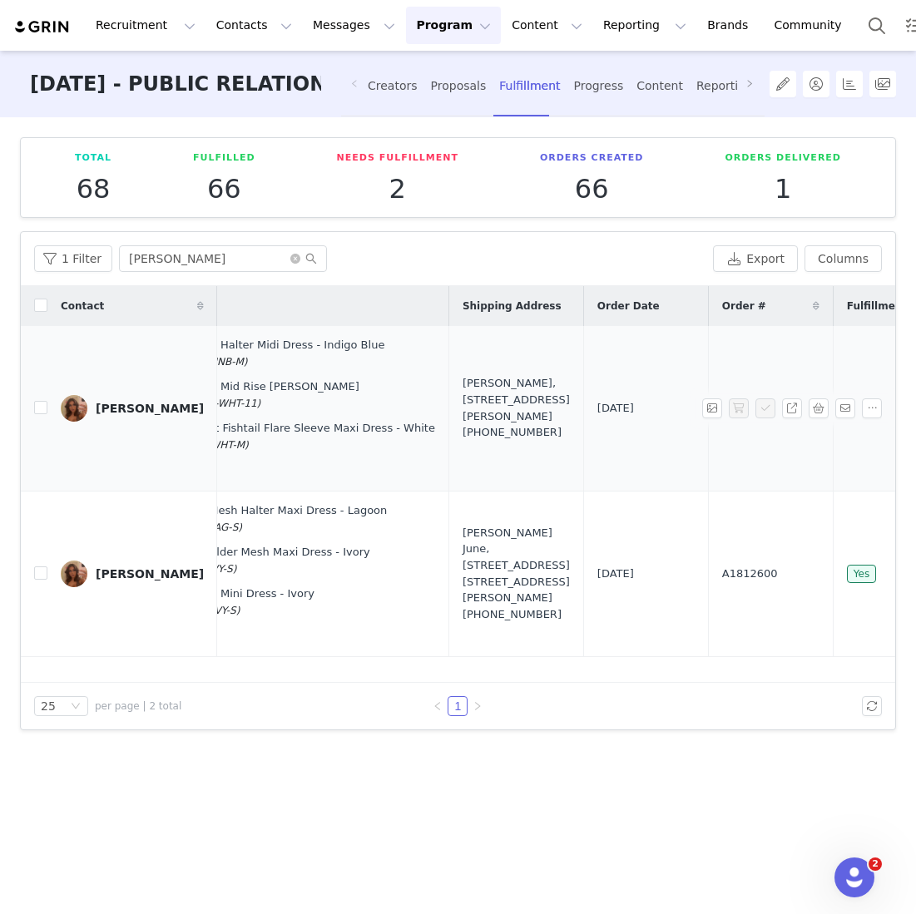
scroll to position [0, 418]
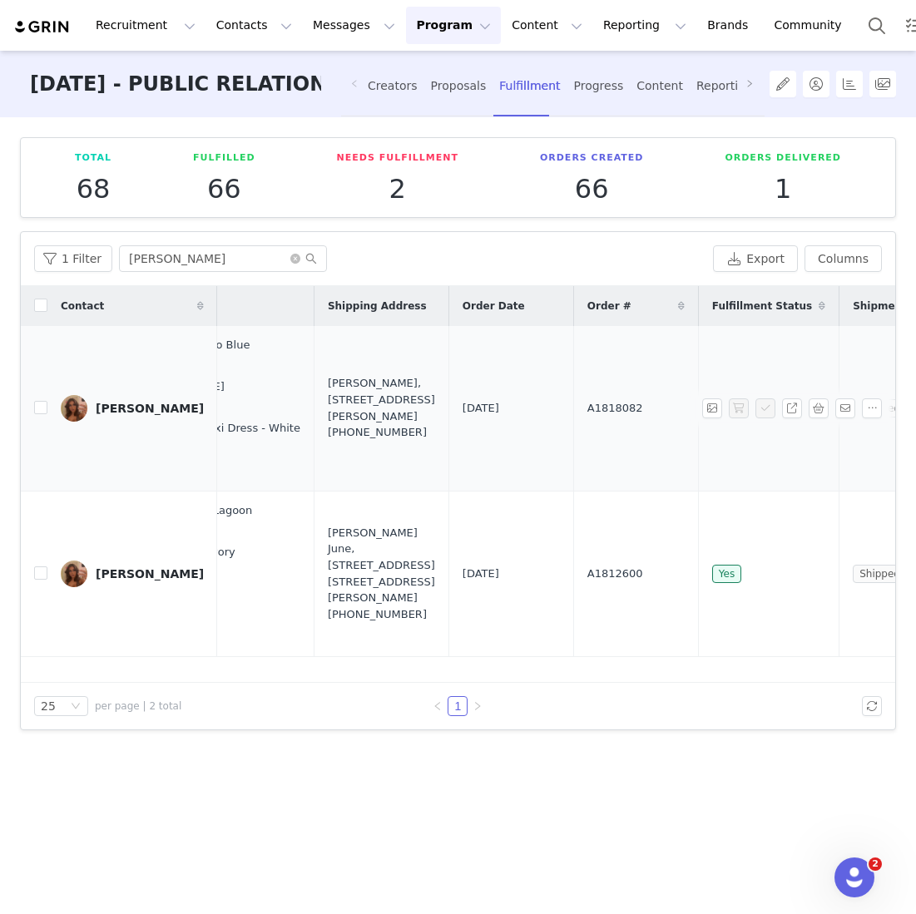
click at [511, 417] on td "Sep 30, 2025" at bounding box center [510, 409] width 125 height 166
drag, startPoint x: 614, startPoint y: 409, endPoint x: 558, endPoint y: 409, distance: 55.7
click at [573, 409] on td "A1818082" at bounding box center [635, 409] width 125 height 166
click at [639, 411] on td "A1818082" at bounding box center [635, 409] width 125 height 166
drag, startPoint x: 617, startPoint y: 411, endPoint x: 494, endPoint y: 411, distance: 123.1
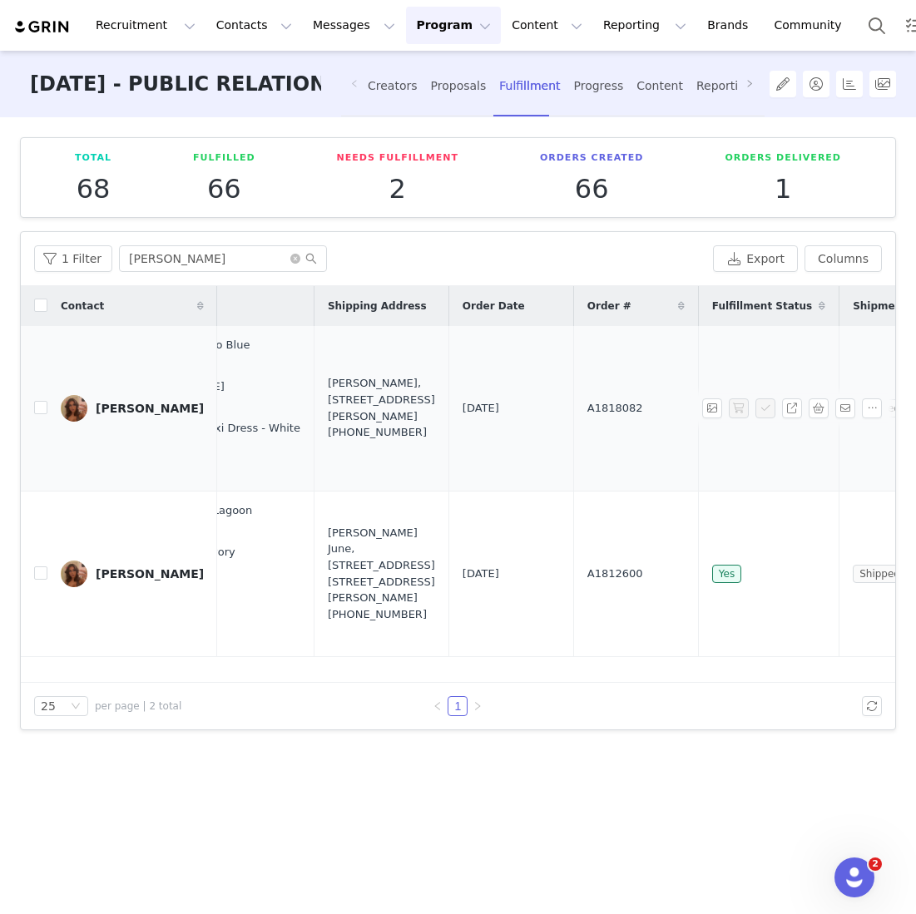
click at [494, 411] on tr "SABRINA NICHOLAS Sep 30, 2025 10:26 AM Caroline Denim Halter Midi Dress - Indig…" at bounding box center [351, 409] width 1496 height 166
copy tr "A1818082"
drag, startPoint x: 295, startPoint y: 361, endPoint x: 382, endPoint y: 363, distance: 86.5
click at [382, 363] on td "Allanah Micallef, 5 Cador Dr. Portchester, PO16 9EN United Kingdom +44074703508…" at bounding box center [381, 409] width 135 height 166
copy div "Allanah Micallef"
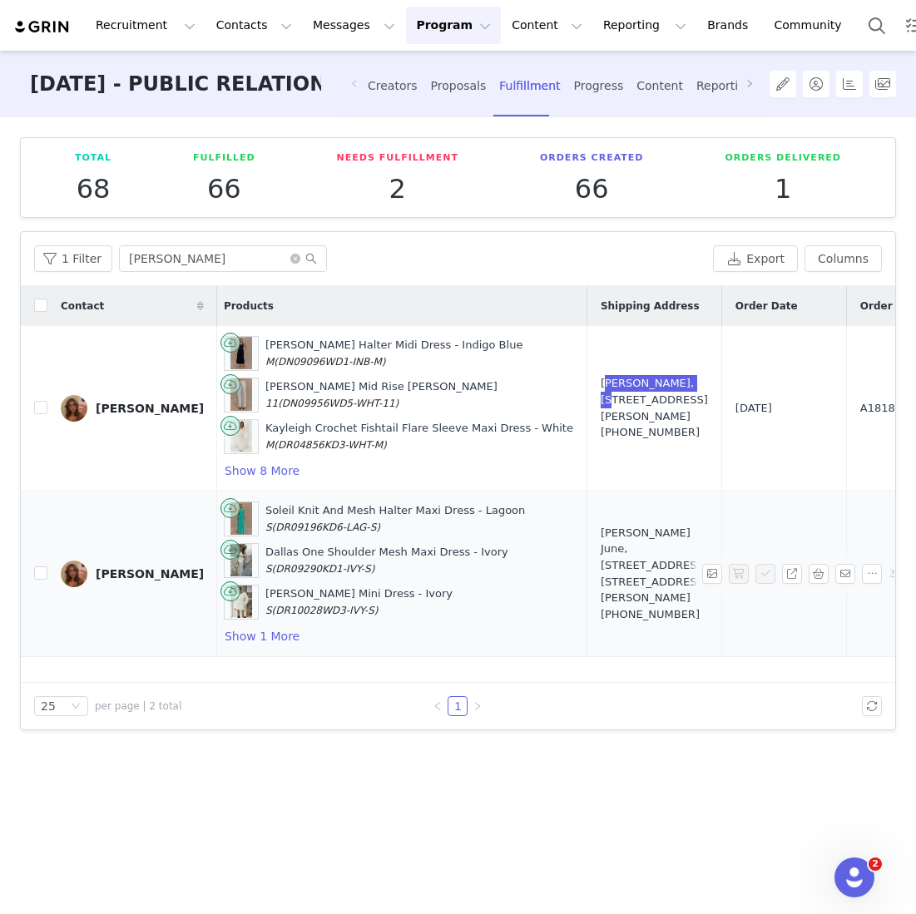
scroll to position [0, 217]
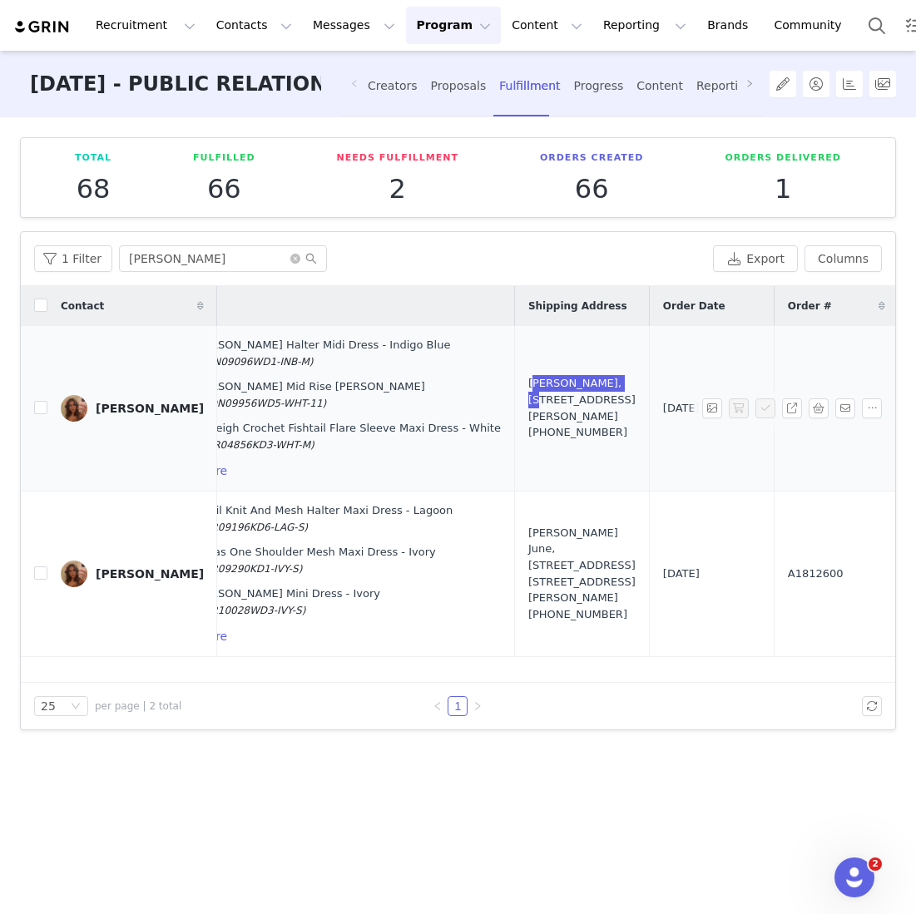
click at [568, 433] on div "Allanah Micallef, 5 Cador Dr. Portchester, PO16 9EN United Kingdom +44074703508…" at bounding box center [581, 407] width 107 height 65
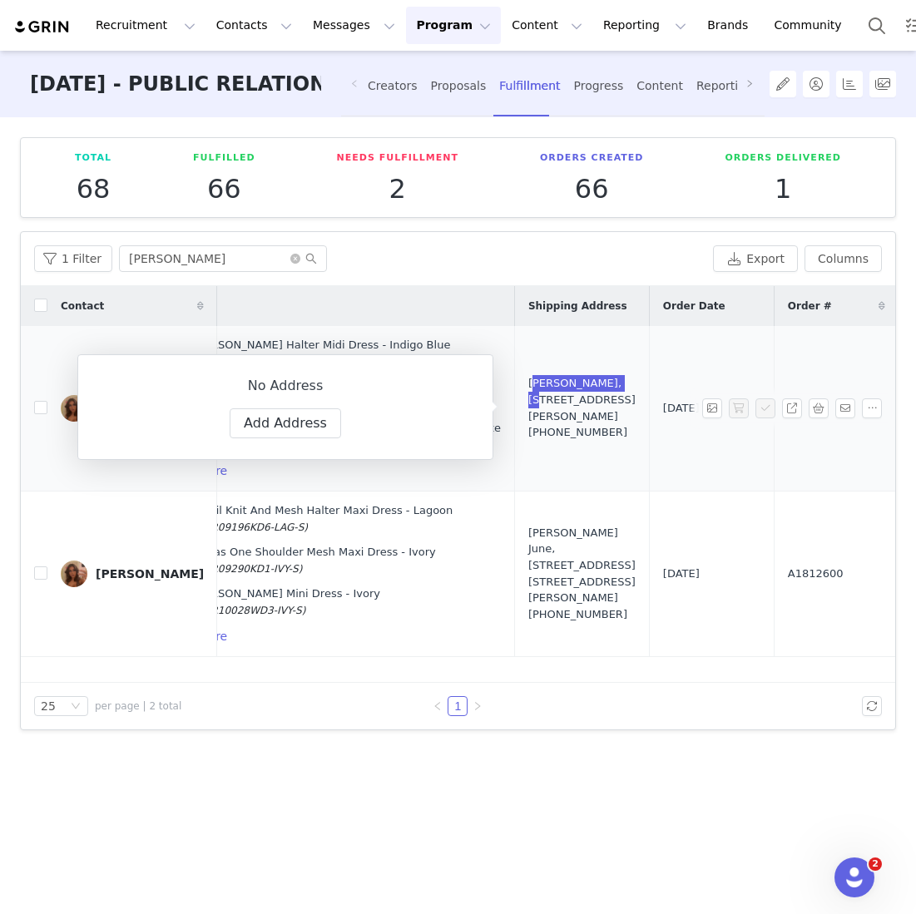
click at [568, 433] on div "Allanah Micallef, 5 Cador Dr. Portchester, PO16 9EN United Kingdom +44074703508…" at bounding box center [581, 407] width 107 height 65
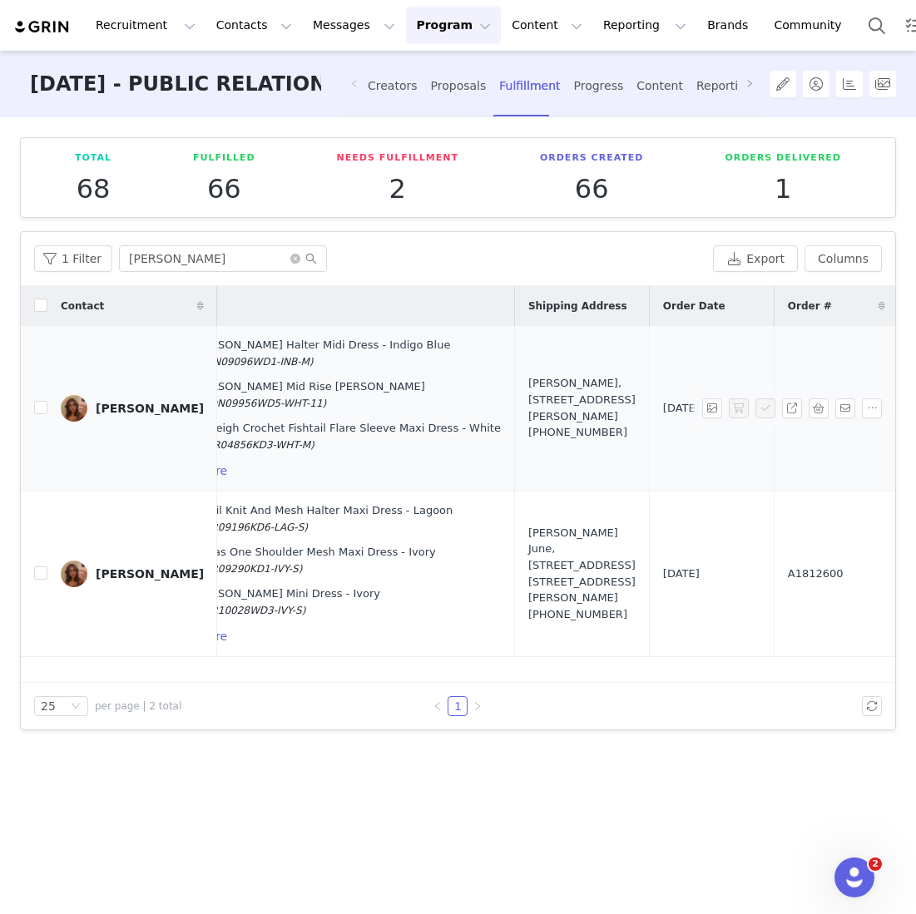
drag, startPoint x: 564, startPoint y: 433, endPoint x: 589, endPoint y: 372, distance: 66.4
click at [589, 375] on div "Allanah Micallef, 5 Cador Dr. Portchester, PO16 9EN United Kingdom +44074703508…" at bounding box center [581, 407] width 107 height 65
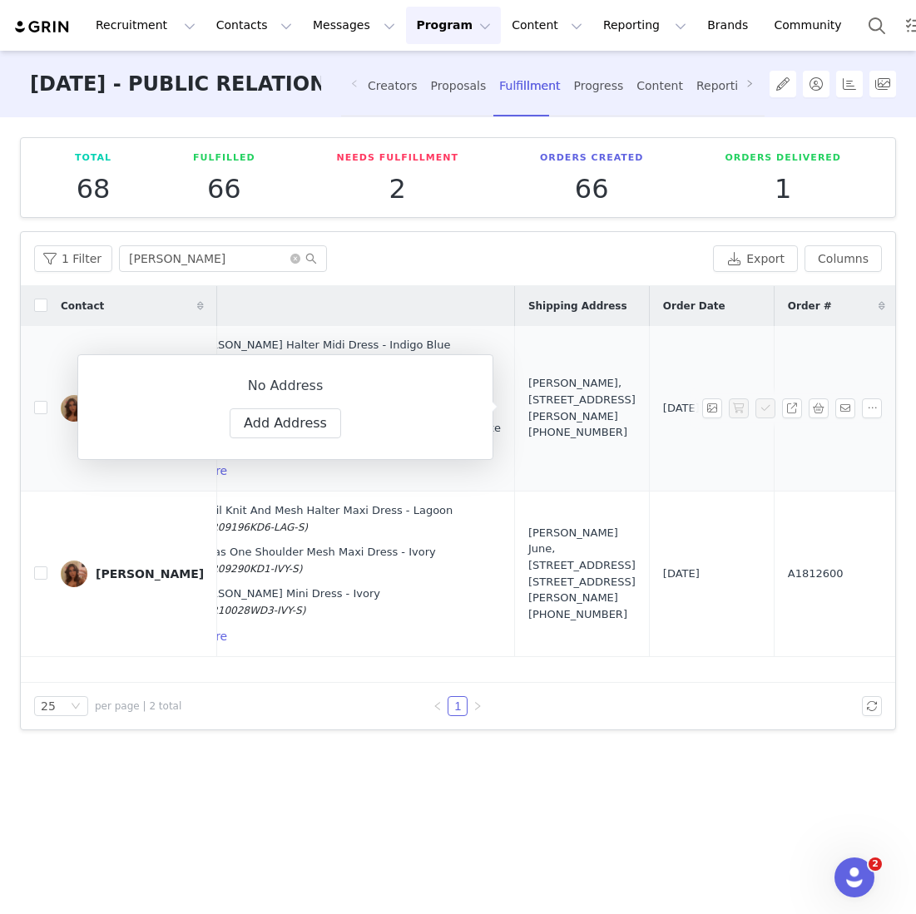
copy div "5 Cador Dr. Portchester, PO16 9EN United Kingdom"
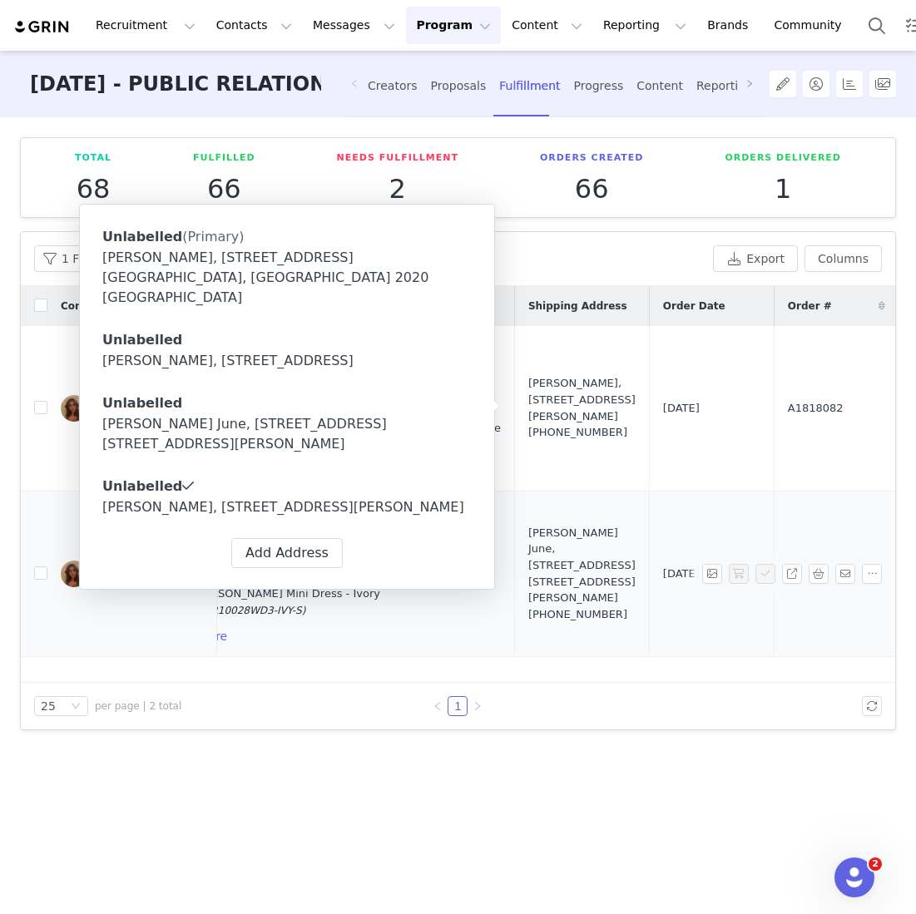
scroll to position [0, 0]
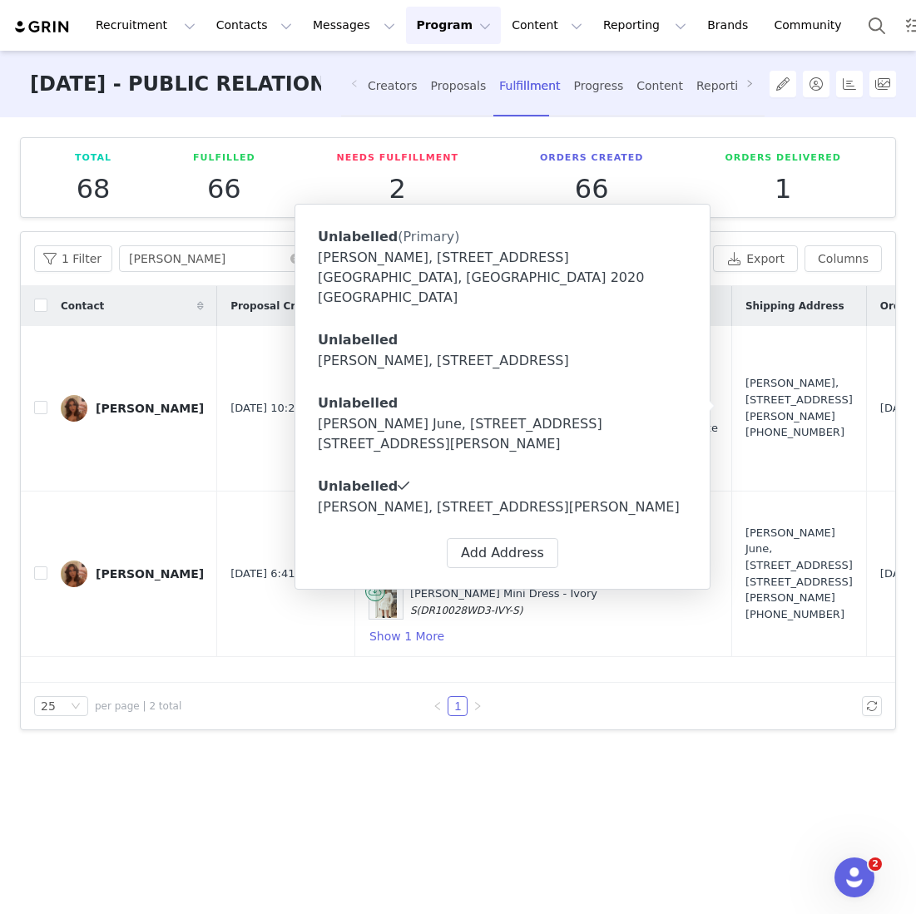
click at [709, 164] on div "Orders Delivered 1" at bounding box center [783, 177] width 198 height 52
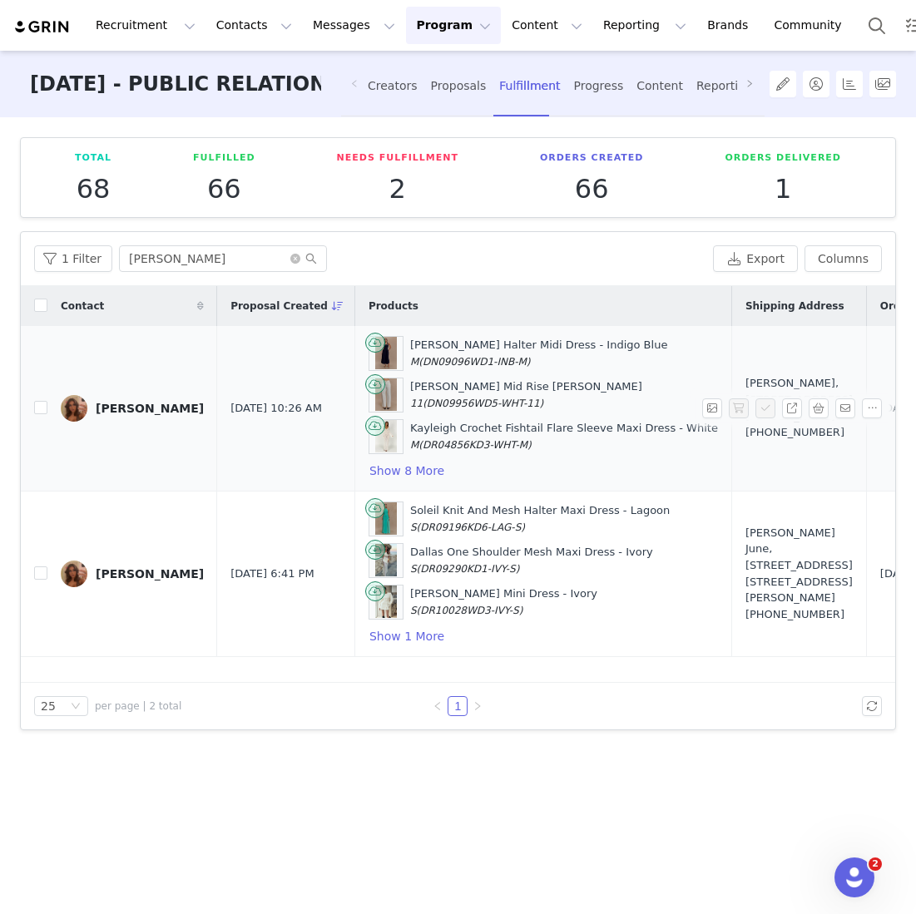
click at [417, 486] on td "Caroline Denim Halter Midi Dress - Indigo Blue M (DN09096WD1-INB-M) Mannon Mid …" at bounding box center [542, 409] width 377 height 166
click at [417, 470] on button "Show 8 More" at bounding box center [407, 471] width 77 height 20
